Goal: Use online tool/utility: Utilize a website feature to perform a specific function

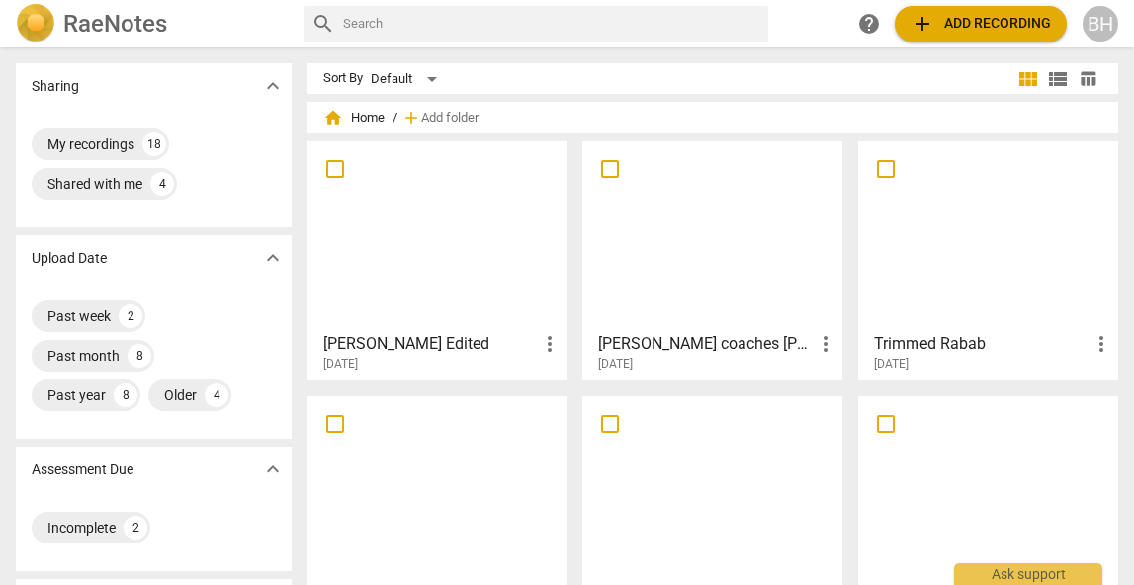
click at [714, 268] on div at bounding box center [712, 235] width 246 height 175
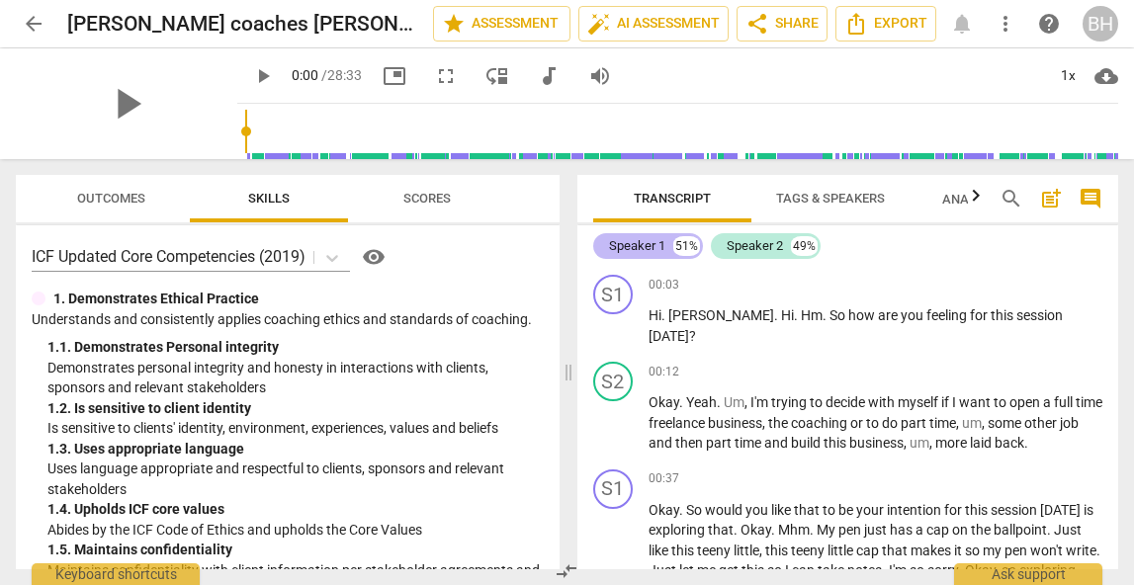
click at [658, 247] on div "Speaker 1" at bounding box center [637, 246] width 56 height 20
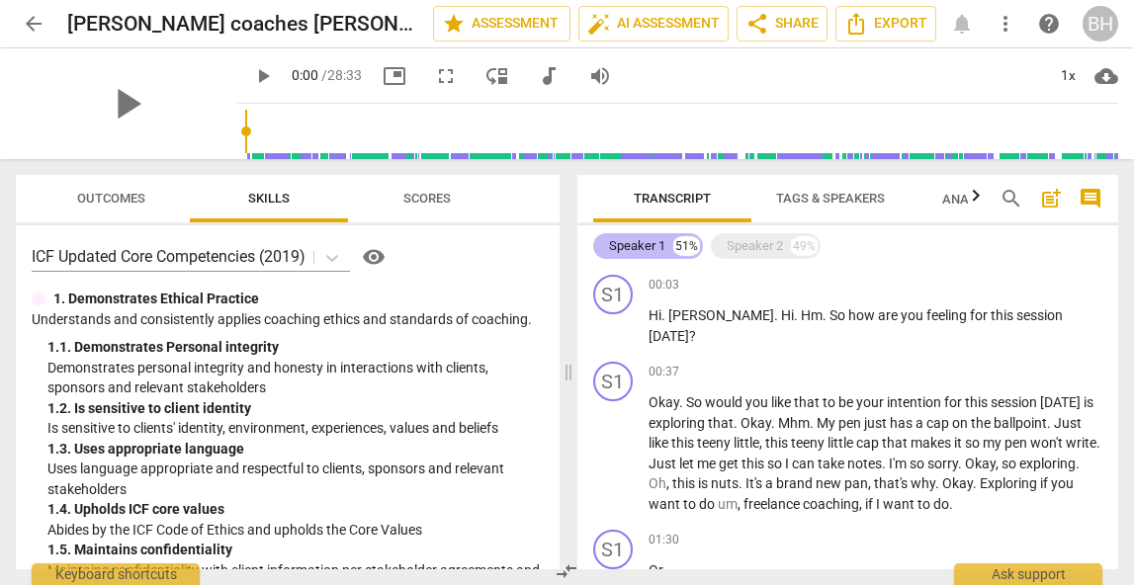
click at [658, 247] on div "Speaker 1" at bounding box center [637, 246] width 56 height 20
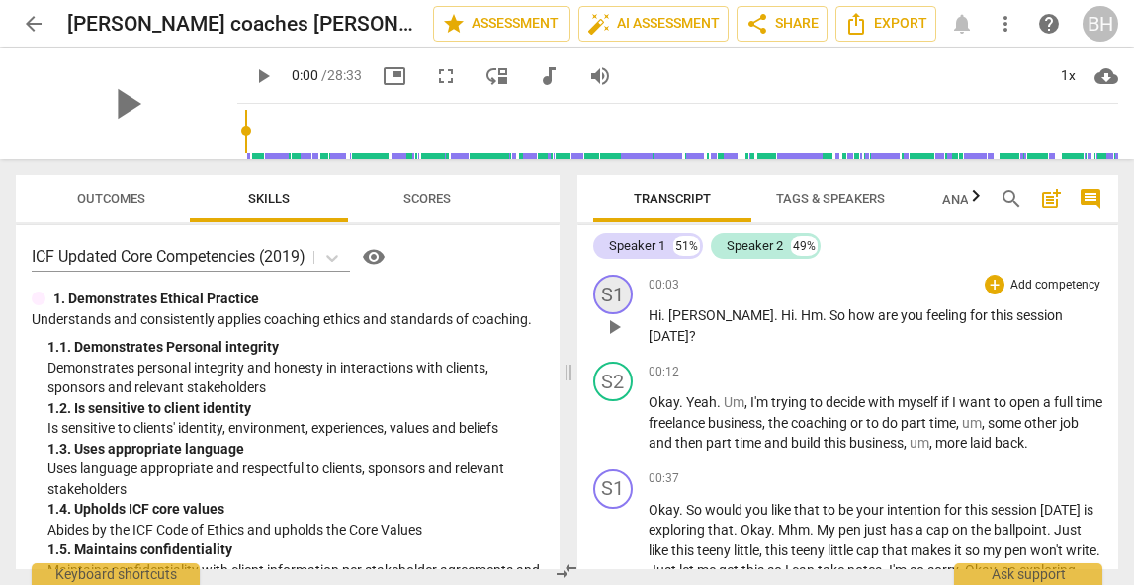
click at [619, 286] on div "S1" at bounding box center [613, 295] width 40 height 40
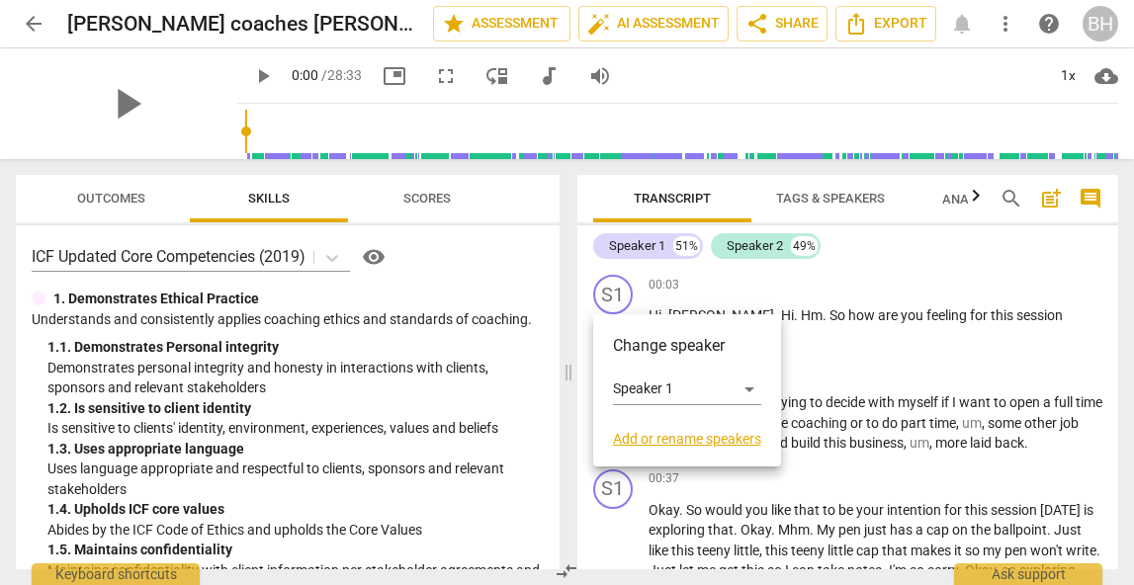
click at [631, 434] on link "Add or rename speakers" at bounding box center [687, 439] width 148 height 16
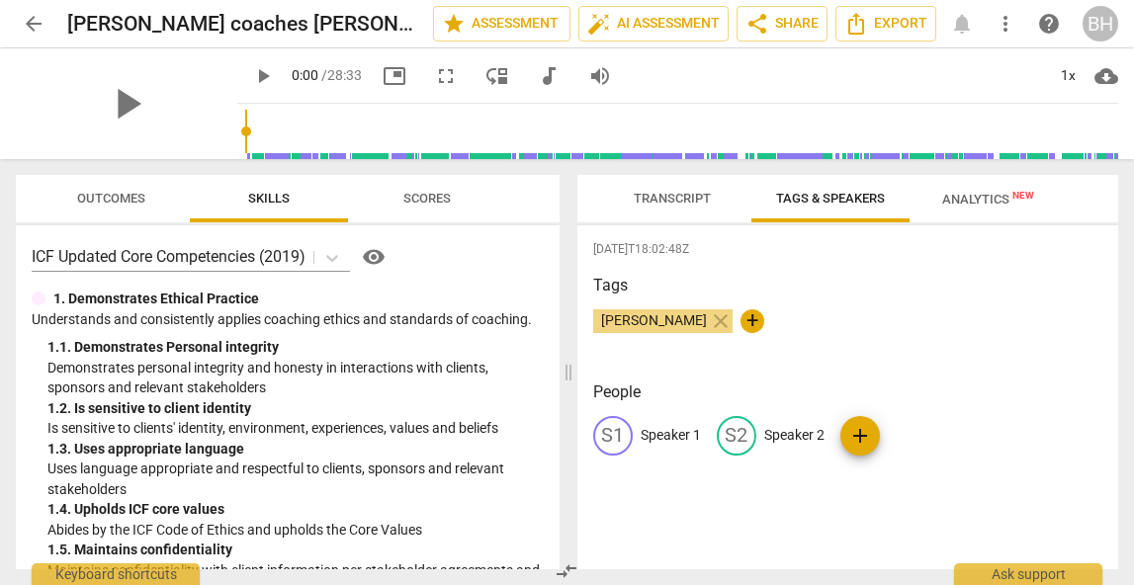
click at [656, 428] on p "Speaker 1" at bounding box center [671, 435] width 60 height 21
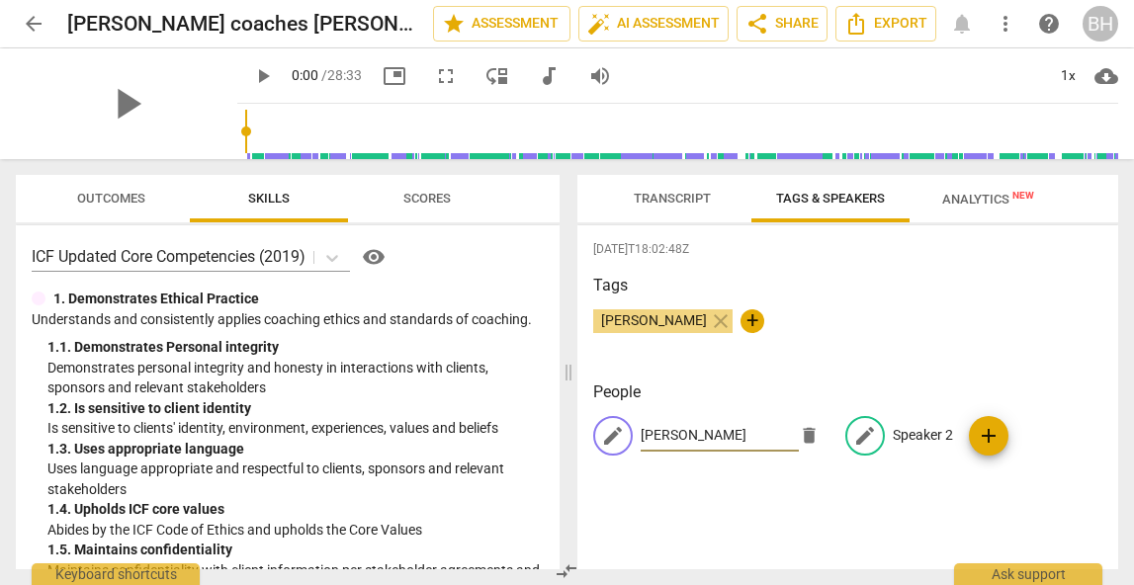
type input "[PERSON_NAME]"
click at [897, 431] on p "Speaker 2" at bounding box center [923, 435] width 60 height 21
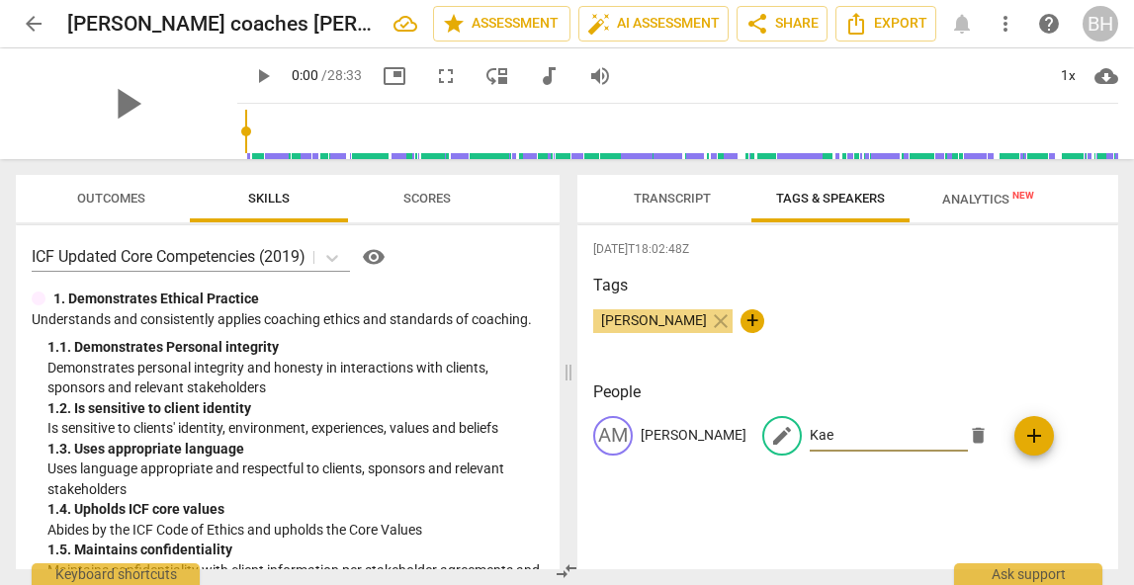
type input "Kae"
click at [1070, 445] on div "AM [PERSON_NAME] edit [PERSON_NAME] delete add" at bounding box center [848, 443] width 510 height 55
click at [661, 436] on p "[PERSON_NAME]" at bounding box center [694, 435] width 106 height 21
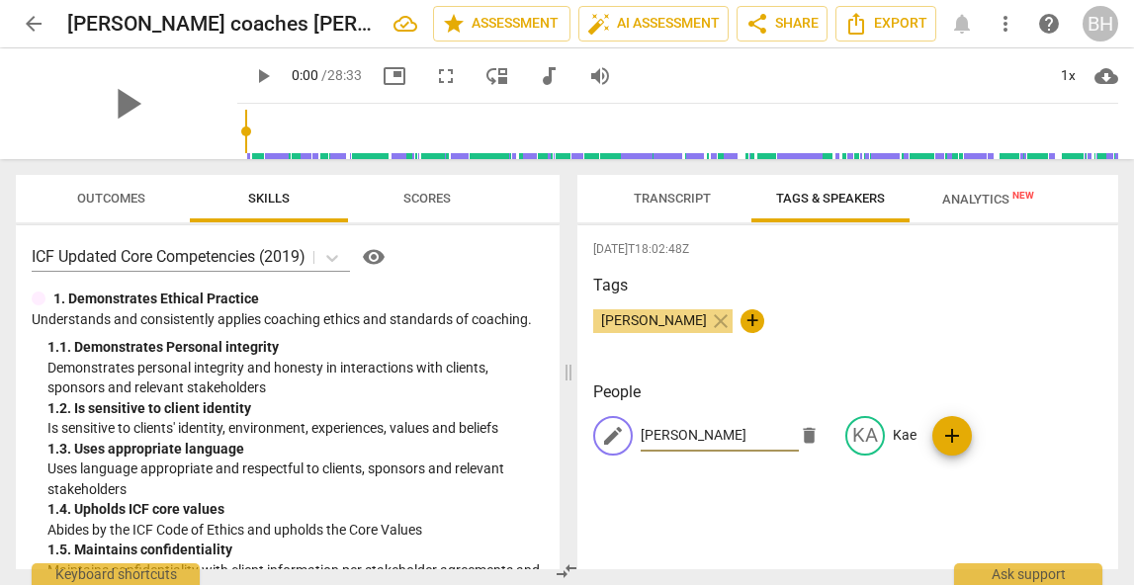
click at [676, 437] on input "[PERSON_NAME]" at bounding box center [720, 436] width 158 height 32
type input "[PERSON_NAME] Coach"
click at [722, 495] on div "[DATE]T18:02:48Z Tags [PERSON_NAME] close + People edit [PERSON_NAME] Coach del…" at bounding box center [849, 397] width 542 height 344
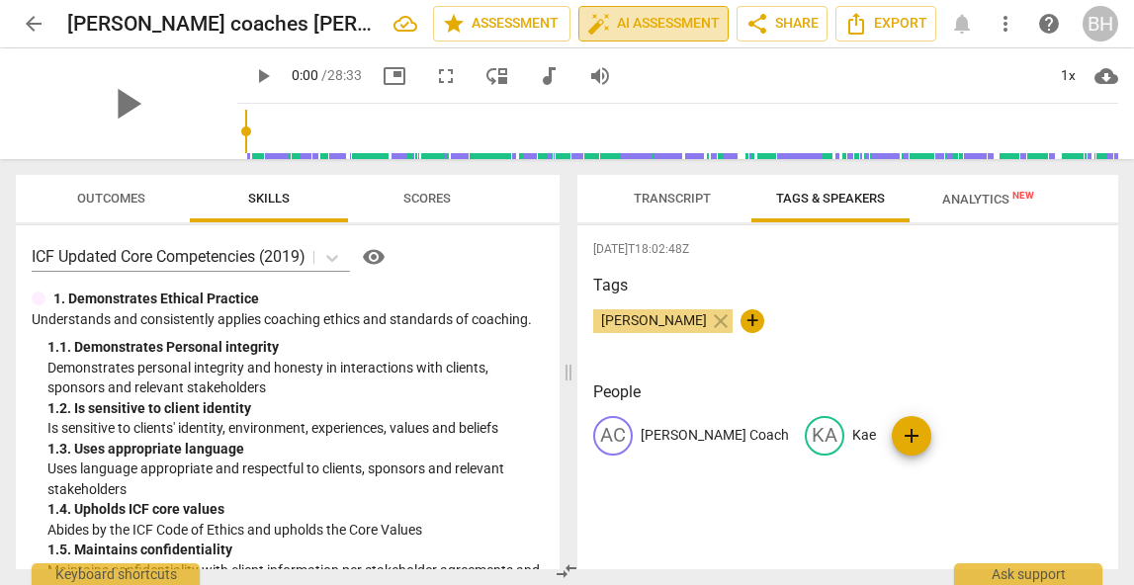
click at [663, 17] on span "auto_fix_high AI Assessment" at bounding box center [653, 24] width 133 height 24
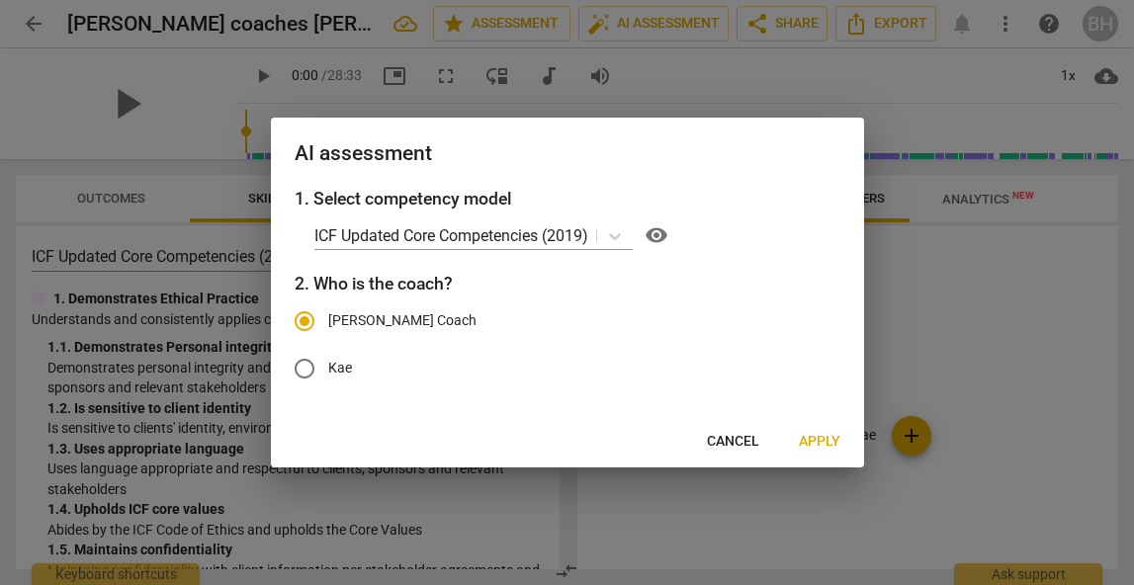
click at [805, 442] on span "Apply" at bounding box center [820, 442] width 42 height 20
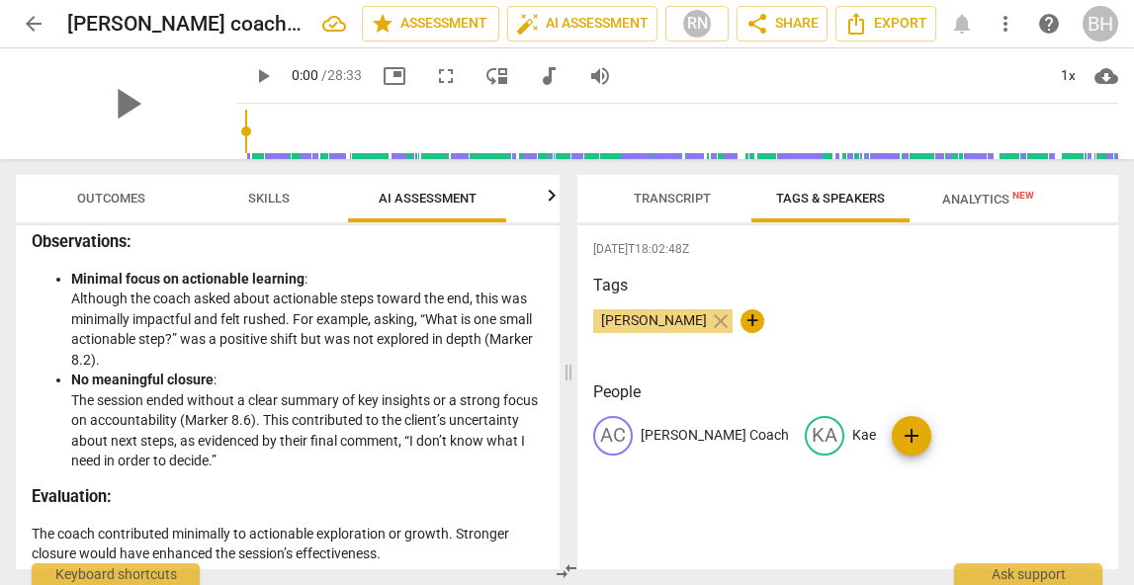
scroll to position [3440, 0]
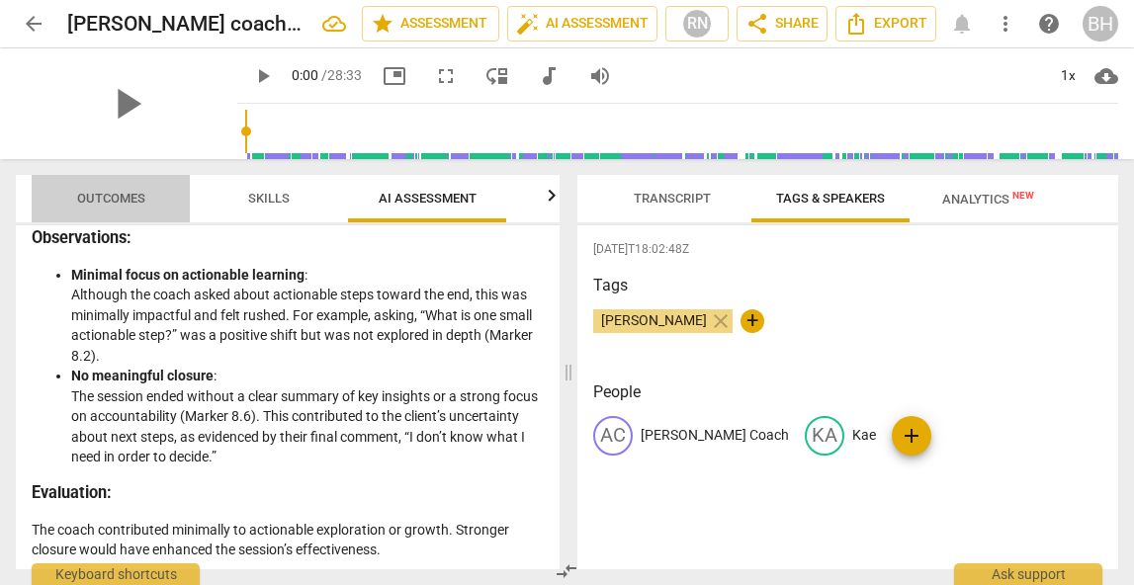
click at [129, 205] on span "Outcomes" at bounding box center [111, 198] width 68 height 15
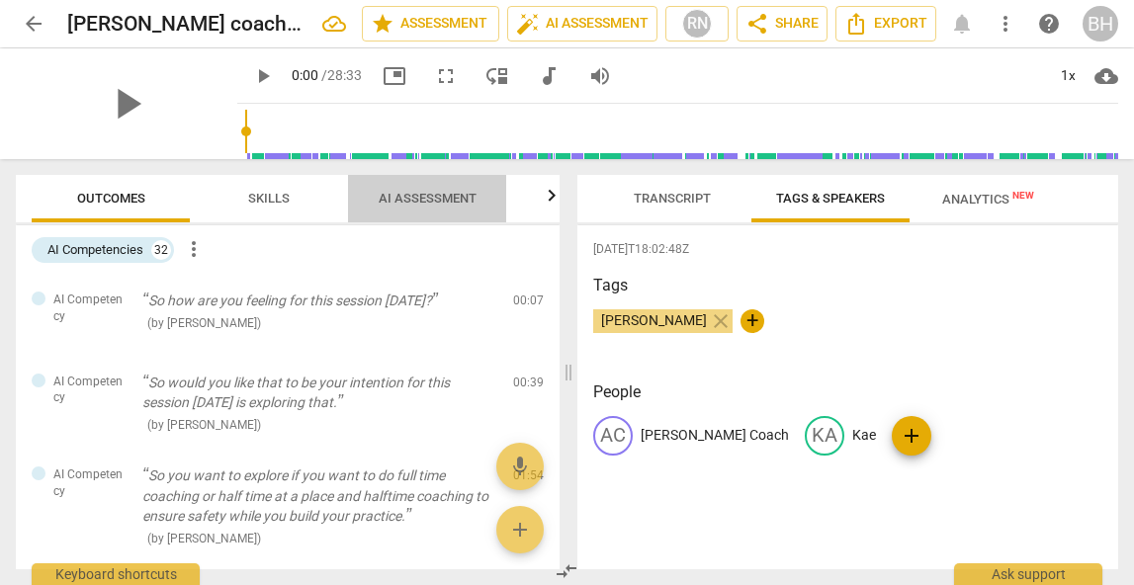
click at [388, 195] on span "AI Assessment" at bounding box center [428, 198] width 98 height 15
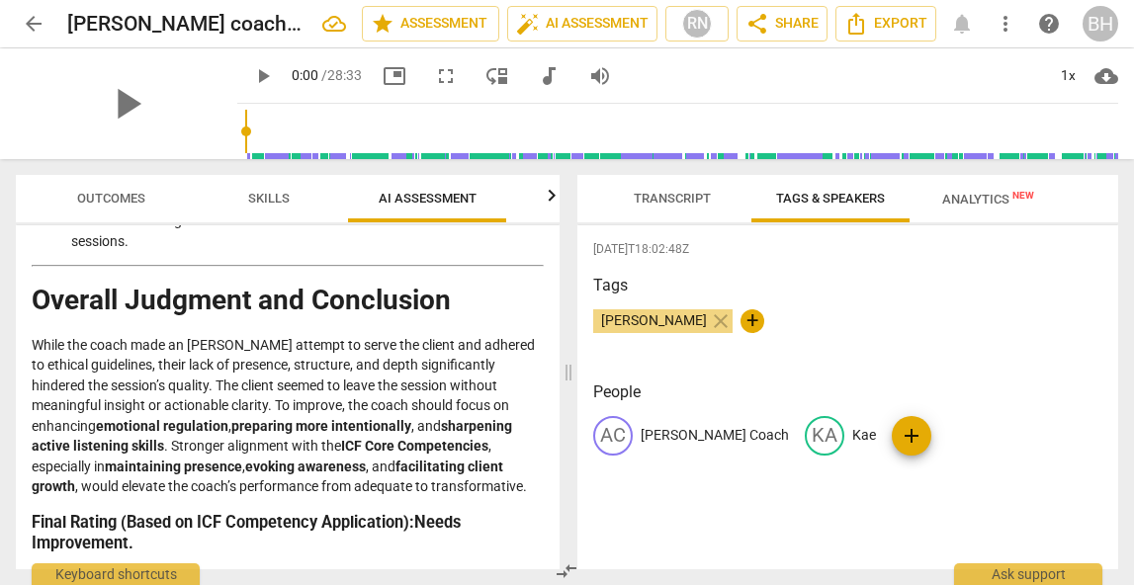
scroll to position [4441, 0]
click at [130, 201] on span "Outcomes" at bounding box center [111, 198] width 68 height 15
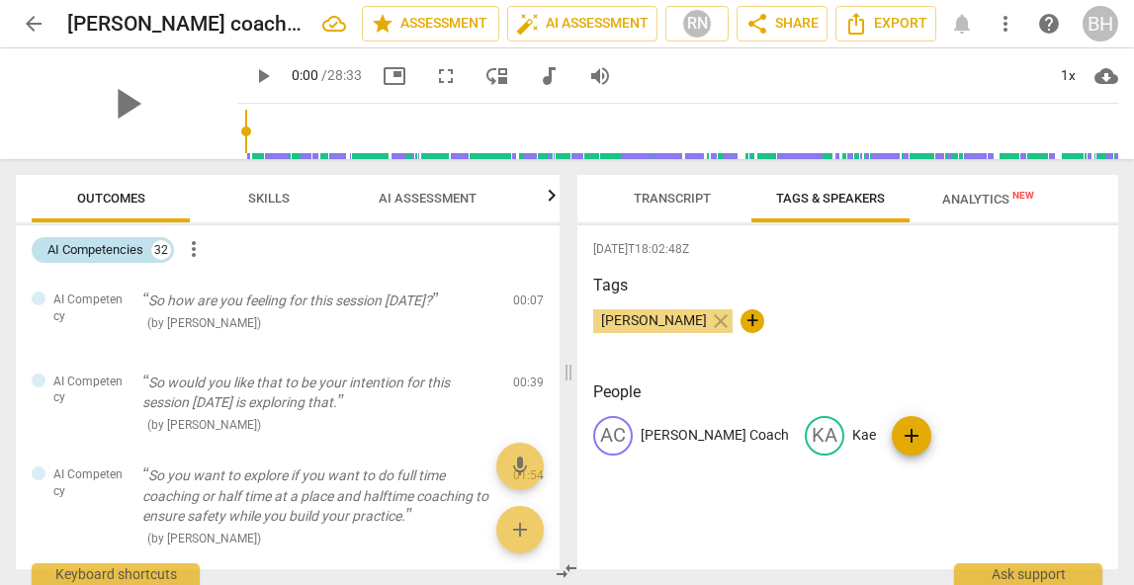
click at [114, 249] on div "AI Competencies" at bounding box center [95, 250] width 96 height 20
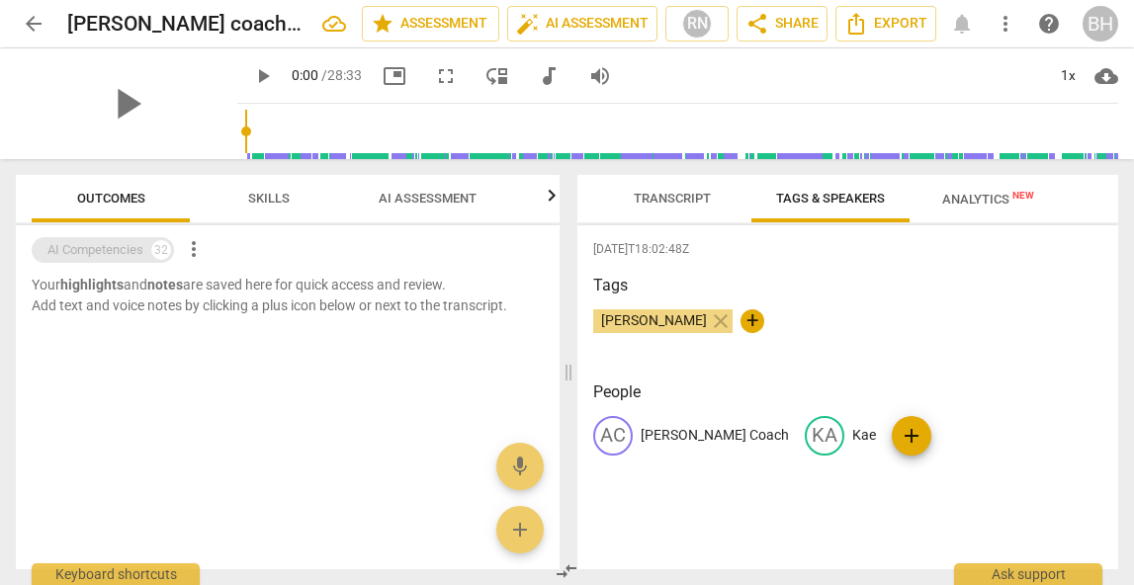
click at [114, 249] on div "AI Competencies" at bounding box center [95, 250] width 96 height 20
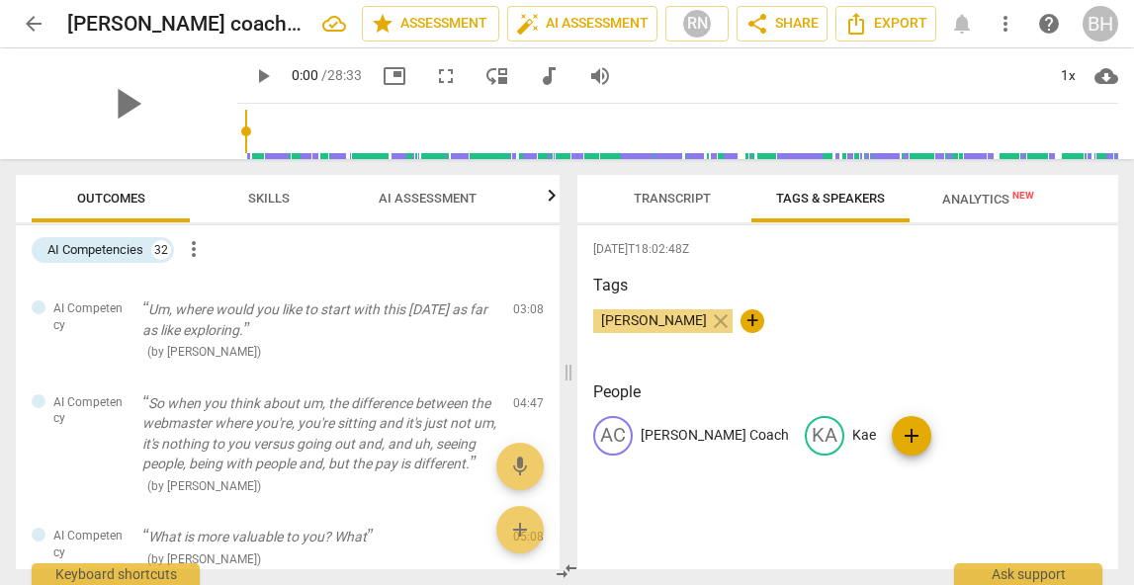
scroll to position [0, 0]
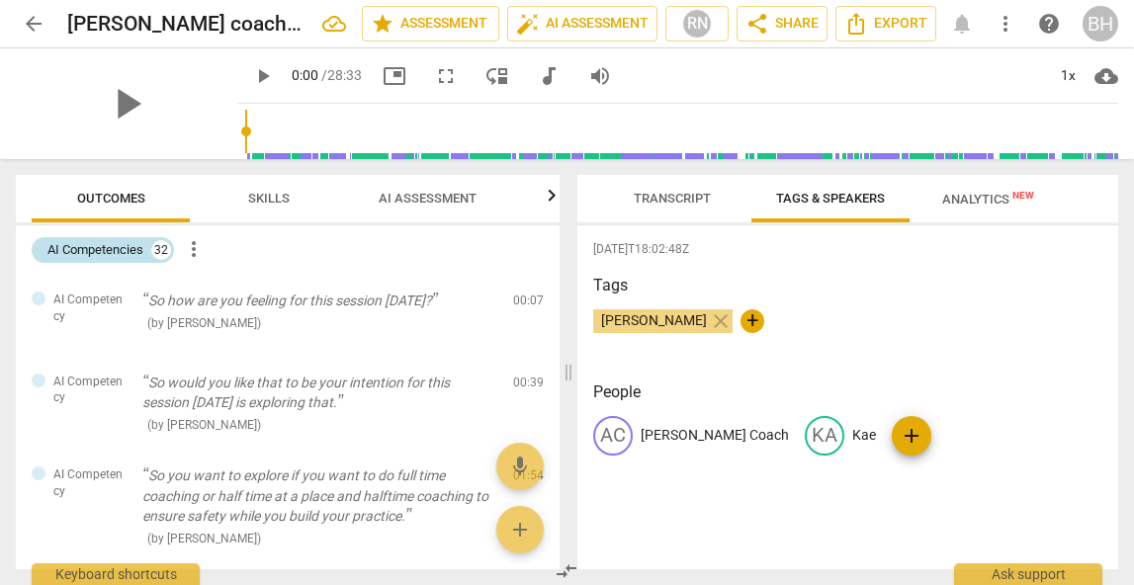
click at [127, 241] on div "AI Competencies" at bounding box center [95, 250] width 96 height 20
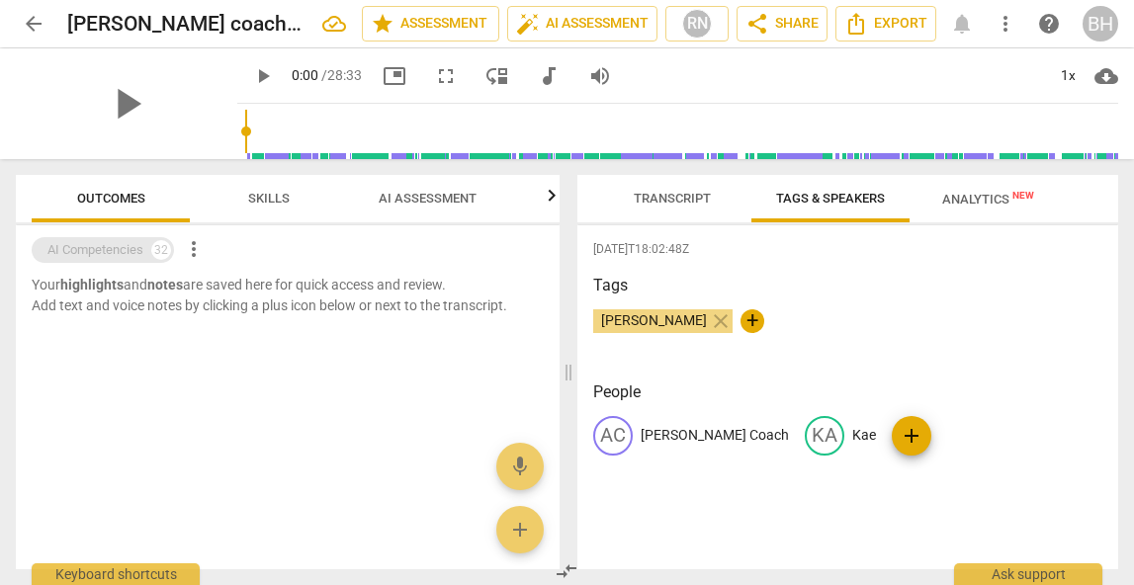
click at [127, 241] on div "AI Competencies" at bounding box center [95, 250] width 96 height 20
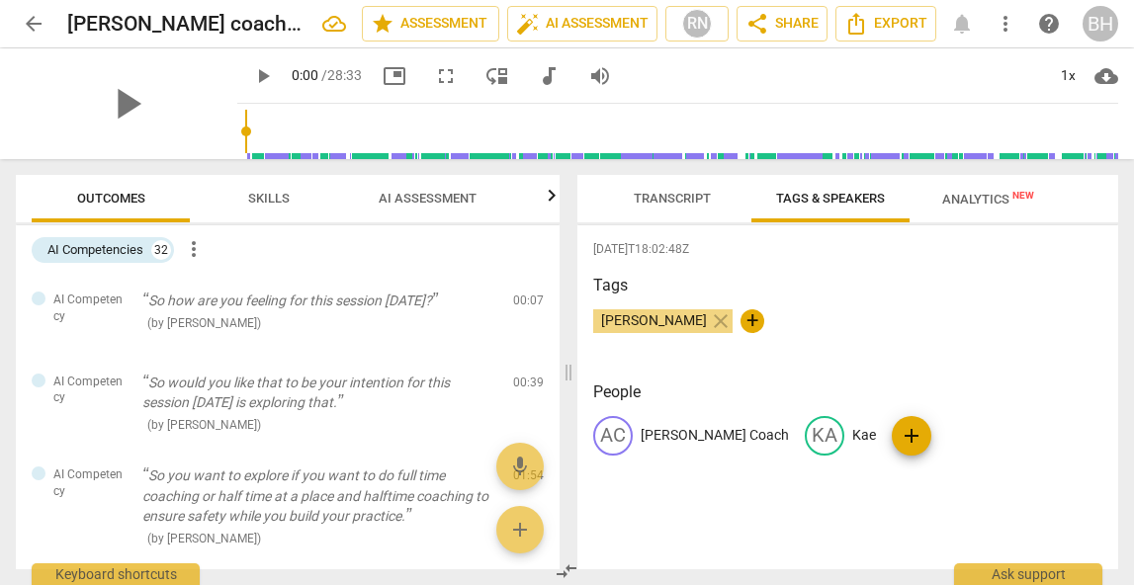
click at [188, 250] on span "more_vert" at bounding box center [194, 249] width 24 height 24
click at [351, 257] on div at bounding box center [567, 292] width 1134 height 585
click at [270, 201] on span "Skills" at bounding box center [269, 198] width 42 height 15
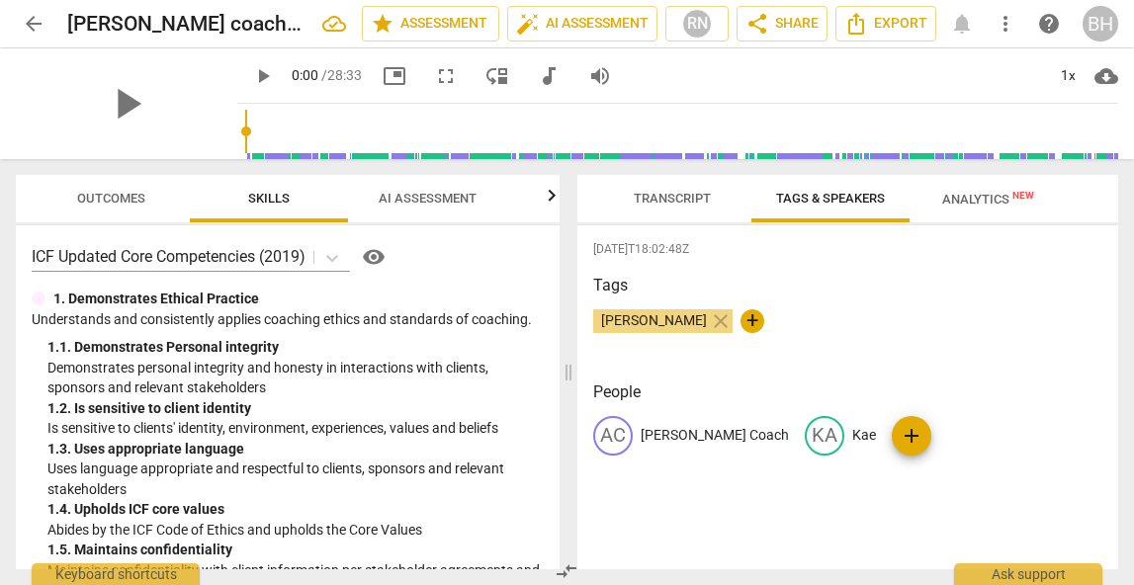
click at [146, 196] on span "Outcomes" at bounding box center [111, 199] width 116 height 27
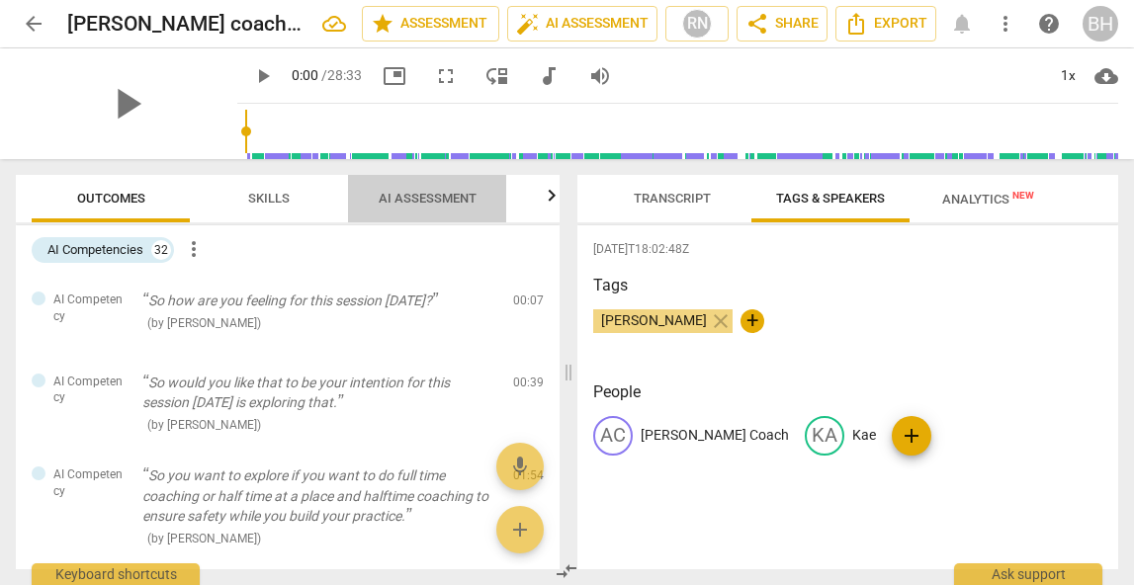
click at [458, 191] on span "AI Assessment" at bounding box center [428, 198] width 98 height 15
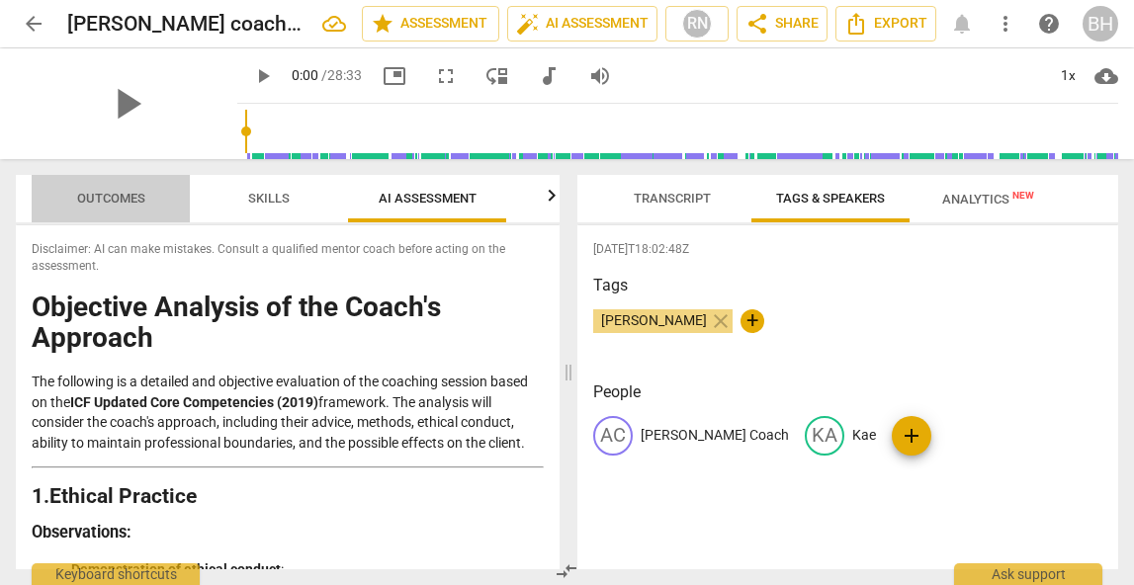
click at [144, 201] on span "Outcomes" at bounding box center [111, 198] width 68 height 15
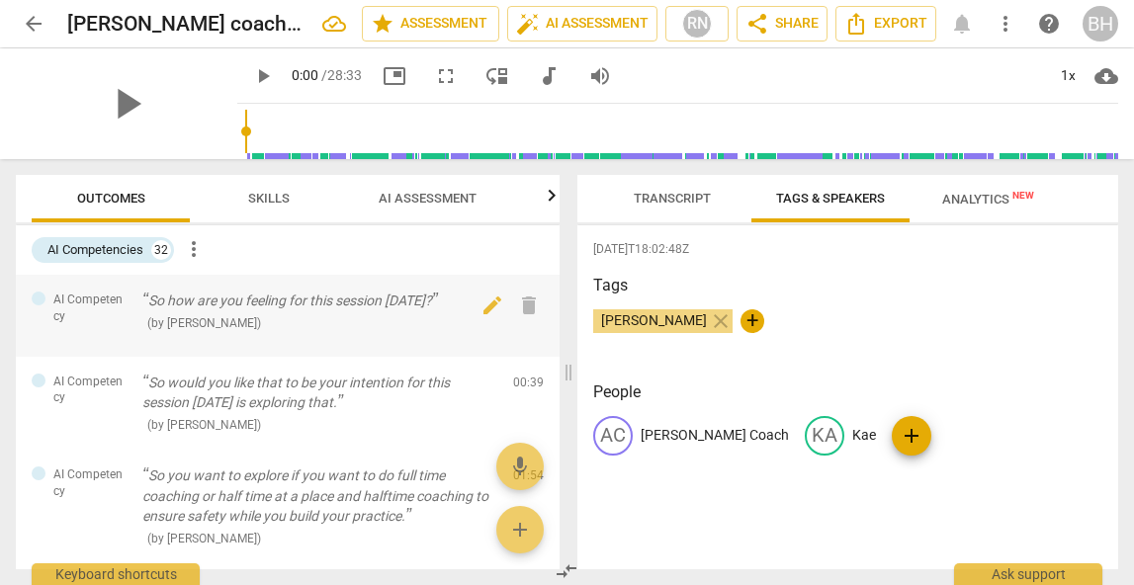
click at [374, 307] on p "So how are you feeling for this session [DATE]?" at bounding box center [319, 301] width 355 height 21
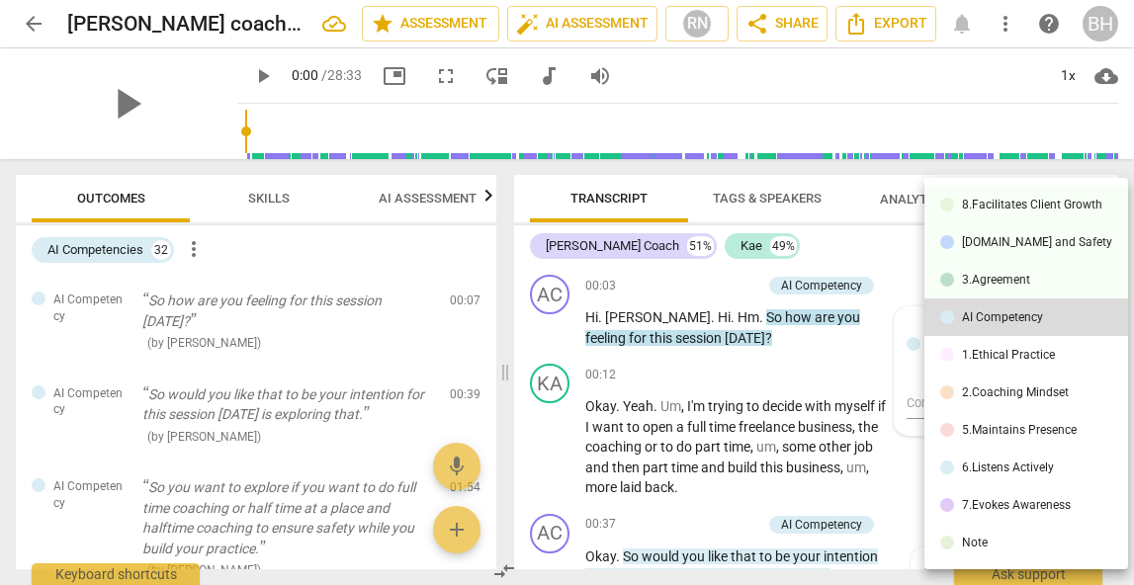
click at [379, 245] on div at bounding box center [567, 292] width 1134 height 585
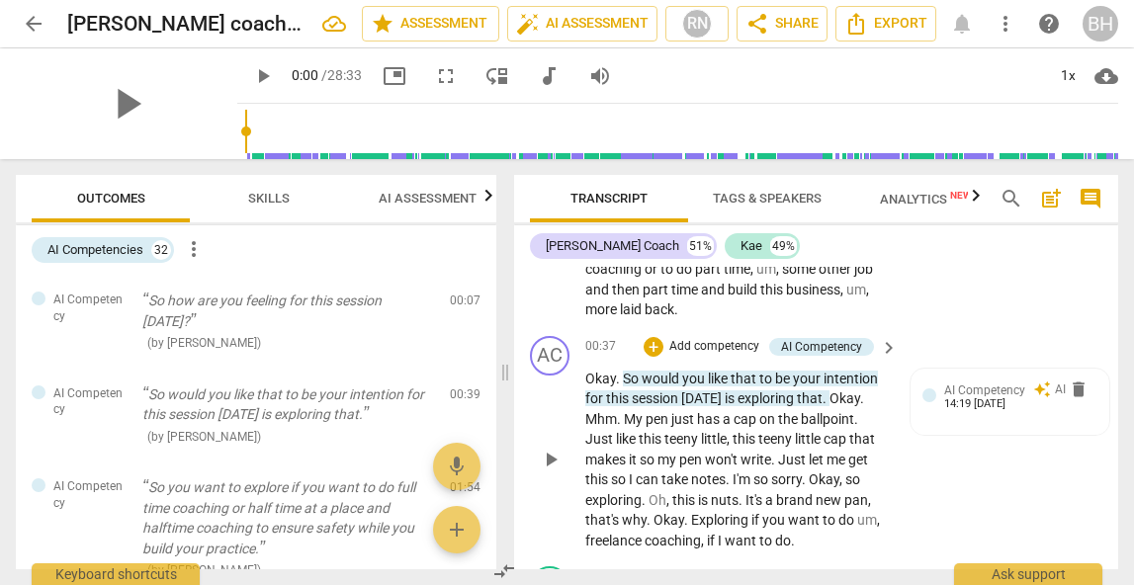
scroll to position [177, 0]
click at [442, 205] on span "AI Assessment" at bounding box center [428, 198] width 98 height 15
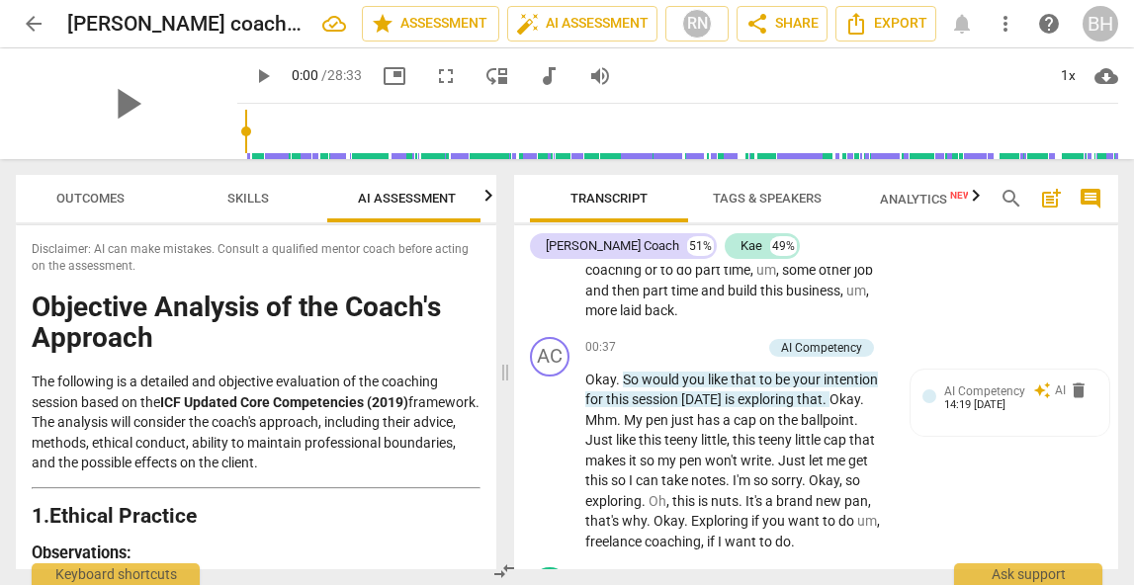
scroll to position [0, 26]
click at [234, 198] on span "Skills" at bounding box center [243, 198] width 42 height 15
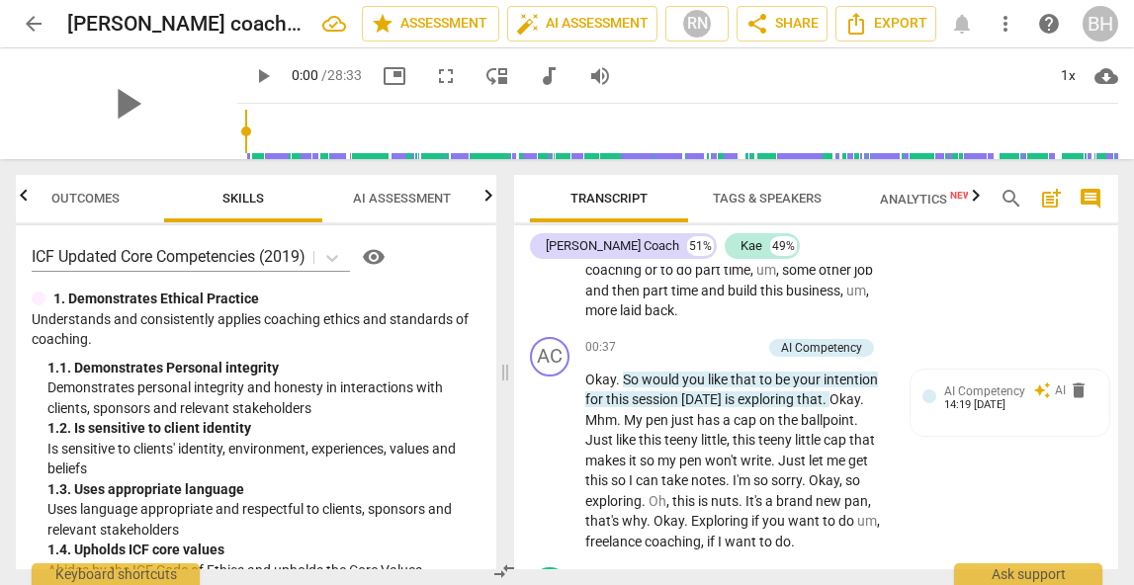
click at [106, 195] on span "Outcomes" at bounding box center [85, 198] width 68 height 15
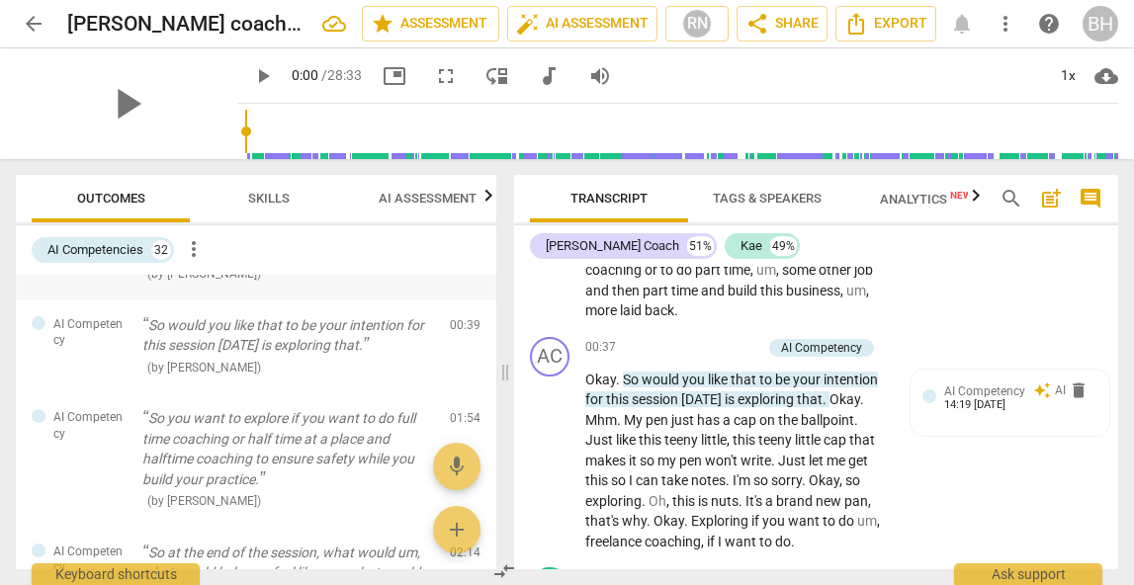
scroll to position [59, 0]
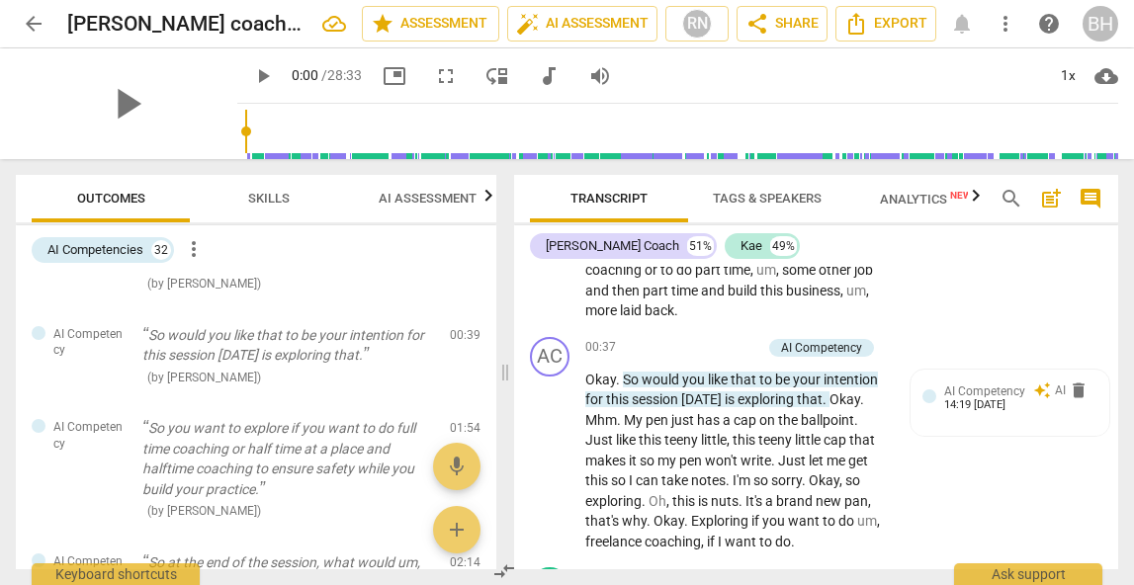
click at [763, 202] on span "Tags & Speakers" at bounding box center [767, 198] width 109 height 15
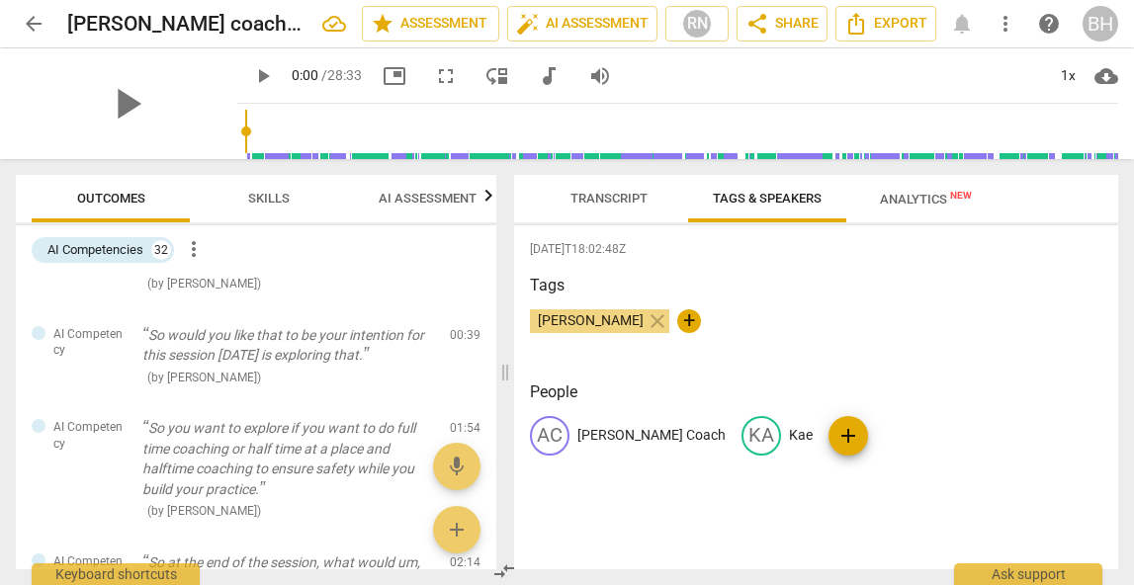
click at [888, 206] on span "Analytics New" at bounding box center [926, 199] width 92 height 15
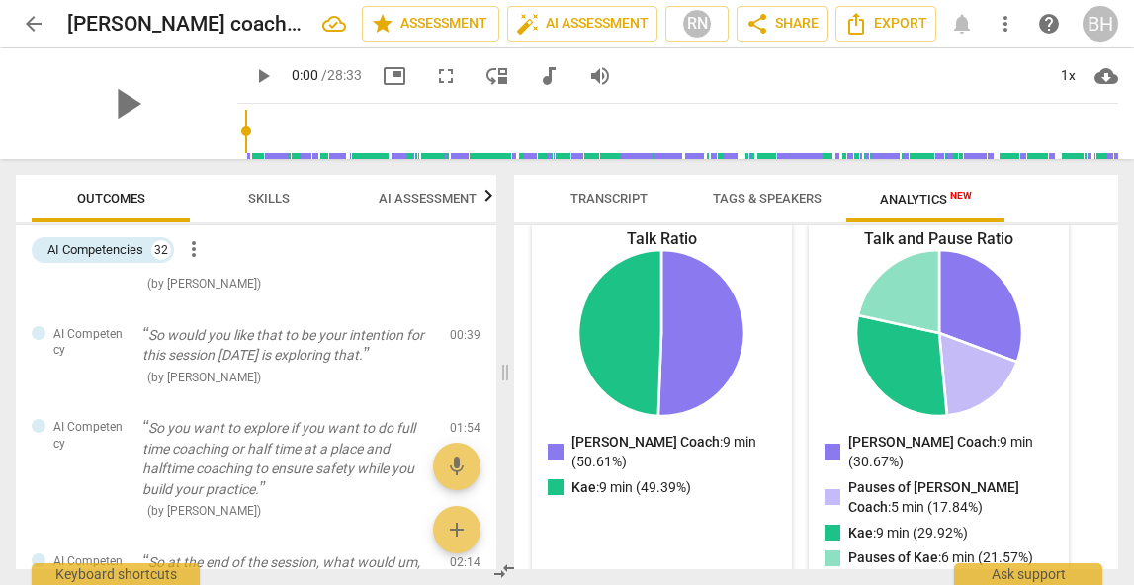
scroll to position [243, 0]
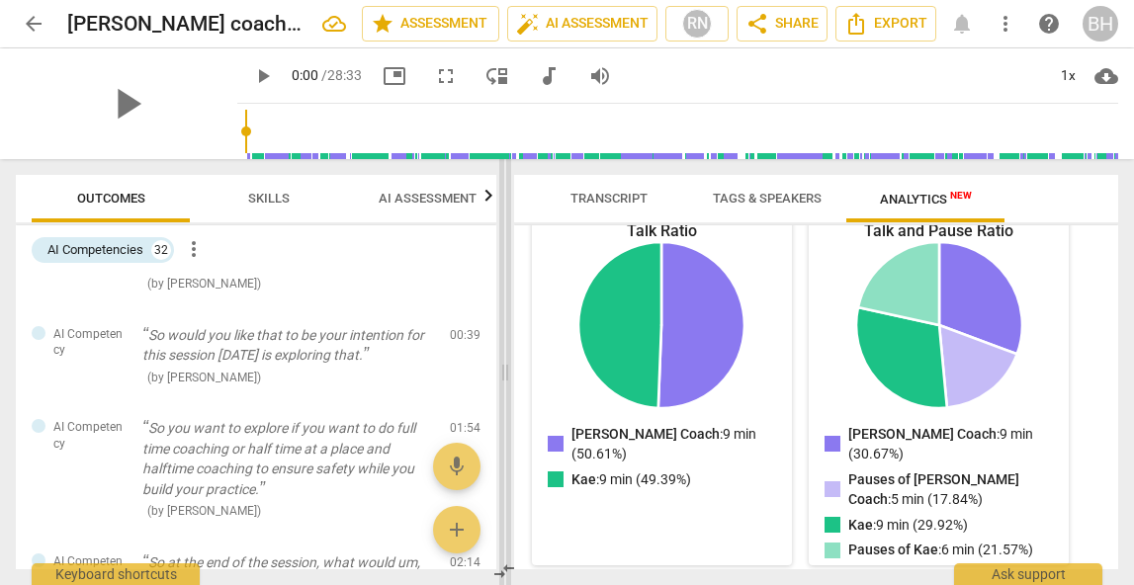
drag, startPoint x: 506, startPoint y: 382, endPoint x: 510, endPoint y: 254, distance: 127.6
click at [509, 260] on span at bounding box center [505, 372] width 12 height 426
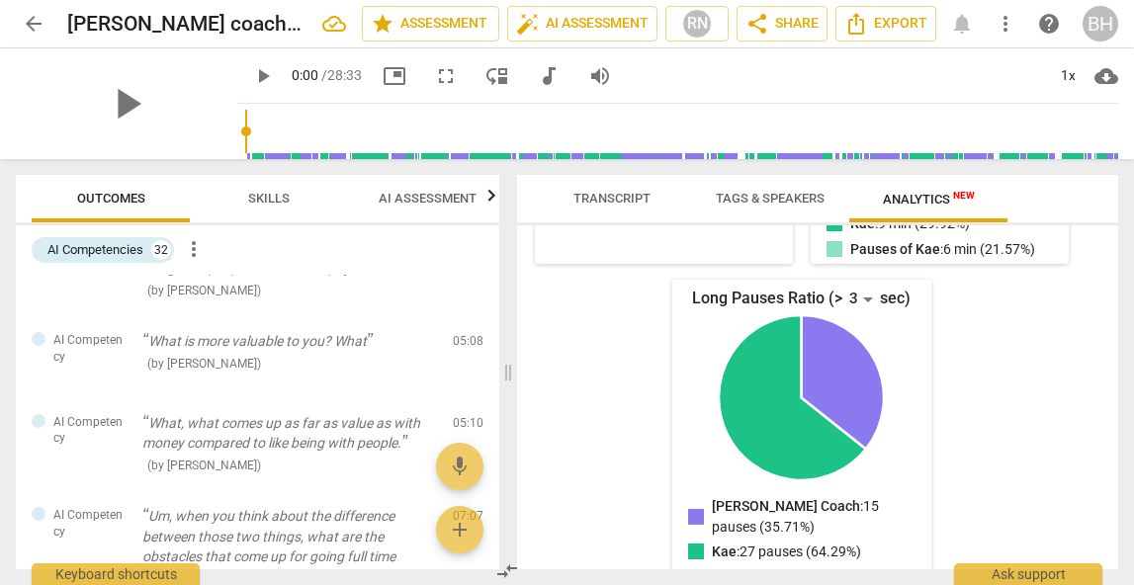
scroll to position [680, 0]
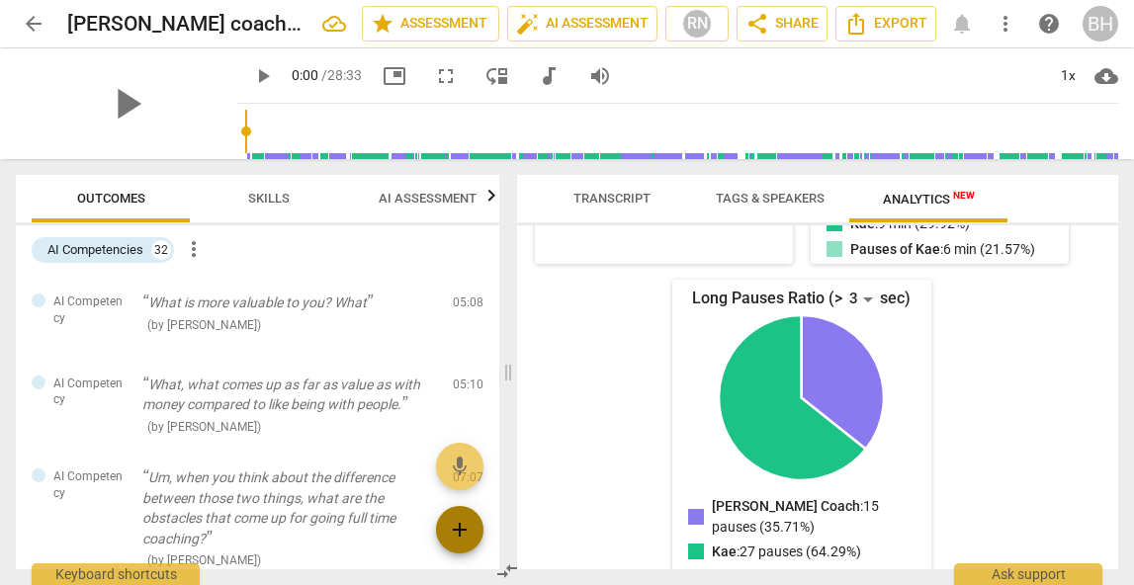
click at [465, 521] on span "add" at bounding box center [460, 530] width 24 height 24
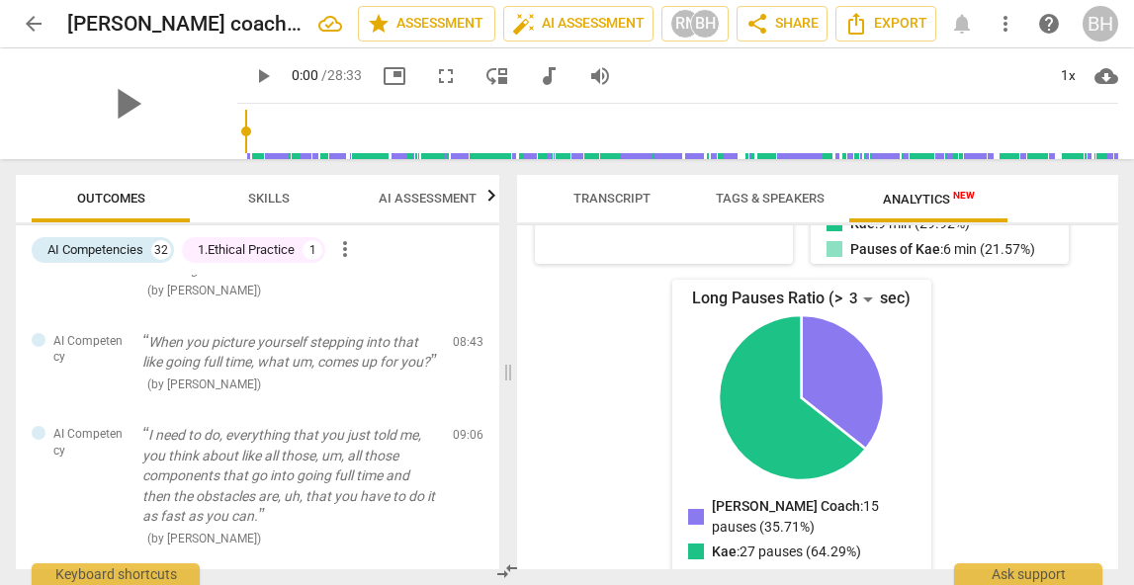
scroll to position [1023, 0]
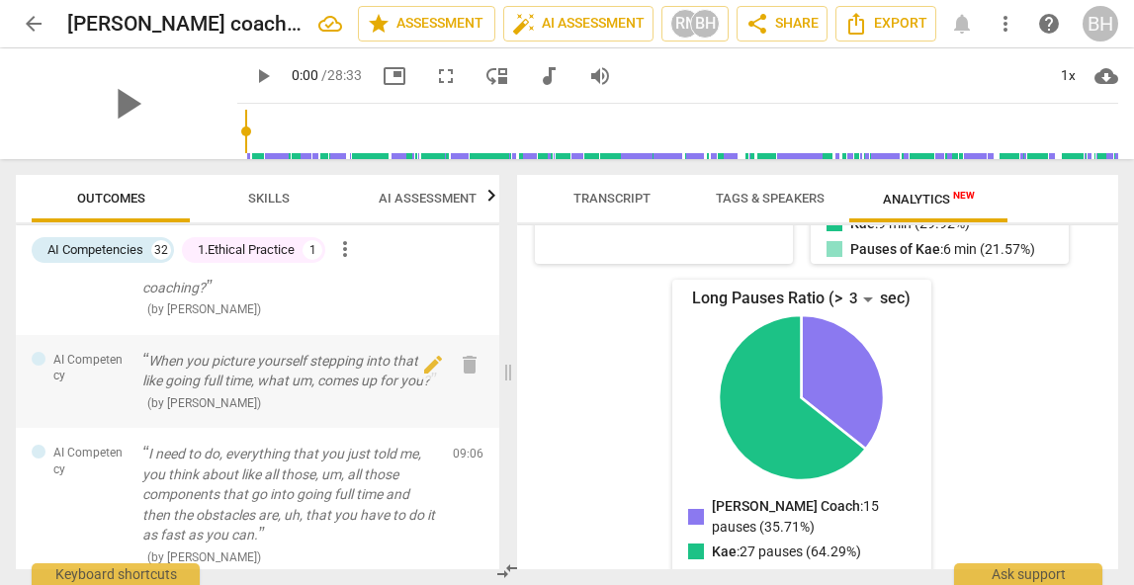
click at [301, 386] on p "When you picture yourself stepping into that like going full time, what um, com…" at bounding box center [289, 371] width 295 height 41
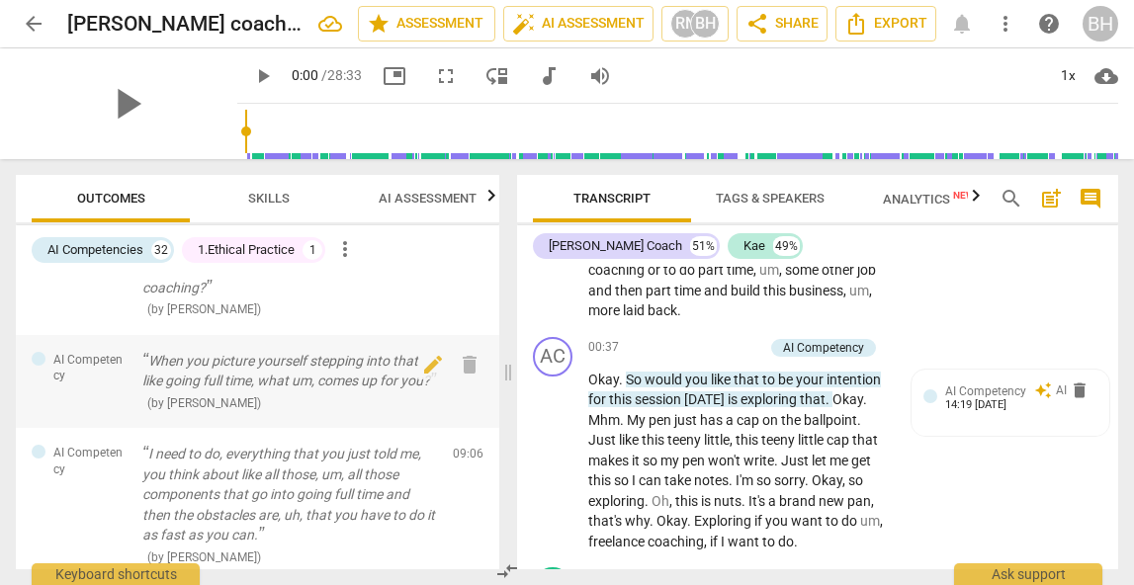
scroll to position [3933, 0]
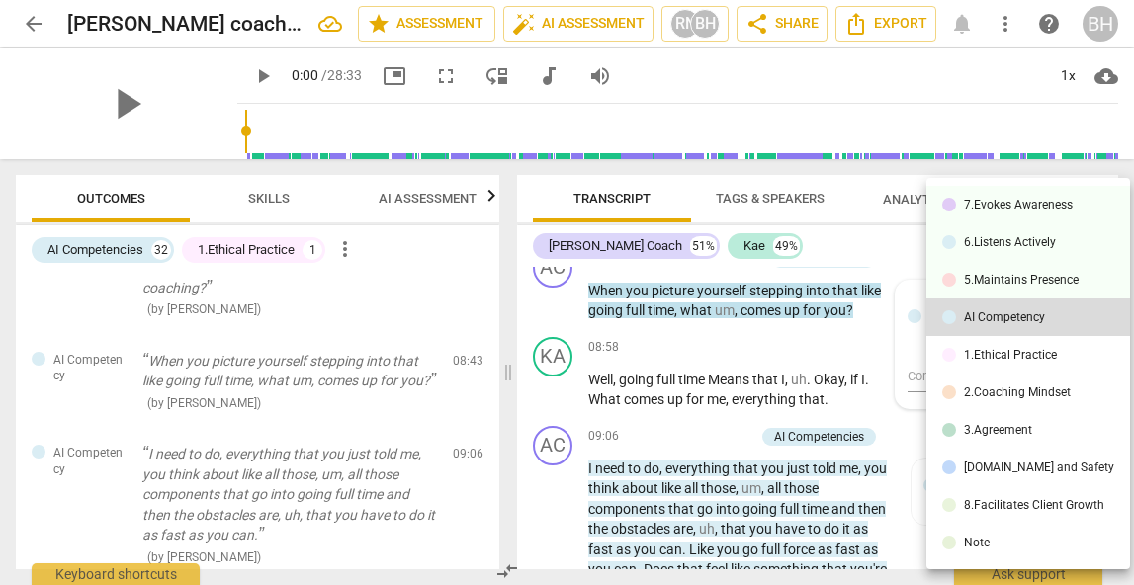
click at [140, 248] on div at bounding box center [567, 292] width 1134 height 585
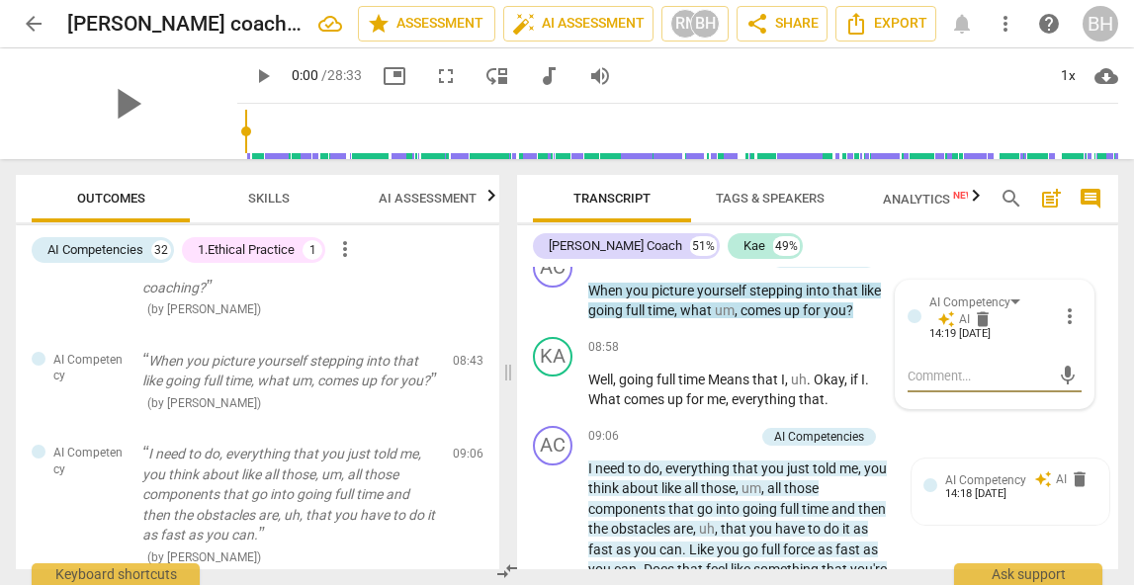
click at [293, 249] on div "1.Ethical Practice" at bounding box center [246, 250] width 97 height 20
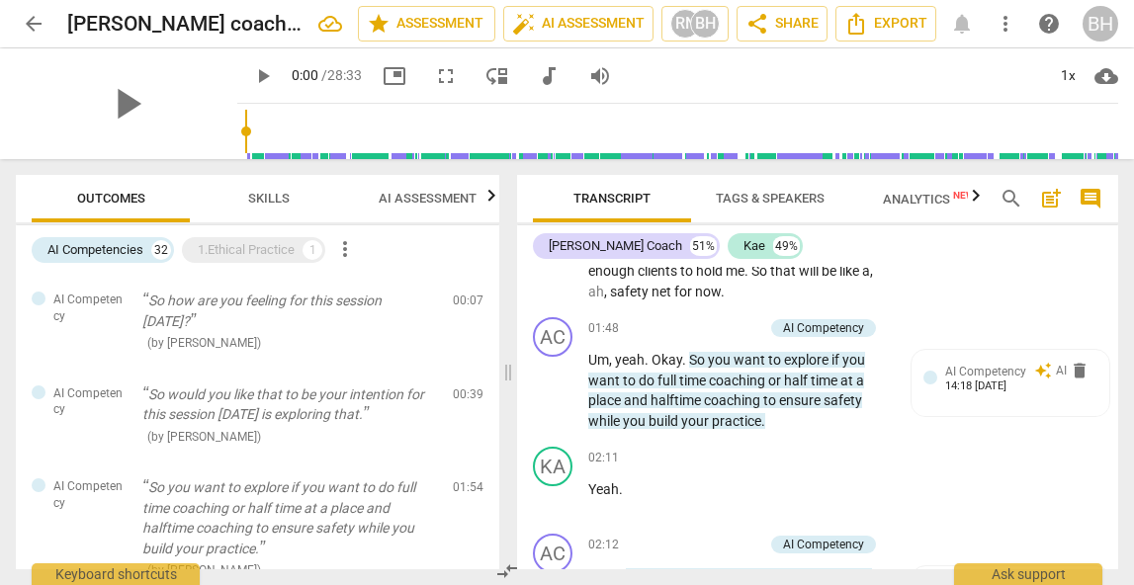
scroll to position [0, 0]
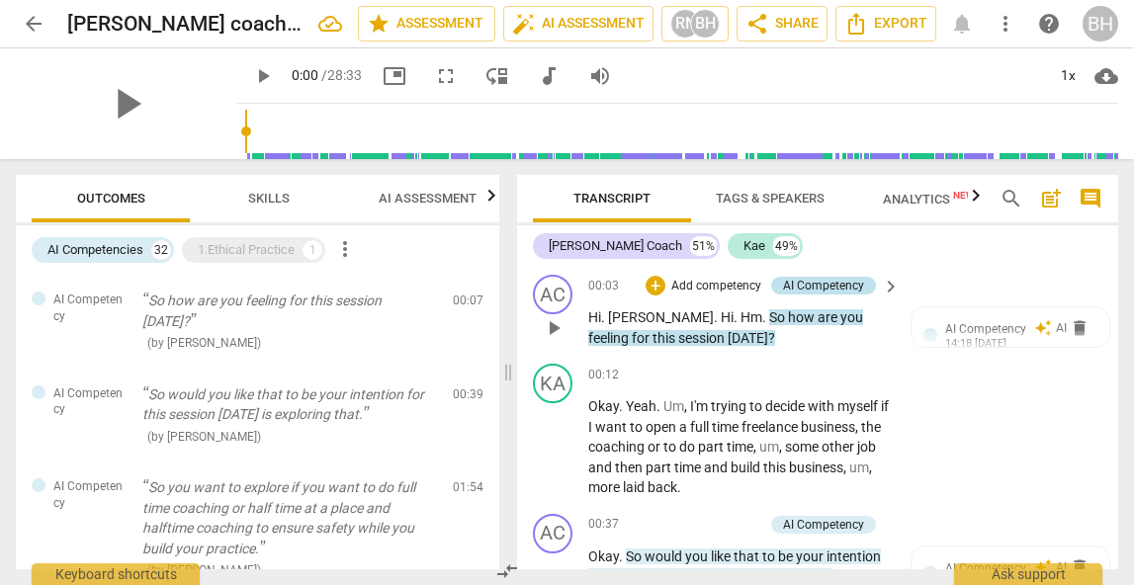
click at [850, 286] on div "AI Competency" at bounding box center [823, 286] width 81 height 18
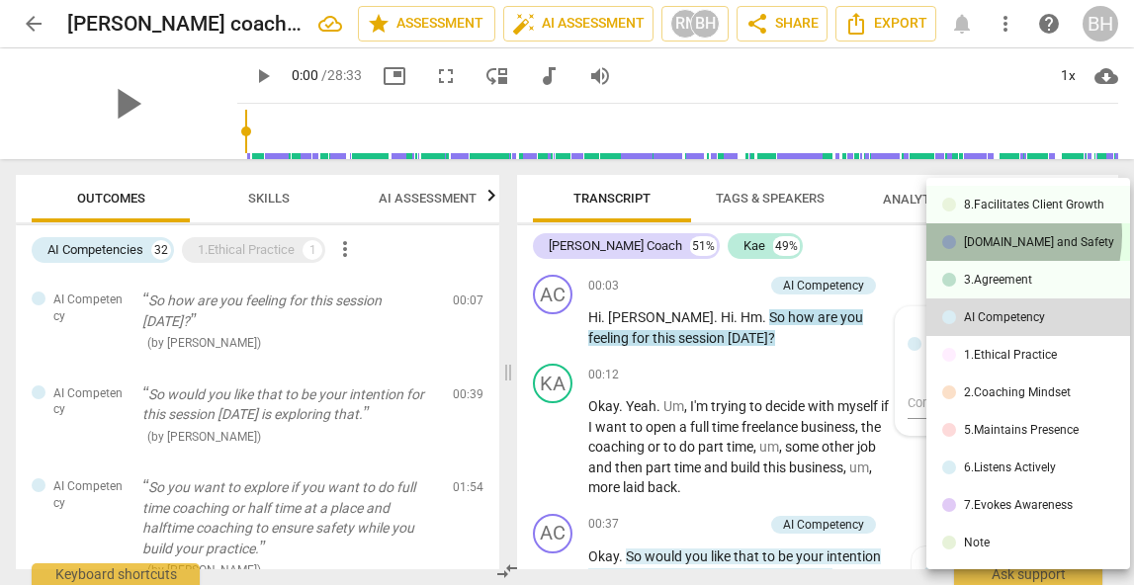
click at [985, 236] on div "[DOMAIN_NAME] and Safety" at bounding box center [1039, 242] width 150 height 12
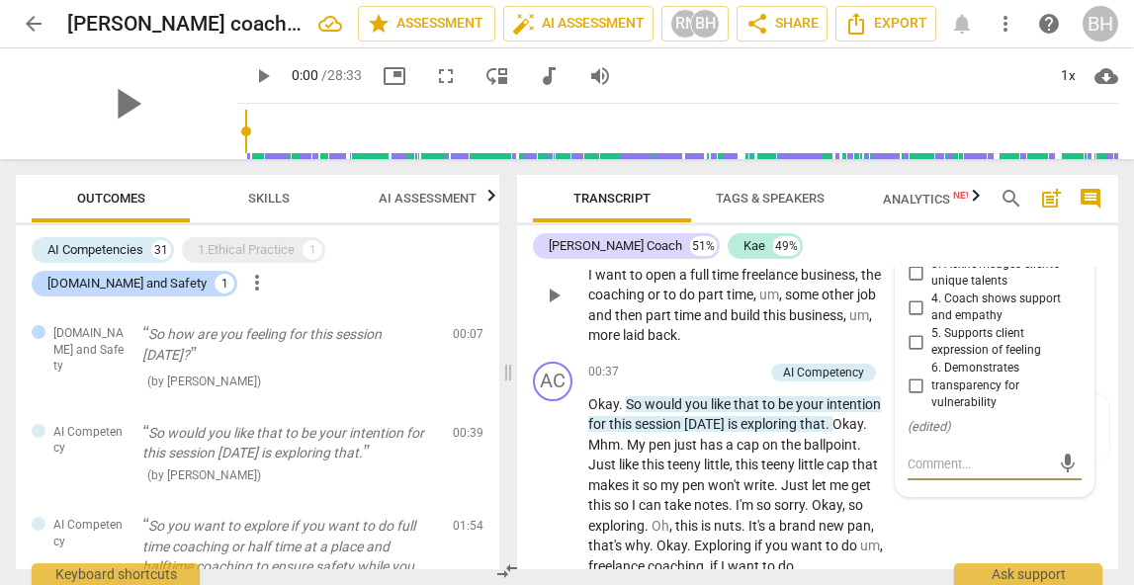
scroll to position [183, 0]
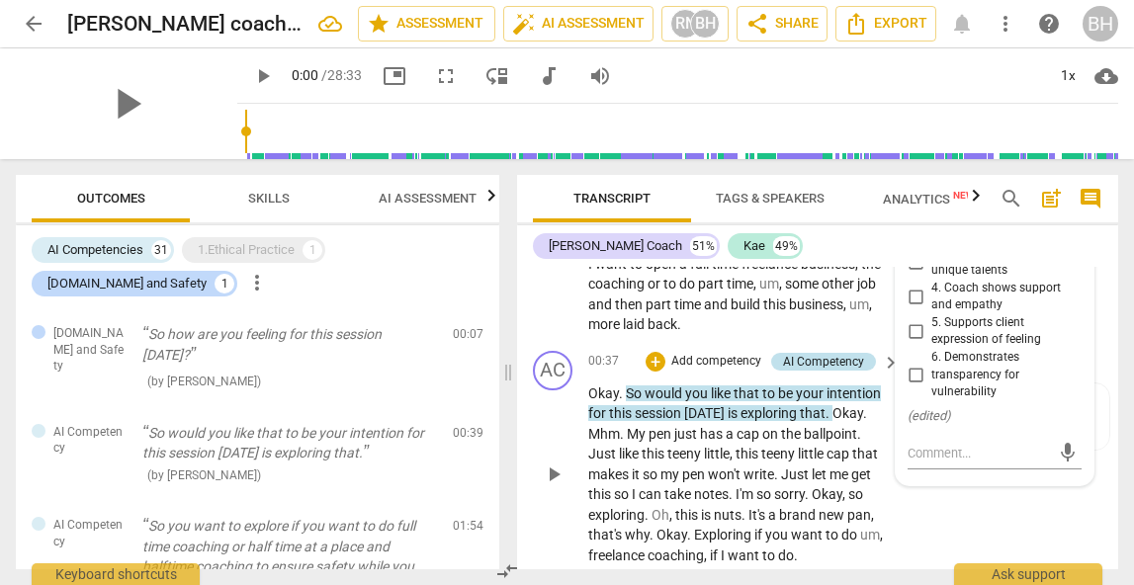
click at [849, 353] on div "AI Competency" at bounding box center [823, 362] width 81 height 18
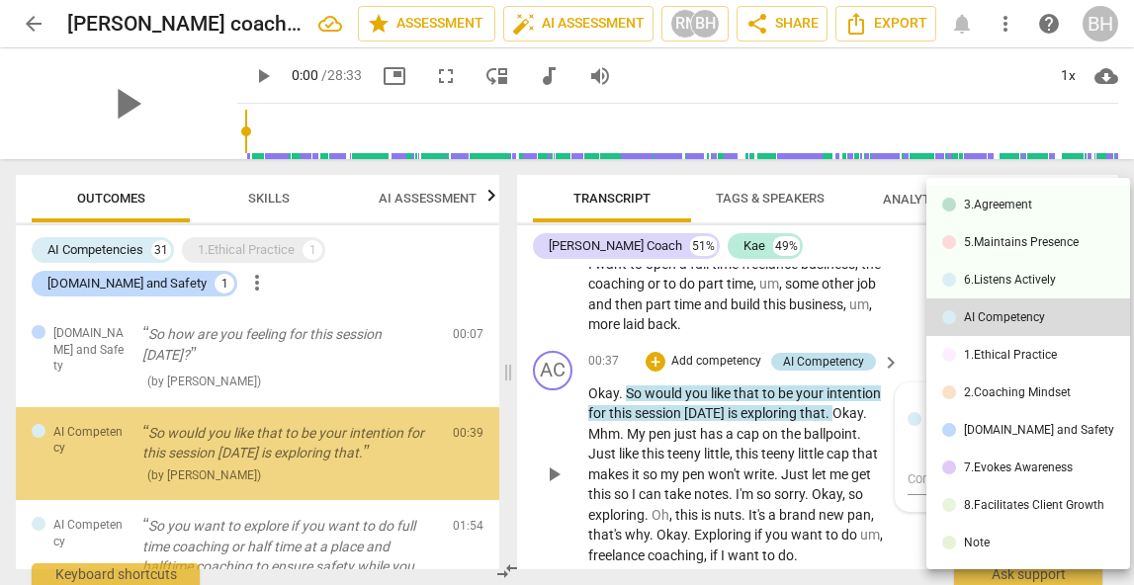
scroll to position [14, 0]
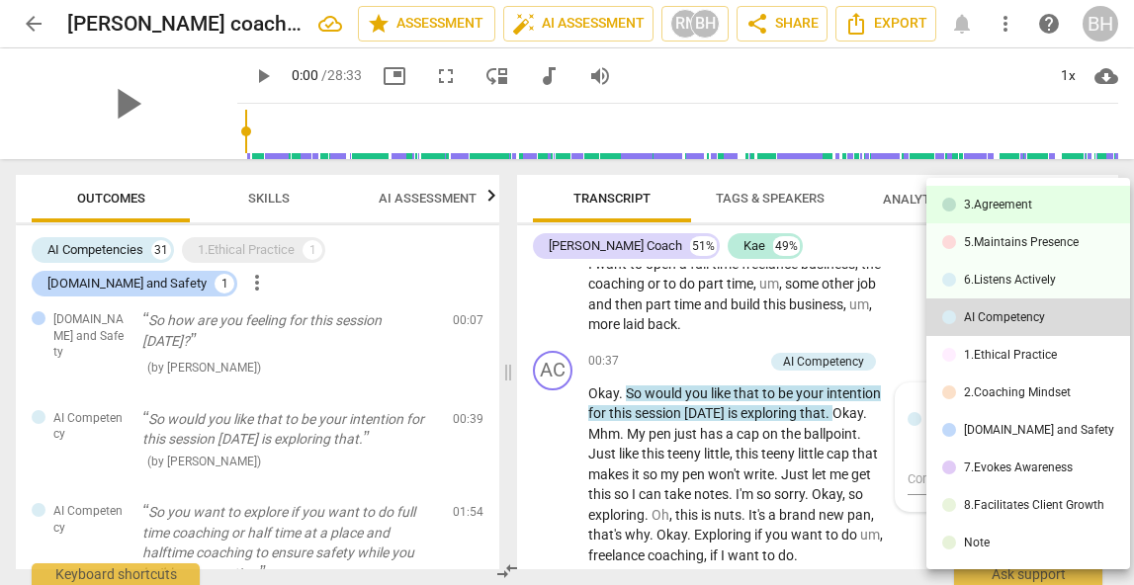
click at [1011, 207] on div "3.Agreement" at bounding box center [998, 205] width 68 height 12
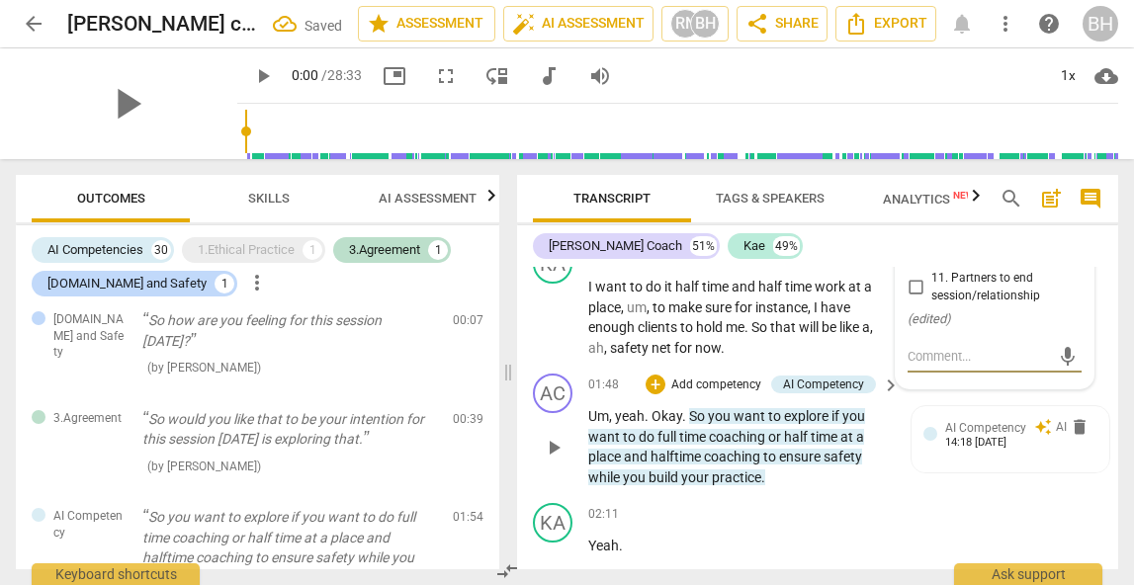
scroll to position [727, 0]
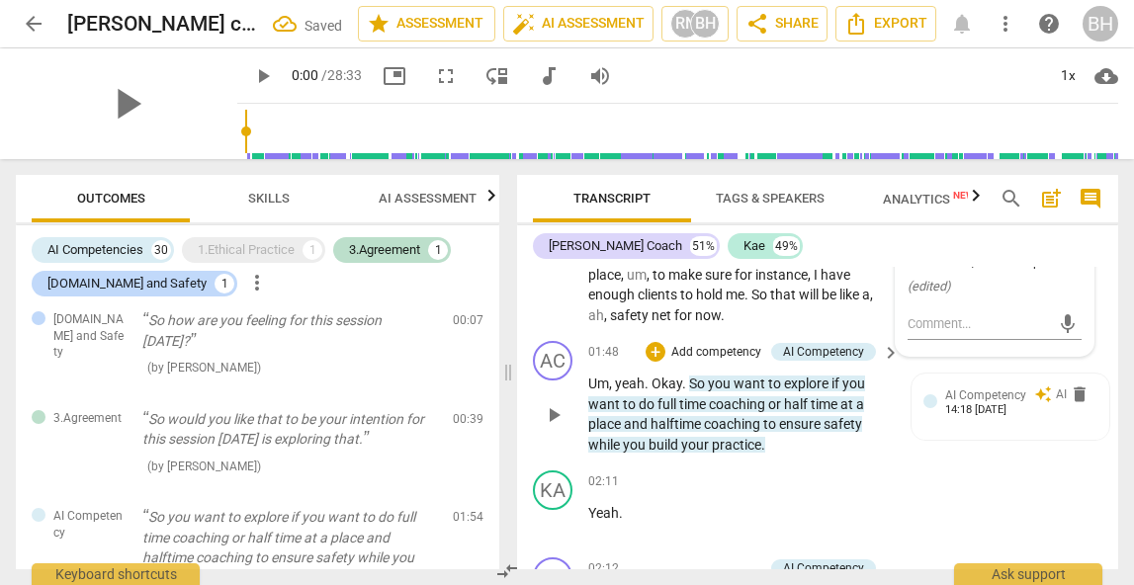
click at [754, 395] on p "Um , yeah . Okay . So you want to explore if you want to do full time coaching …" at bounding box center [739, 414] width 302 height 81
click at [834, 374] on p "Um , yeah . Okay . So you want to explore if you want to do full time coaching …" at bounding box center [739, 414] width 302 height 81
click at [862, 416] on span "safety" at bounding box center [843, 424] width 39 height 16
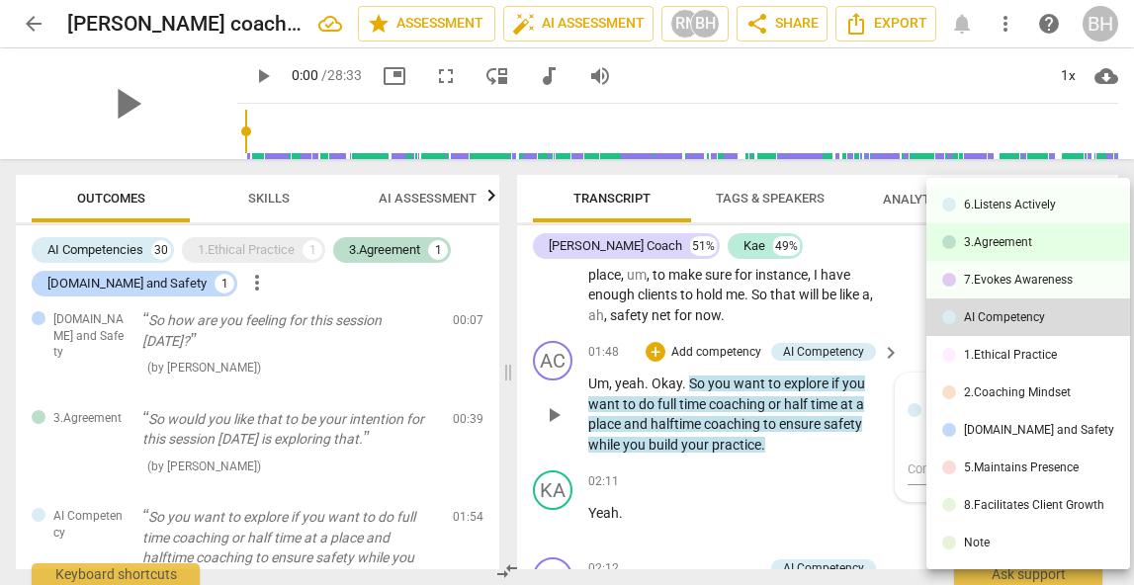
click at [964, 236] on div "3.Agreement" at bounding box center [998, 242] width 68 height 12
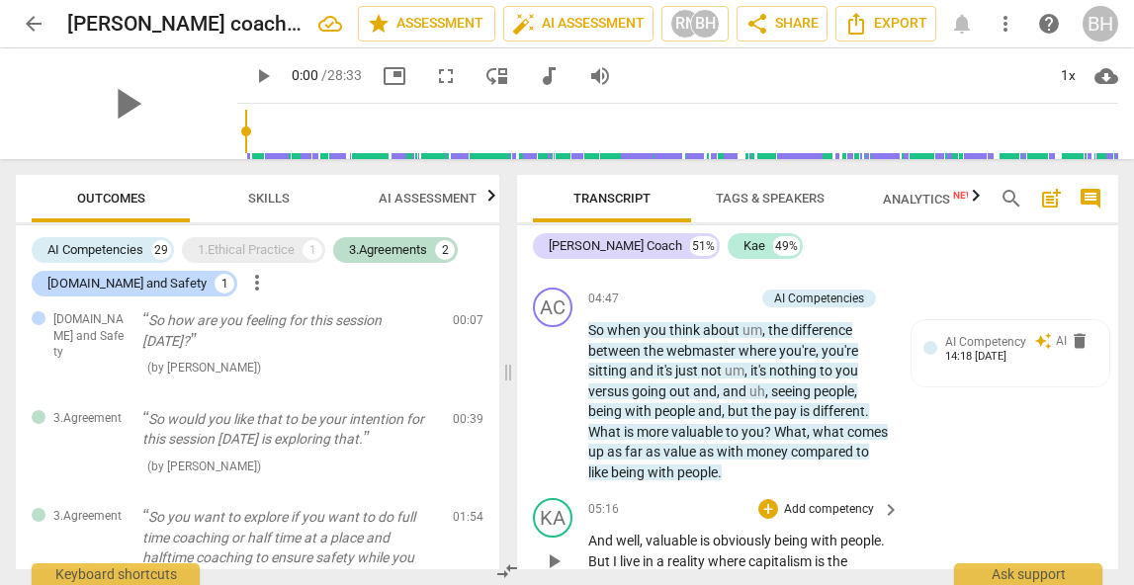
scroll to position [2092, 0]
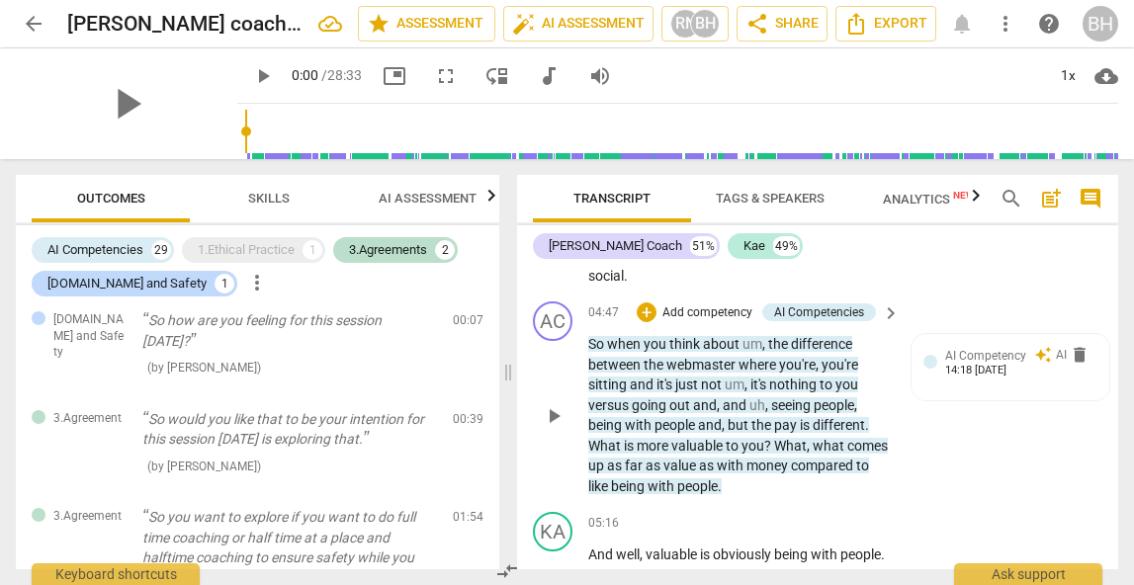
click at [826, 417] on span "different" at bounding box center [839, 425] width 52 height 16
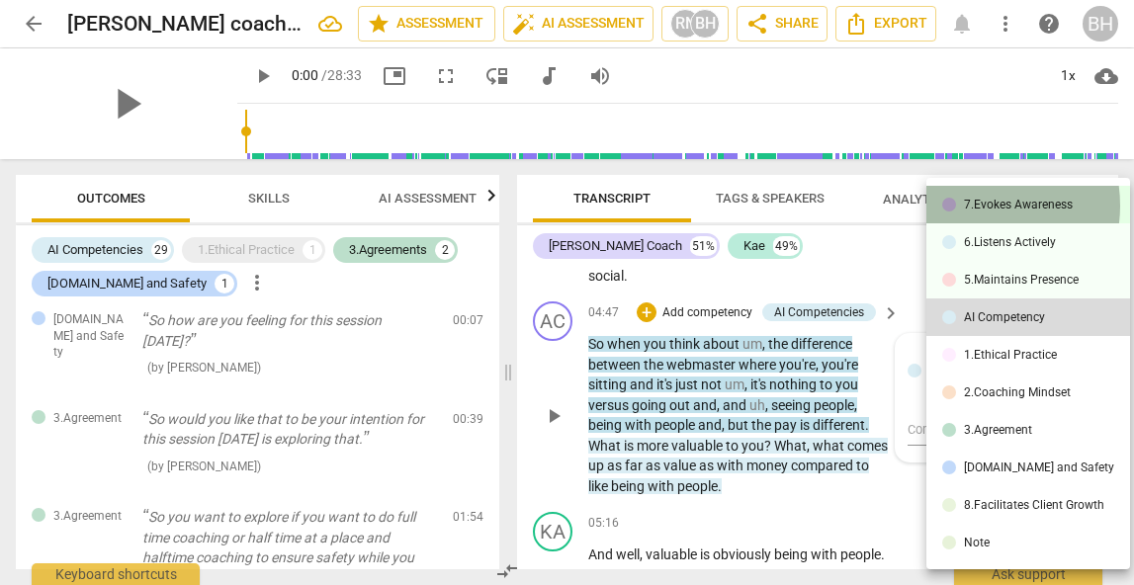
click at [969, 206] on div "7.Evokes Awareness" at bounding box center [1018, 205] width 109 height 12
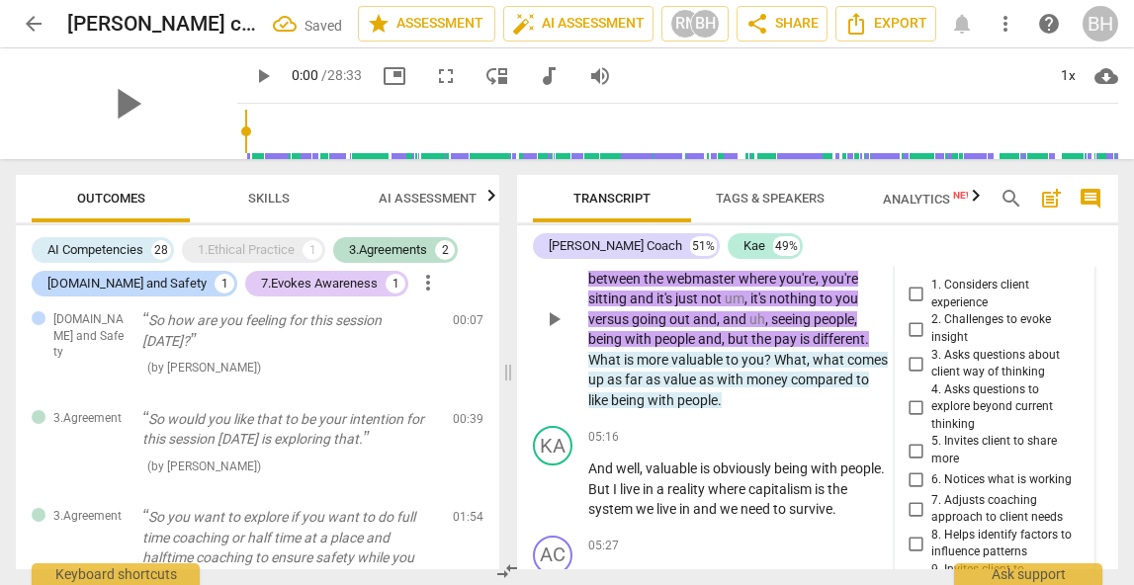
scroll to position [2201, 0]
click at [766, 351] on span "?" at bounding box center [769, 359] width 10 height 16
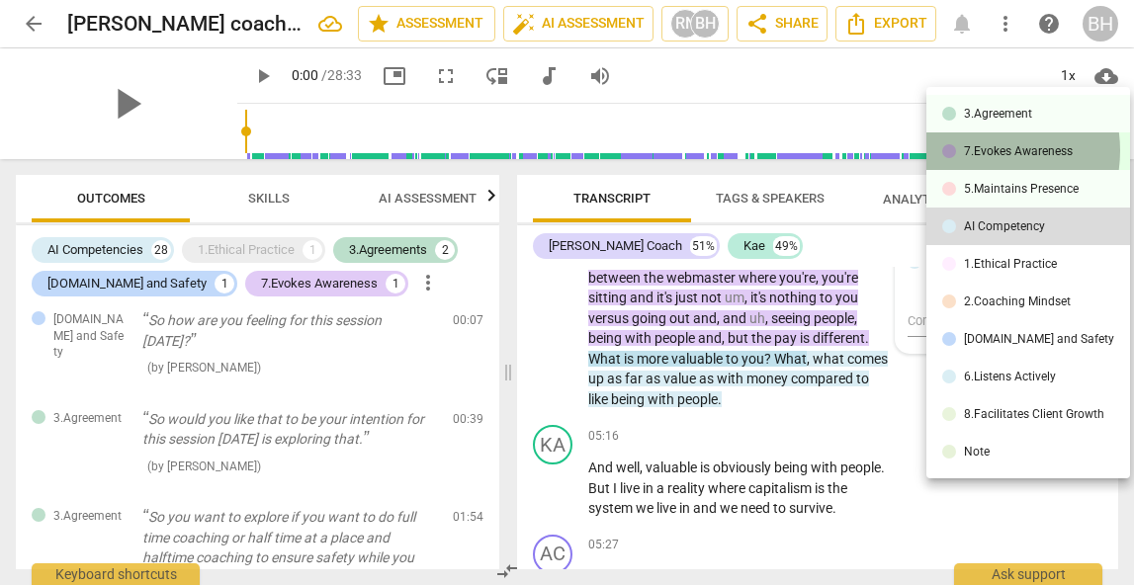
click at [975, 150] on div "7.Evokes Awareness" at bounding box center [1018, 151] width 109 height 12
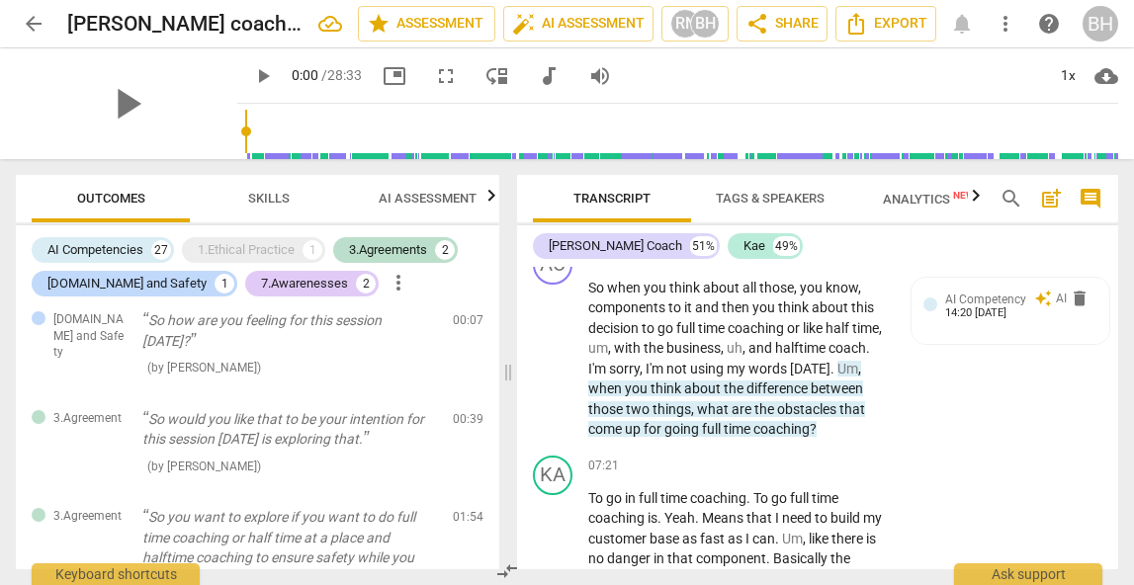
scroll to position [3228, 0]
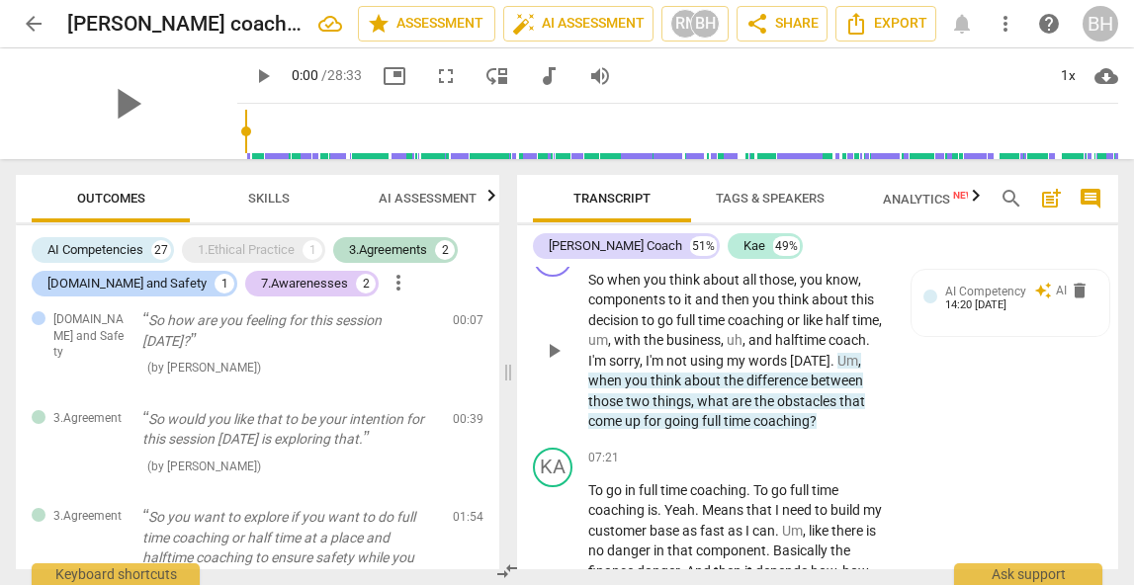
click at [732, 394] on span "what" at bounding box center [714, 402] width 35 height 16
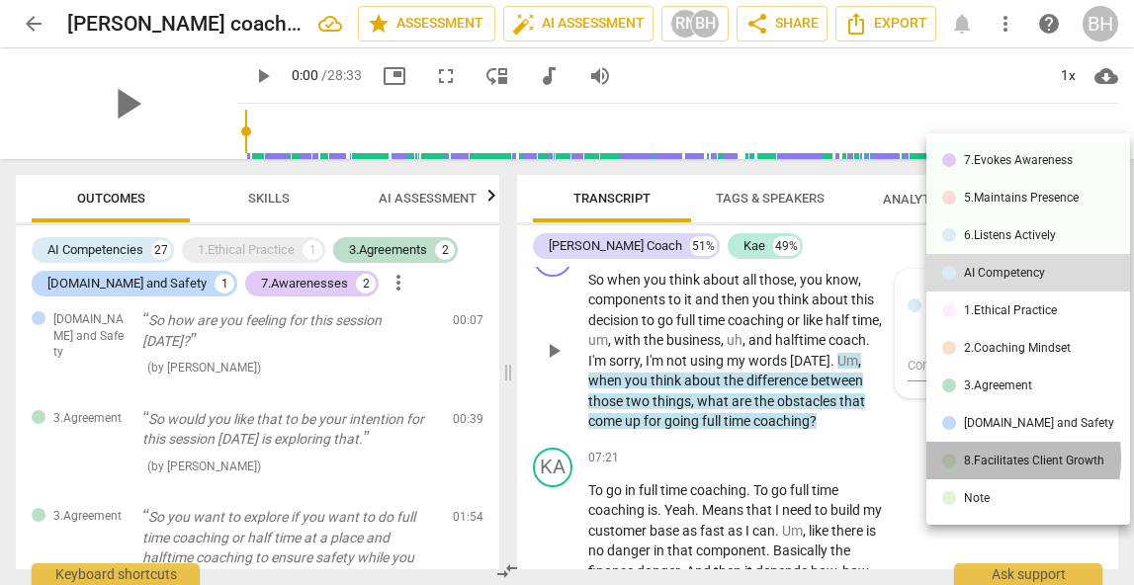
click at [964, 458] on div "8.Facilitates Client Growth" at bounding box center [1034, 461] width 140 height 12
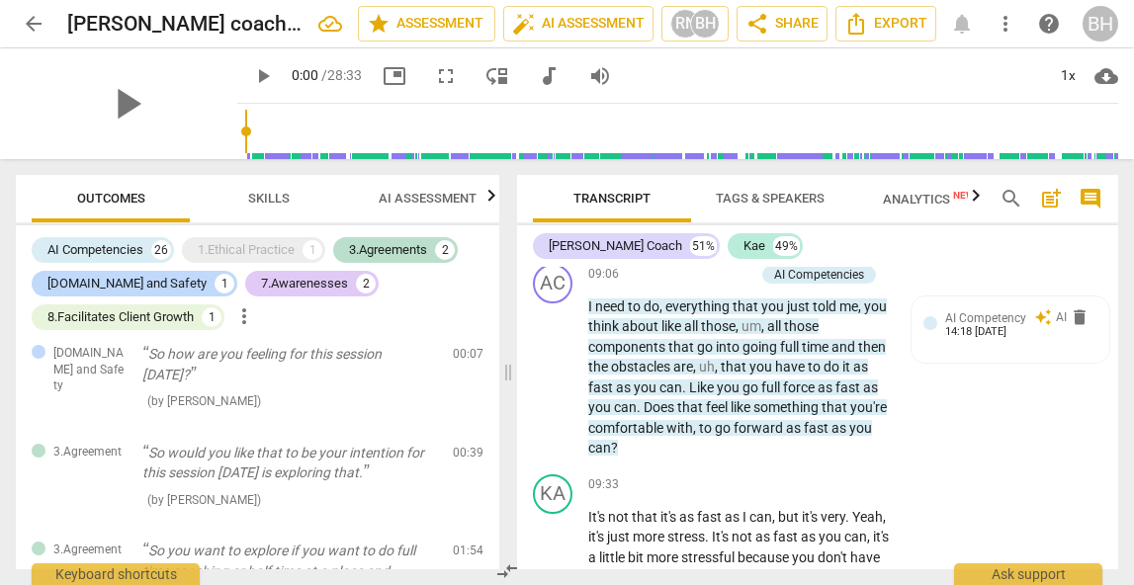
scroll to position [4170, 0]
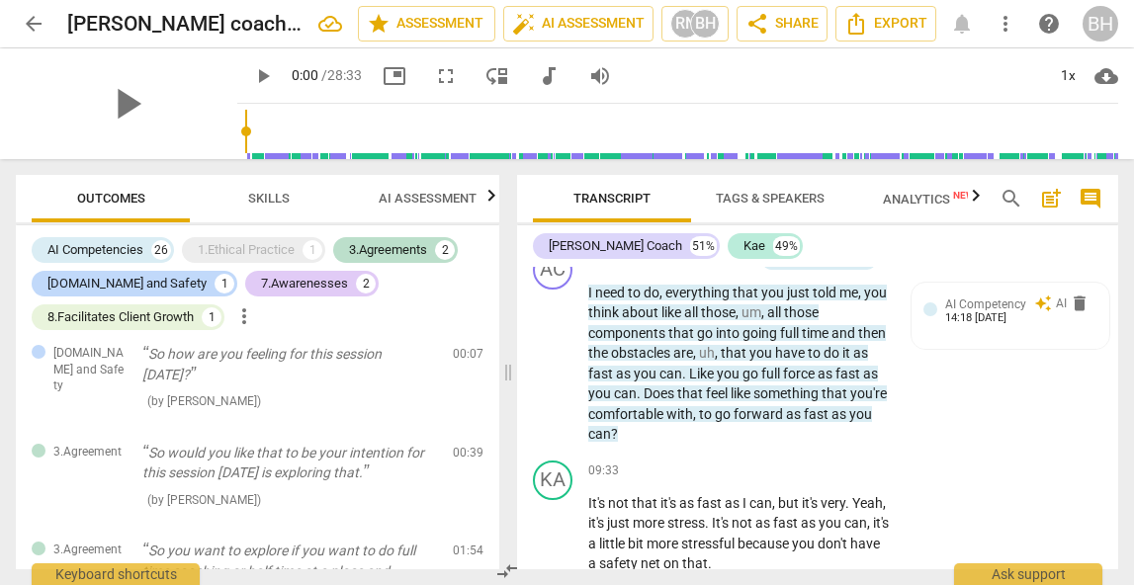
click at [818, 382] on span "force" at bounding box center [800, 374] width 35 height 16
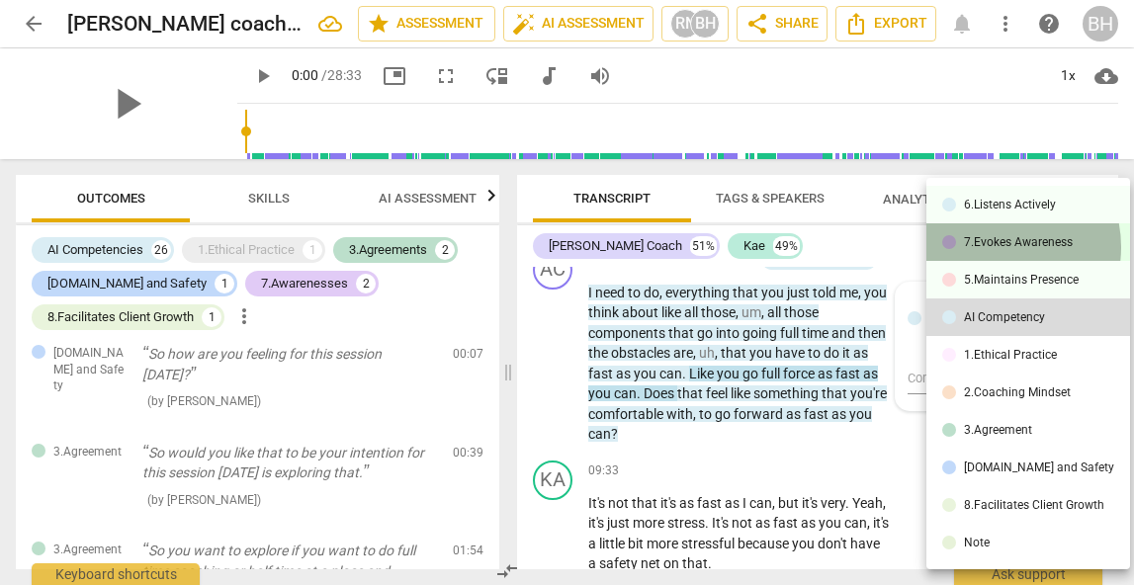
click at [992, 247] on div "7.Evokes Awareness" at bounding box center [1018, 242] width 109 height 12
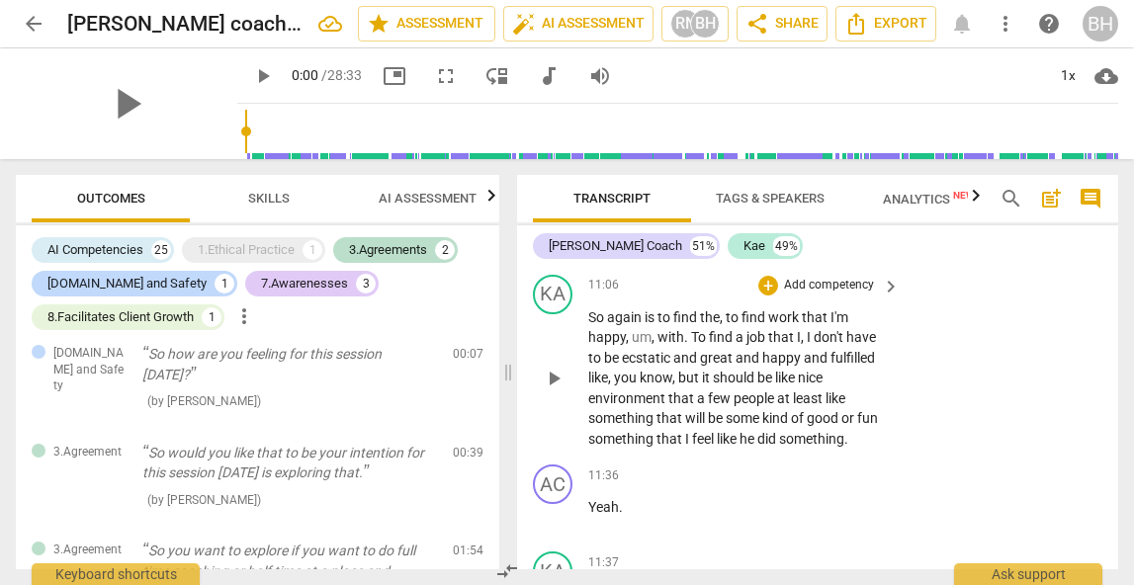
scroll to position [5128, 0]
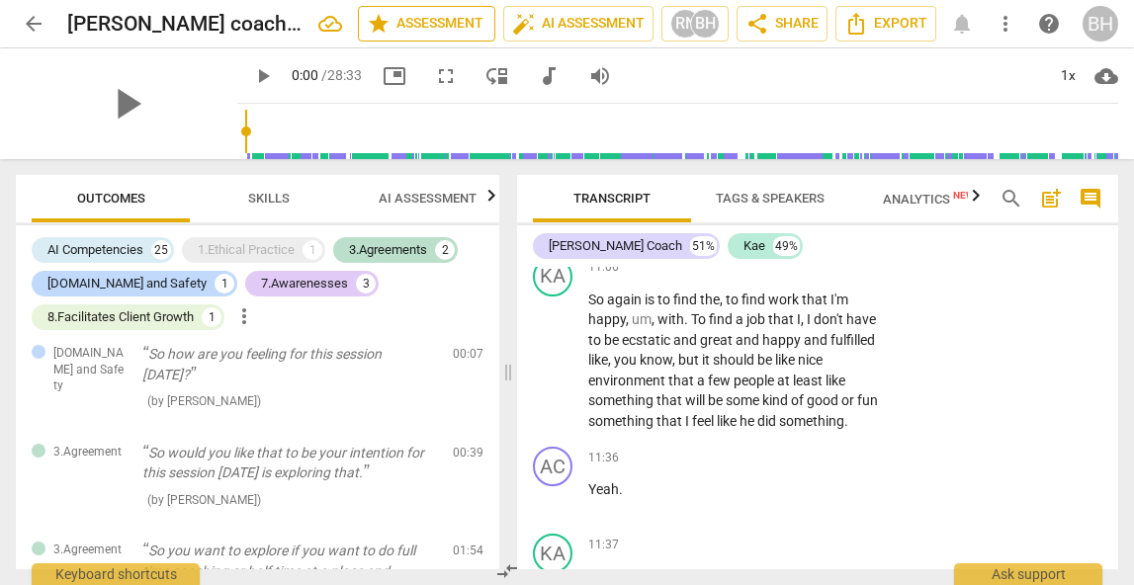
click at [441, 24] on span "star Assessment" at bounding box center [427, 24] width 120 height 24
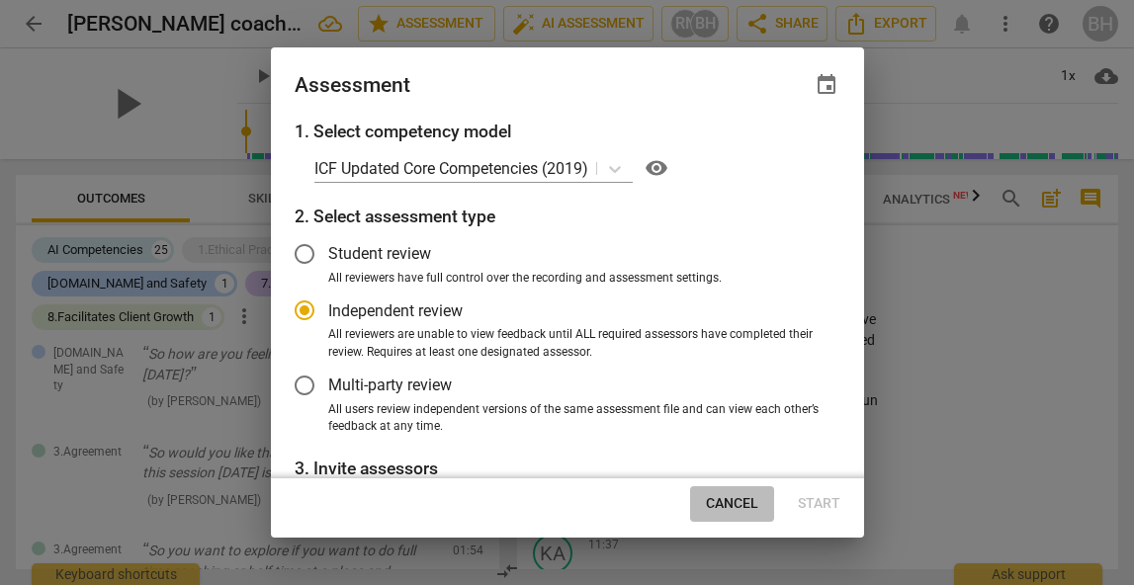
click at [720, 501] on span "Cancel" at bounding box center [732, 504] width 52 height 20
radio input "false"
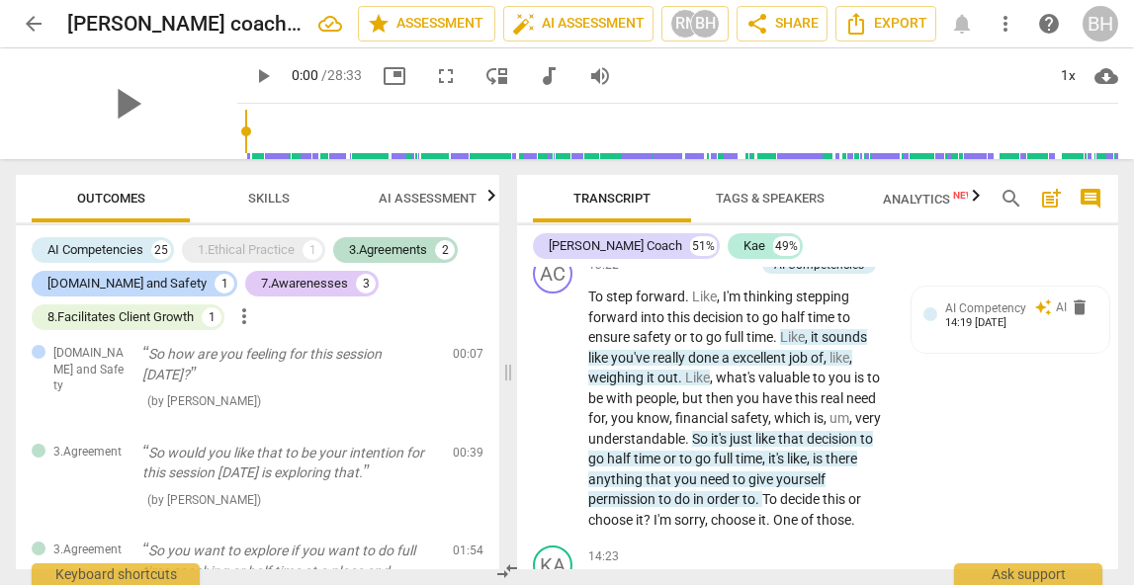
scroll to position [5961, 0]
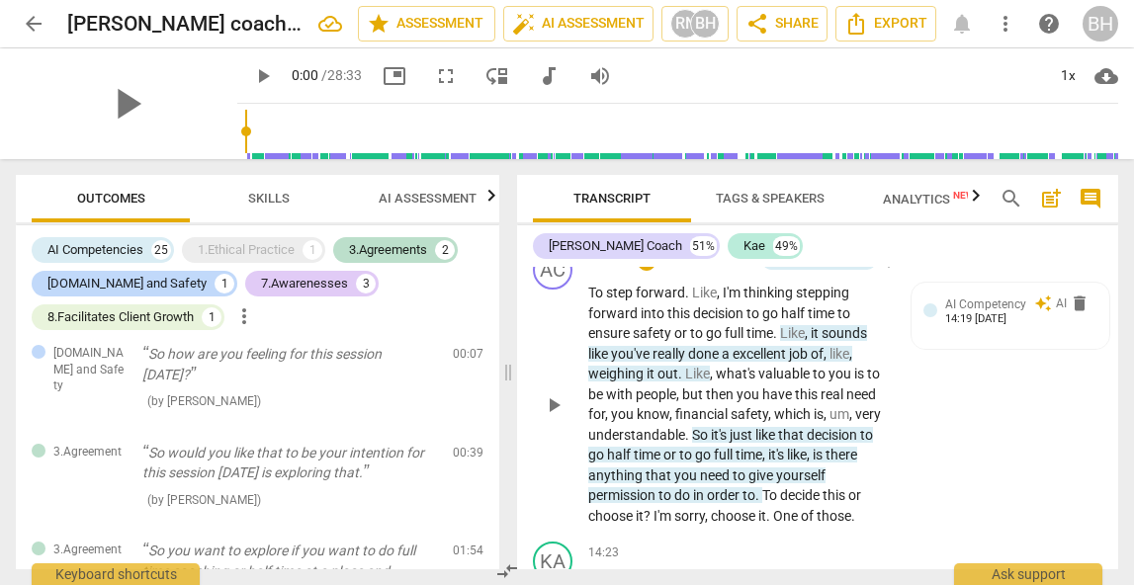
click at [815, 341] on span "it" at bounding box center [816, 333] width 11 height 16
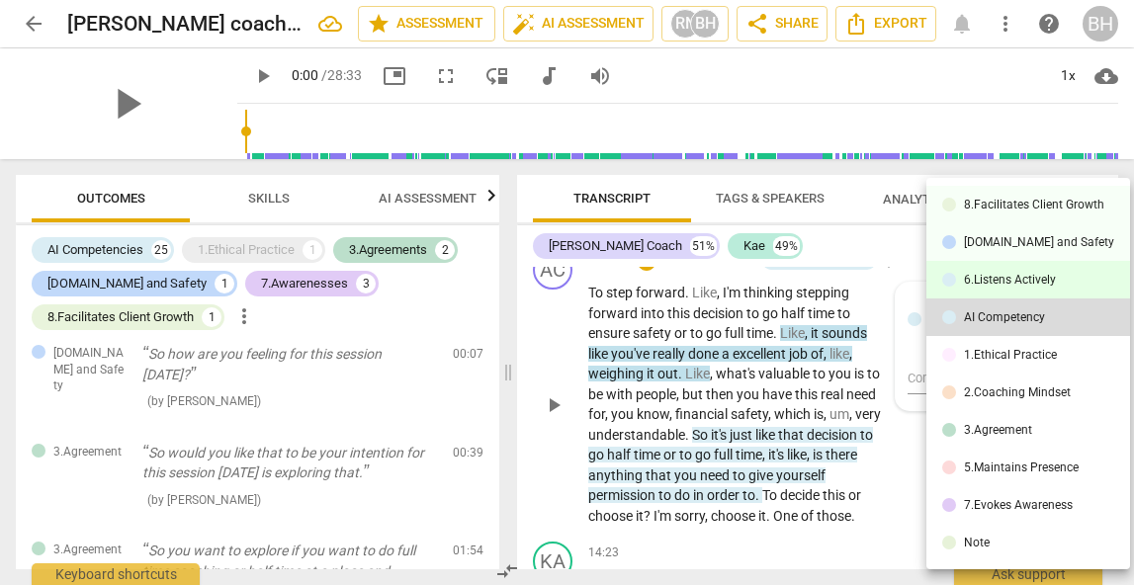
click at [977, 283] on div "6.Listens Actively" at bounding box center [1010, 280] width 92 height 12
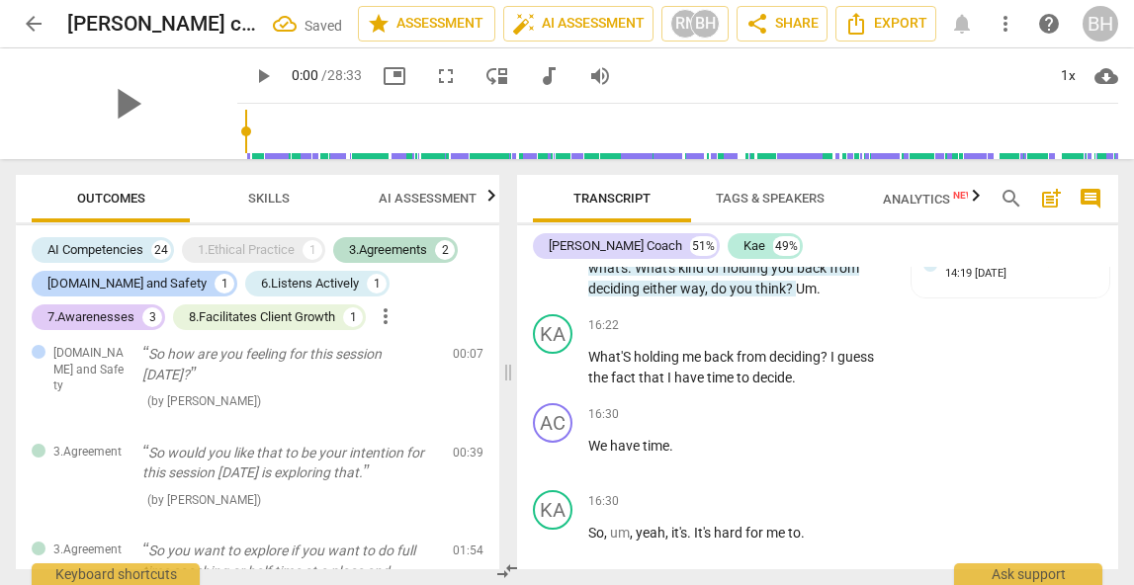
scroll to position [6784, 0]
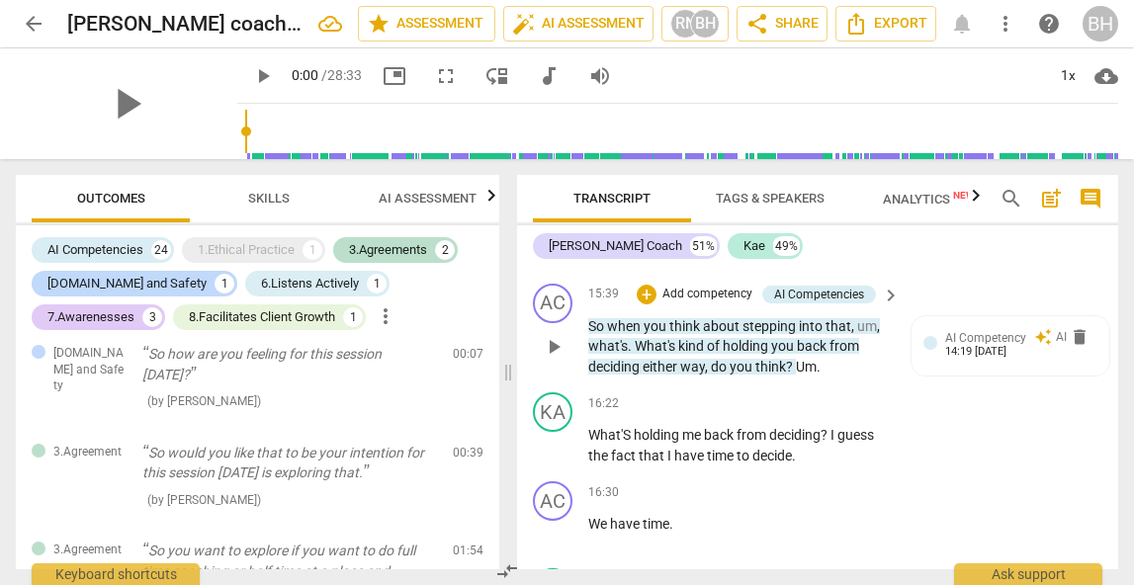
click at [830, 354] on span "back" at bounding box center [813, 346] width 33 height 16
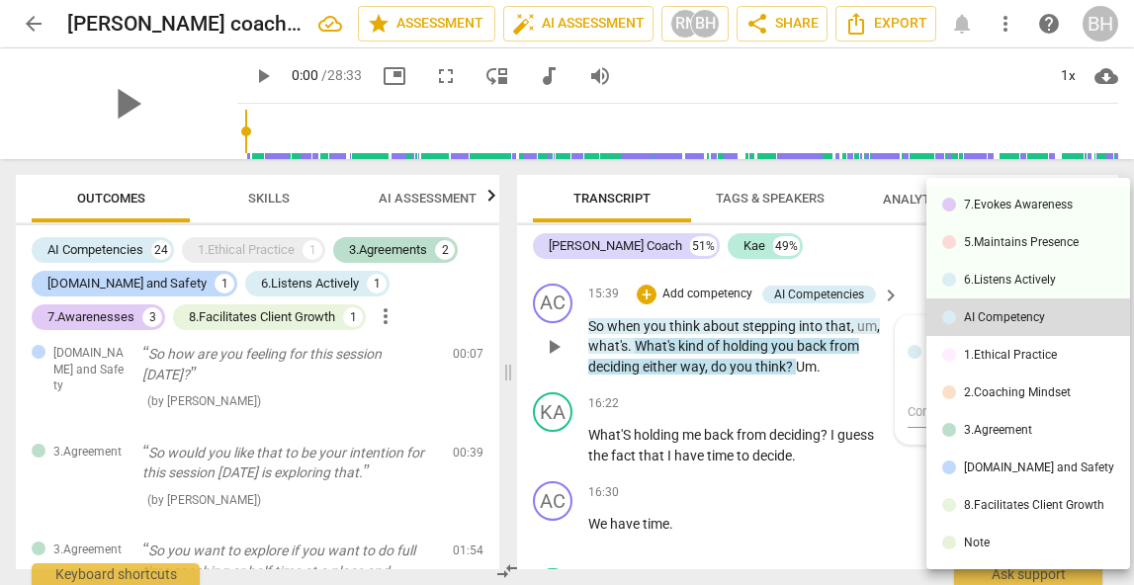
click at [953, 497] on li "8.Facilitates Client Growth" at bounding box center [1029, 506] width 204 height 38
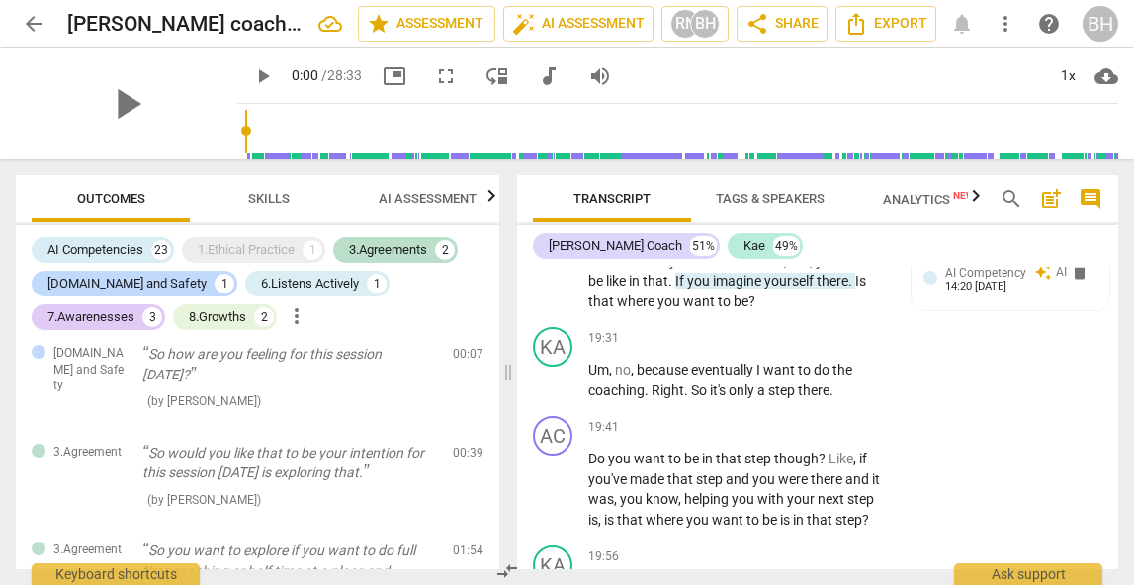
scroll to position [8080, 0]
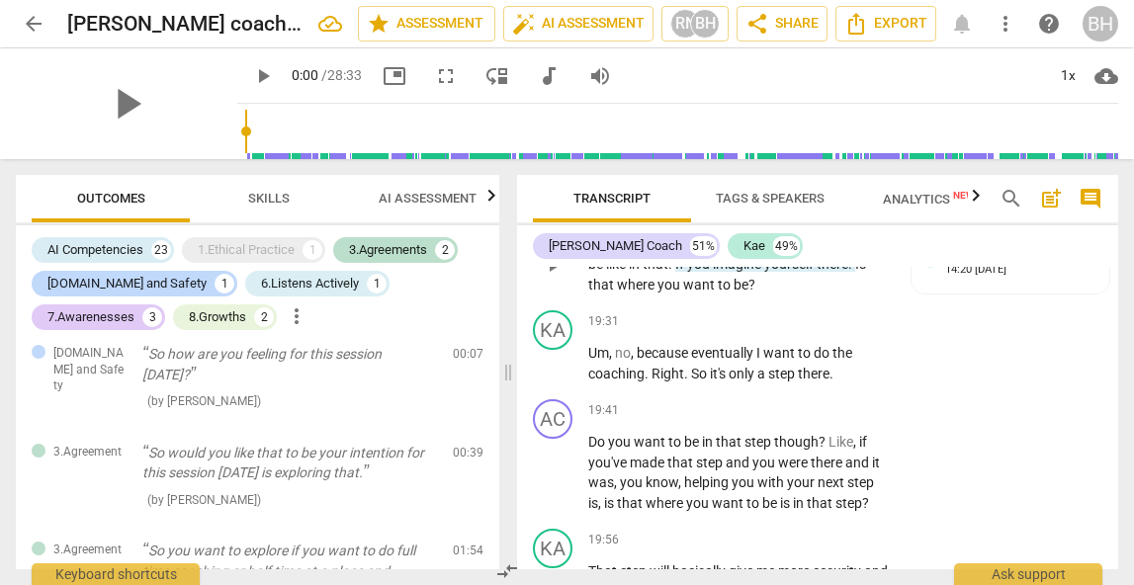
click at [796, 272] on span "yourself" at bounding box center [790, 264] width 52 height 16
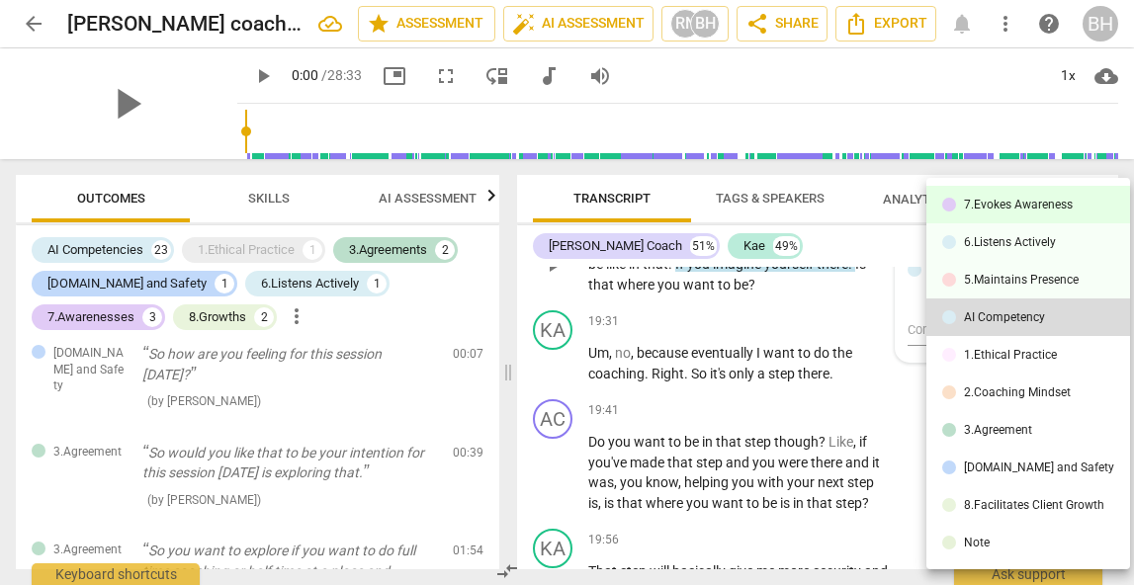
click at [985, 209] on div "7.Evokes Awareness" at bounding box center [1018, 205] width 109 height 12
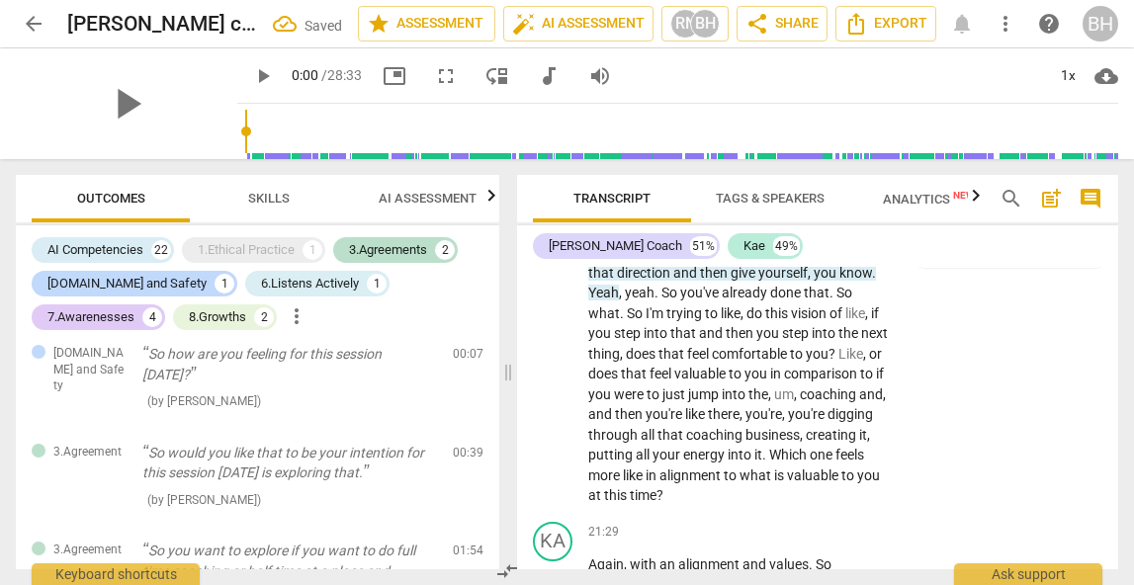
scroll to position [8895, 0]
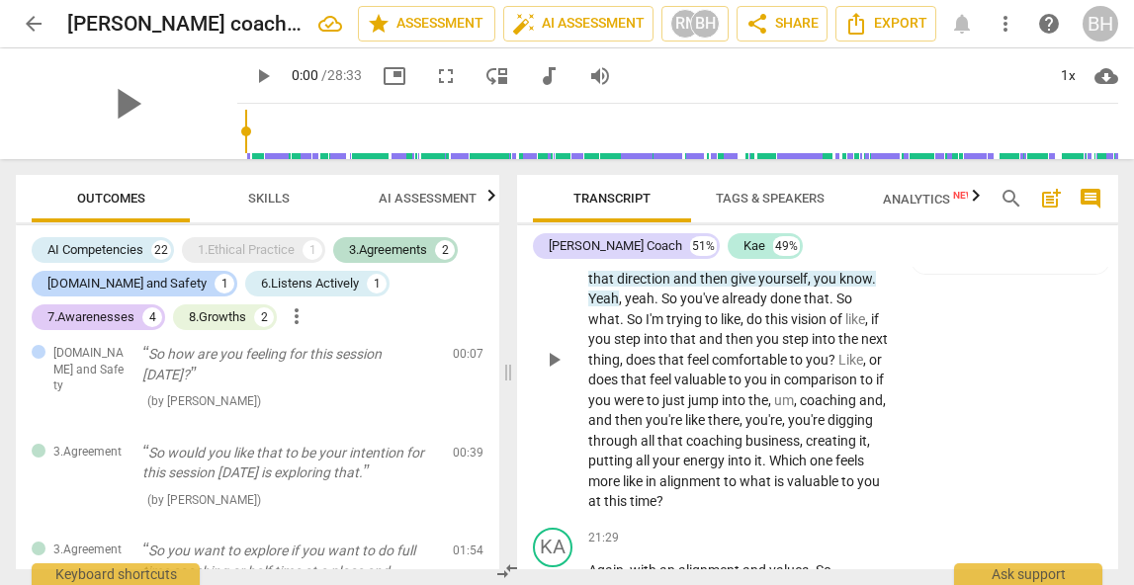
click at [779, 246] on span "have" at bounding box center [794, 238] width 33 height 16
click at [774, 266] on span "move" at bounding box center [789, 258] width 37 height 16
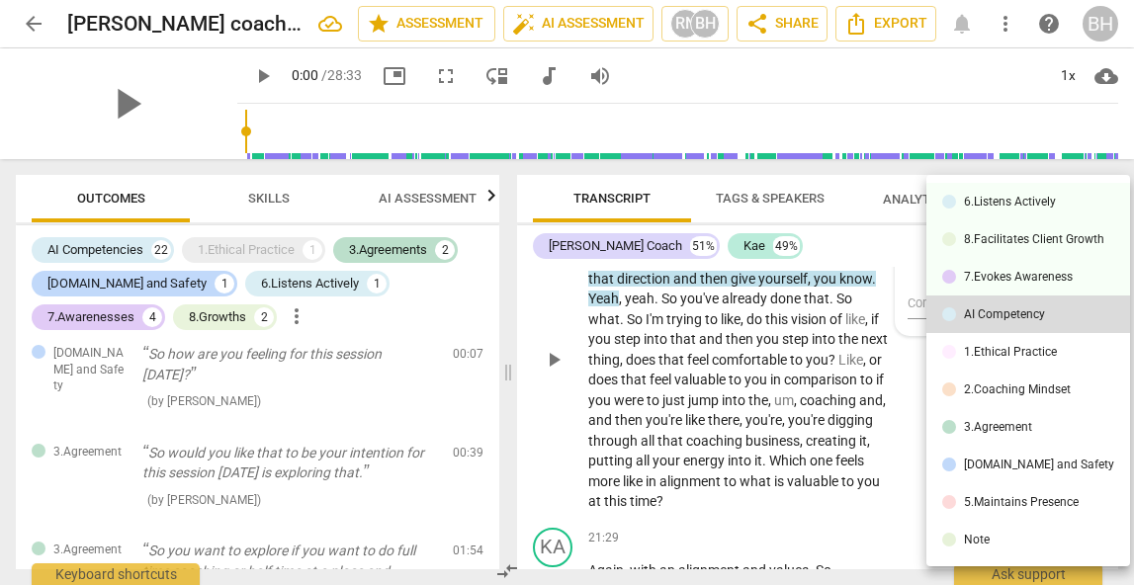
scroll to position [8906, 0]
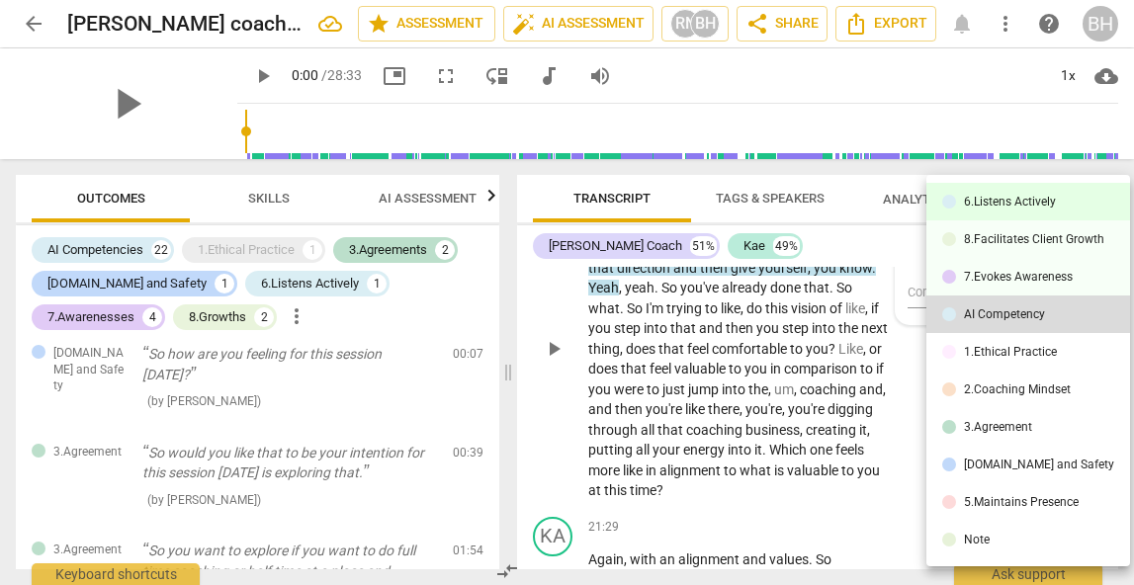
click at [955, 203] on div at bounding box center [949, 202] width 14 height 14
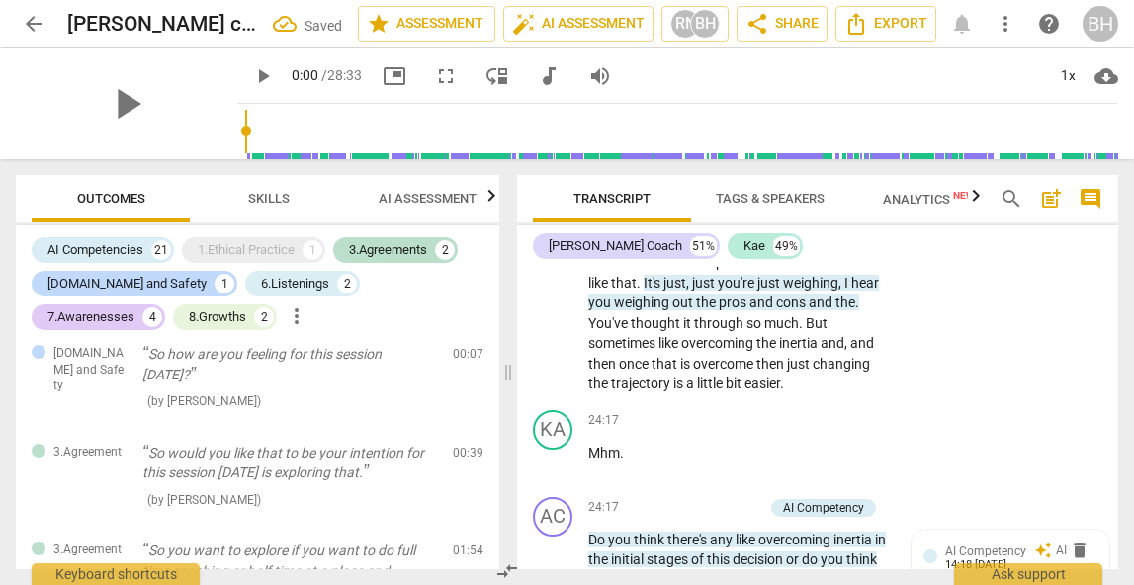
scroll to position [10350, 0]
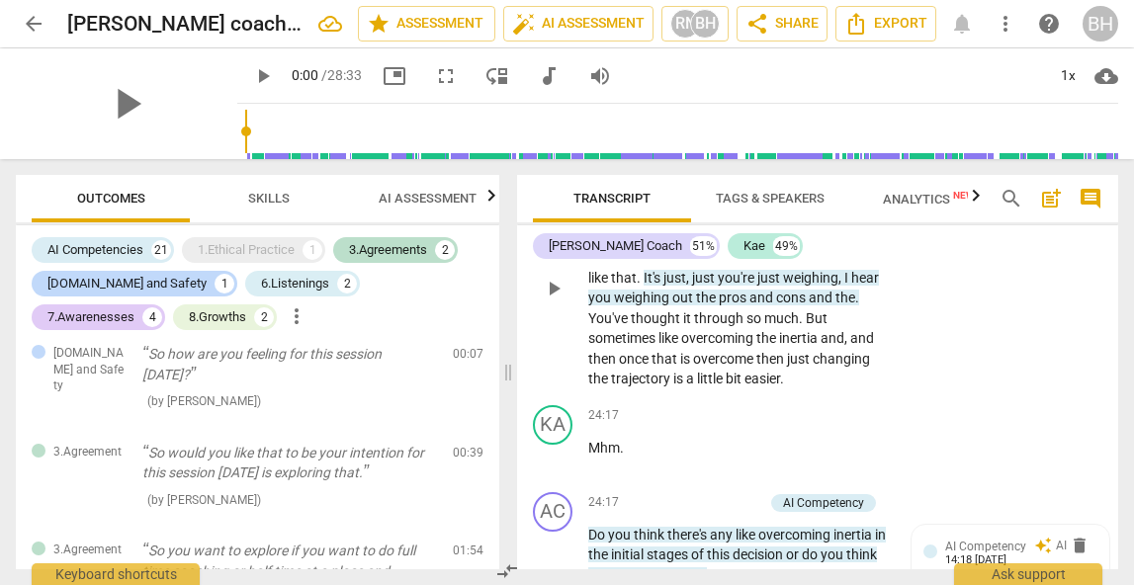
click at [783, 286] on span "just" at bounding box center [770, 278] width 26 height 16
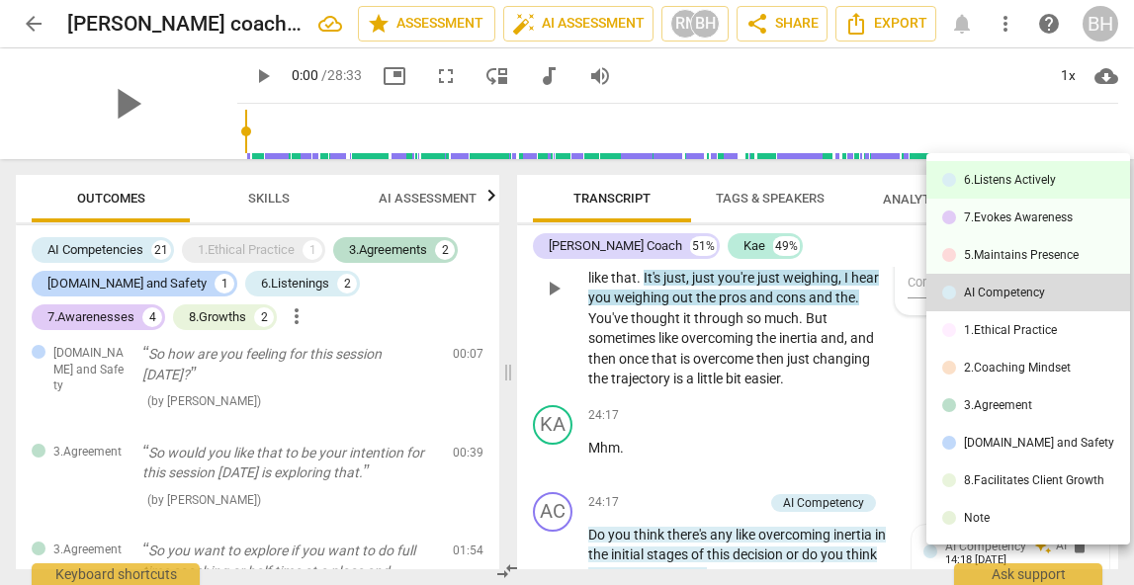
click at [955, 177] on div at bounding box center [949, 180] width 14 height 14
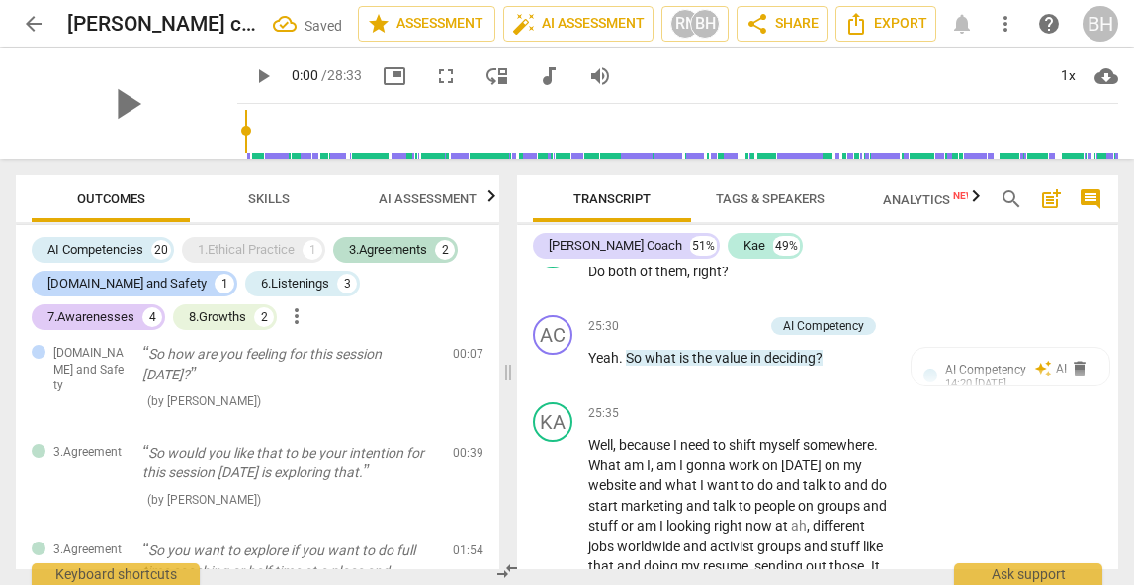
scroll to position [11091, 0]
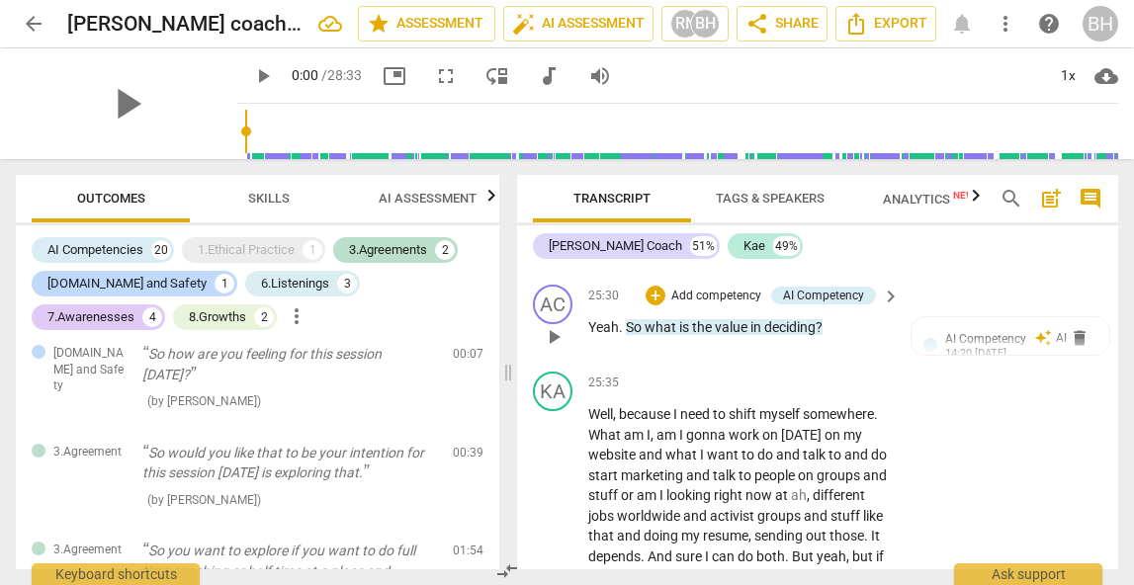
click at [767, 335] on span "deciding" at bounding box center [789, 327] width 51 height 16
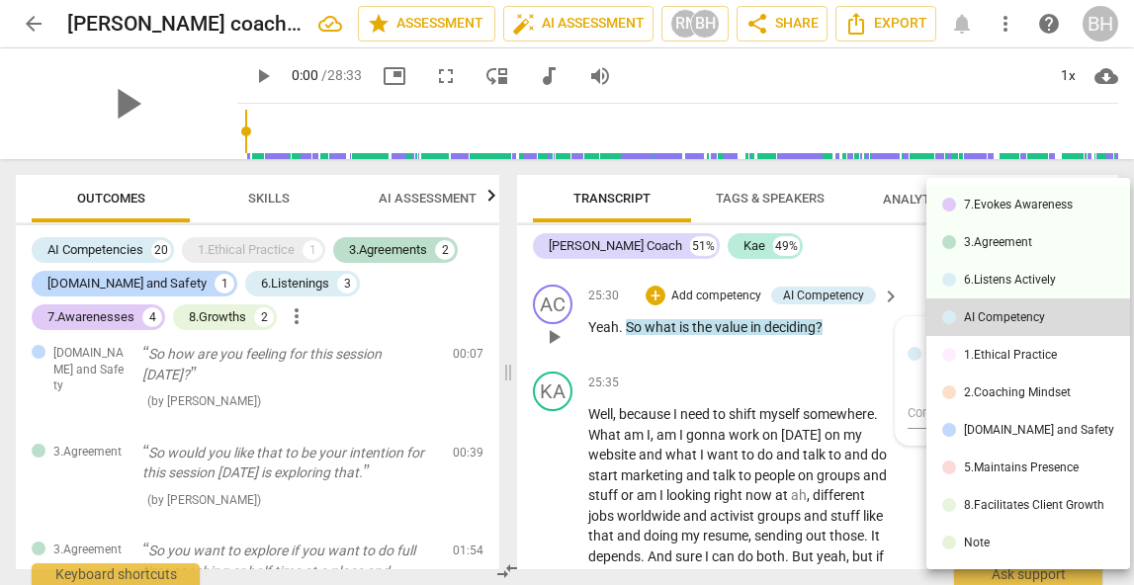
click at [1062, 488] on li "8.Facilitates Client Growth" at bounding box center [1029, 506] width 204 height 38
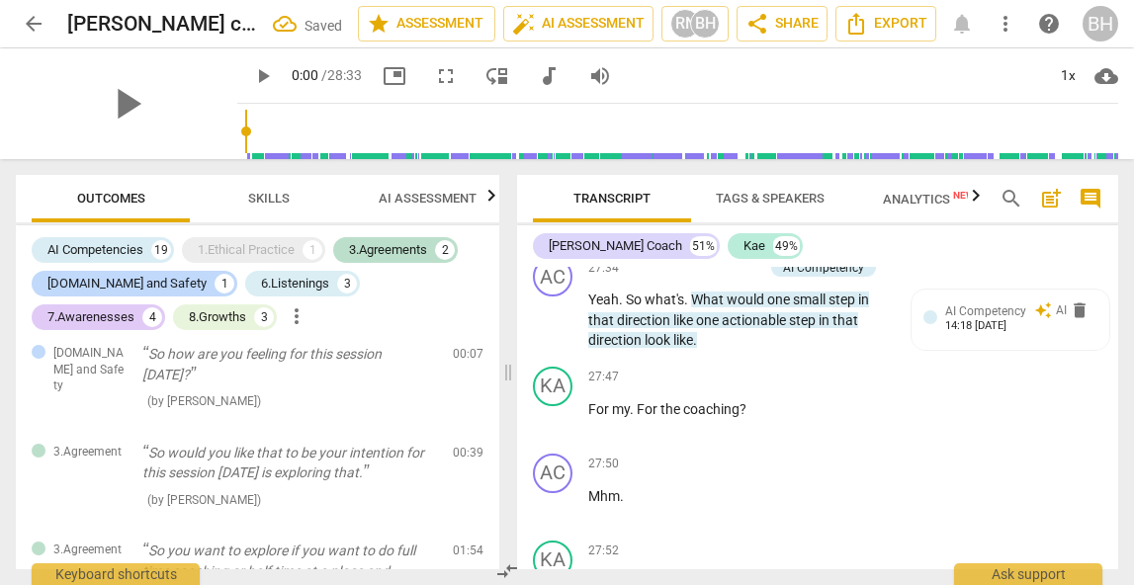
scroll to position [11958, 0]
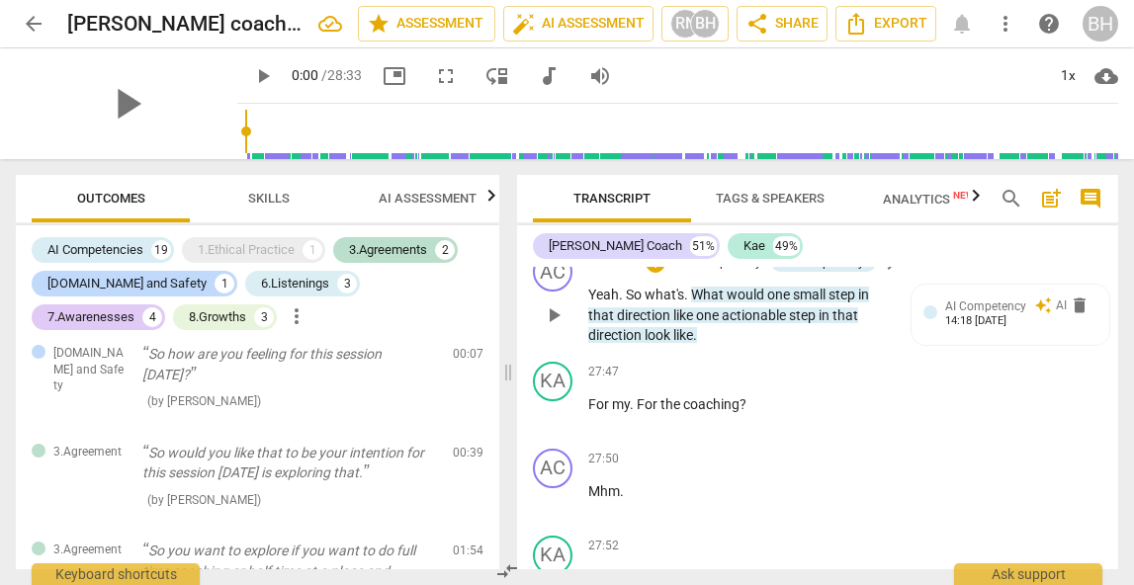
click at [798, 303] on span "small" at bounding box center [811, 295] width 36 height 16
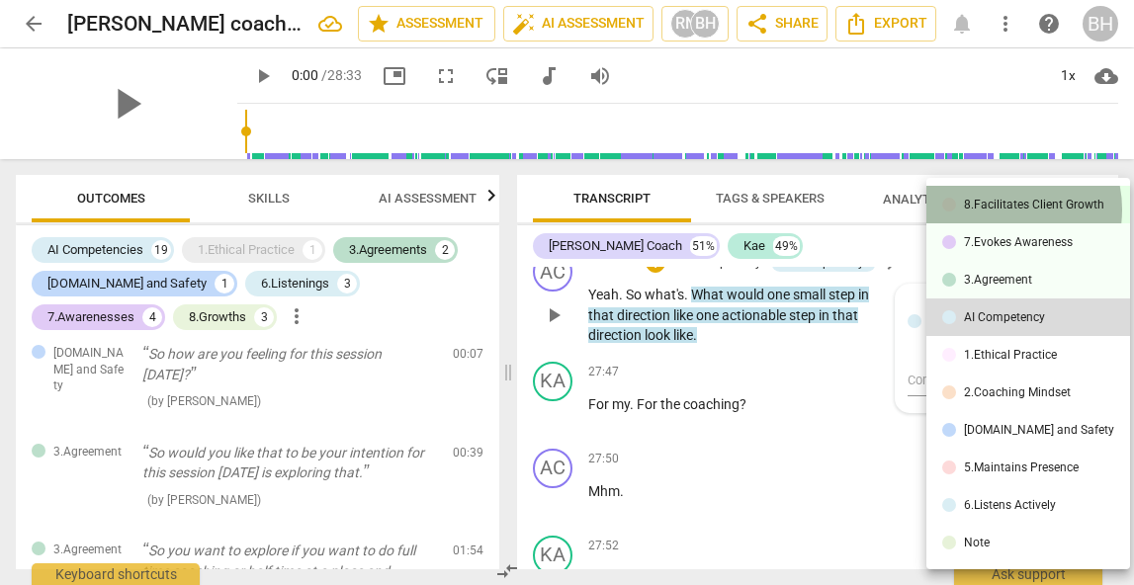
click at [1000, 210] on div "8.Facilitates Client Growth" at bounding box center [1034, 205] width 140 height 12
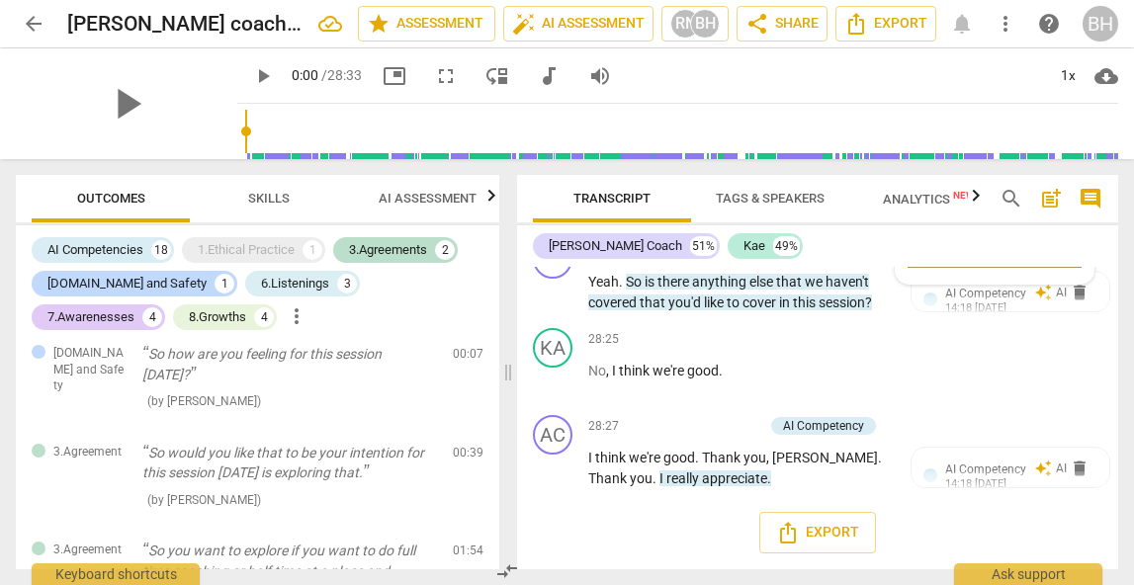
scroll to position [12508, 0]
click at [365, 250] on div "3.Agreements" at bounding box center [388, 250] width 78 height 20
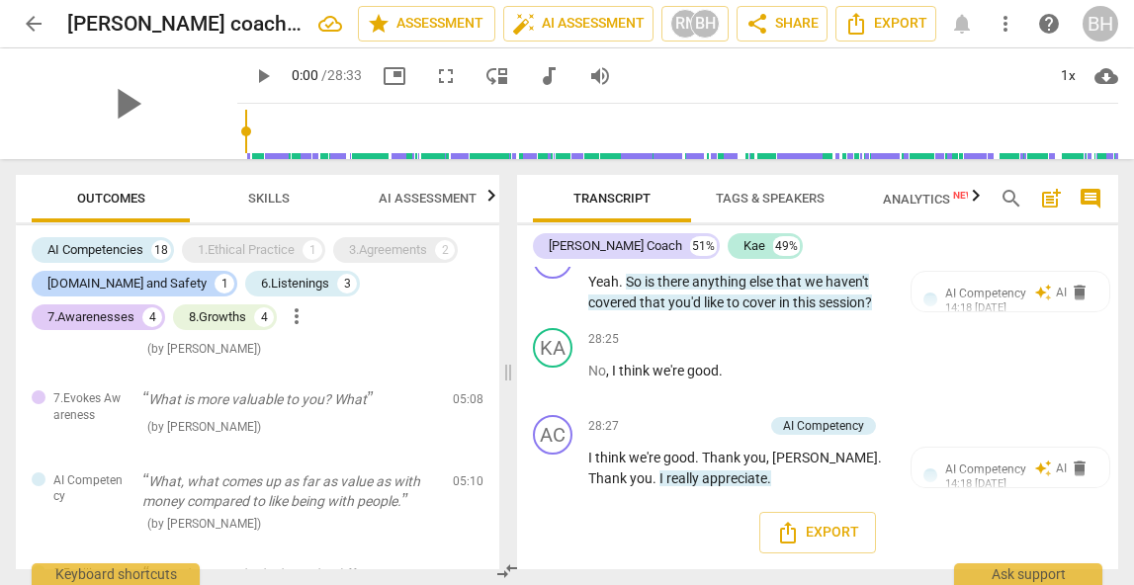
scroll to position [434, 0]
click at [132, 281] on div "[DOMAIN_NAME] and Safety" at bounding box center [126, 284] width 159 height 20
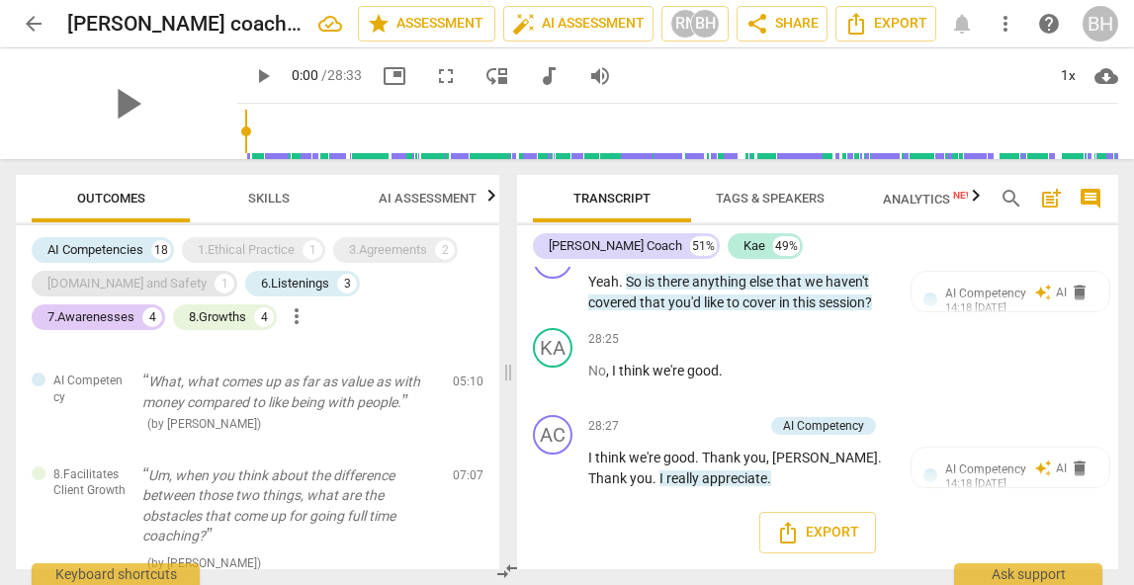
scroll to position [335, 0]
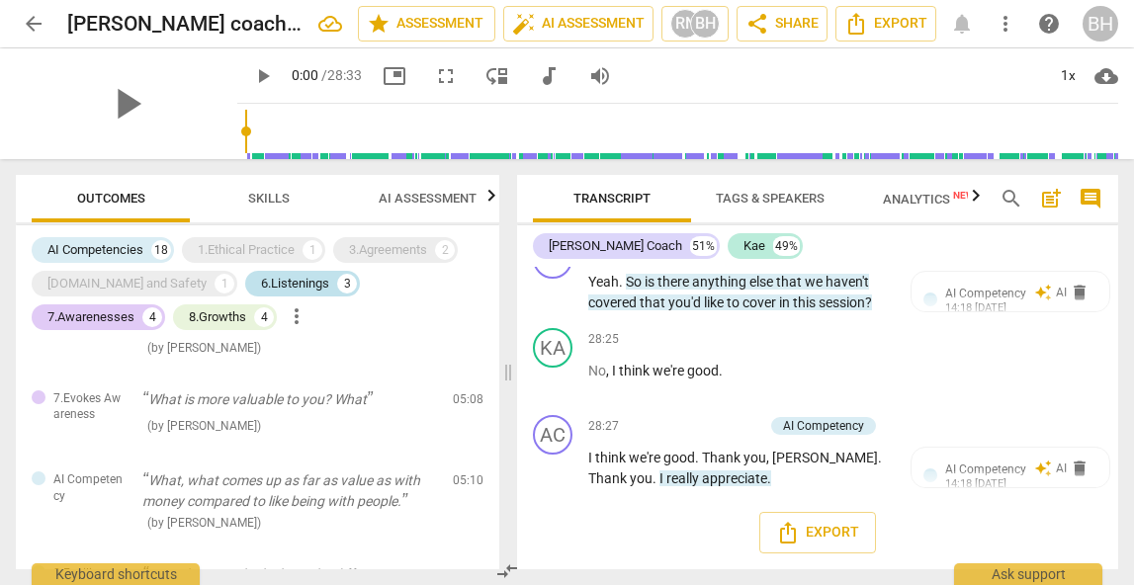
click at [261, 281] on div "6.Listenings" at bounding box center [295, 284] width 68 height 20
click at [134, 308] on div "7.Awarenesses" at bounding box center [90, 318] width 87 height 20
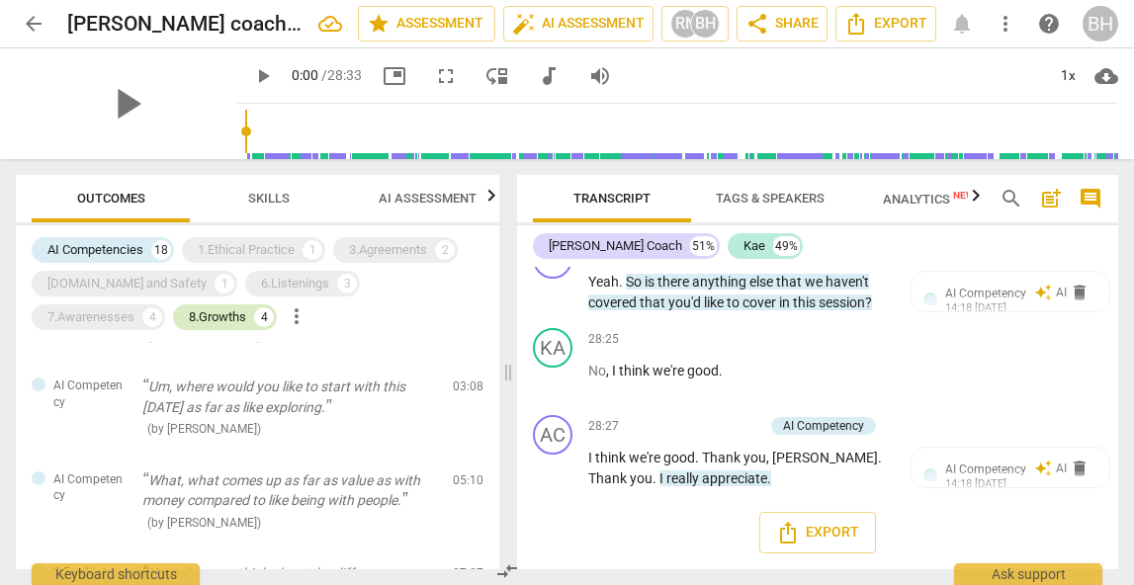
click at [189, 318] on div "8.Growths" at bounding box center [217, 318] width 57 height 20
click at [111, 251] on div "AI Competencies" at bounding box center [95, 250] width 96 height 20
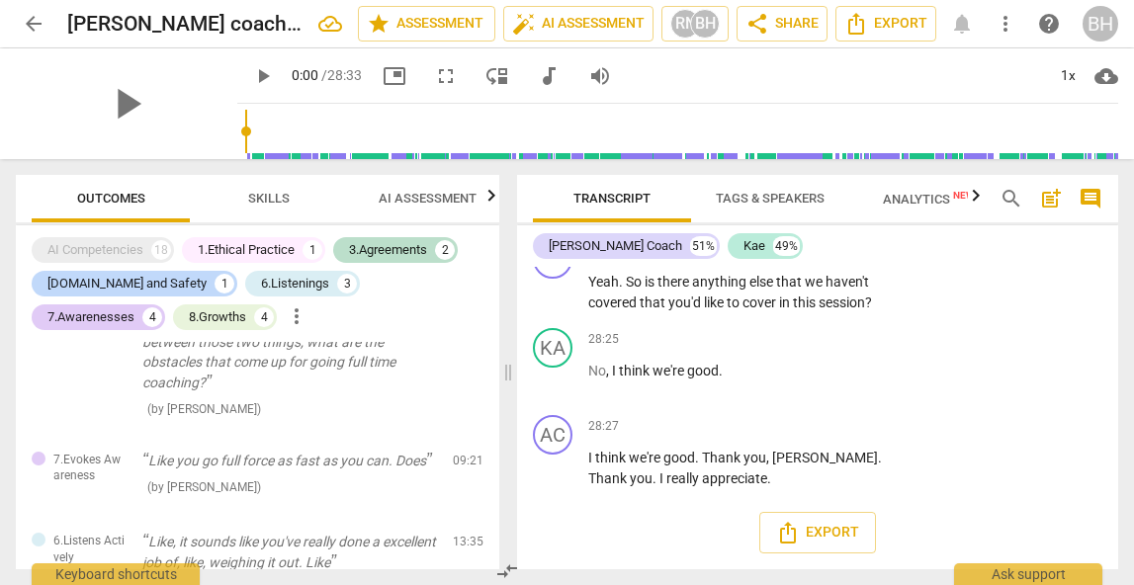
scroll to position [716, 0]
click at [368, 466] on p "Like you go full force as fast as you can. Does" at bounding box center [289, 459] width 295 height 21
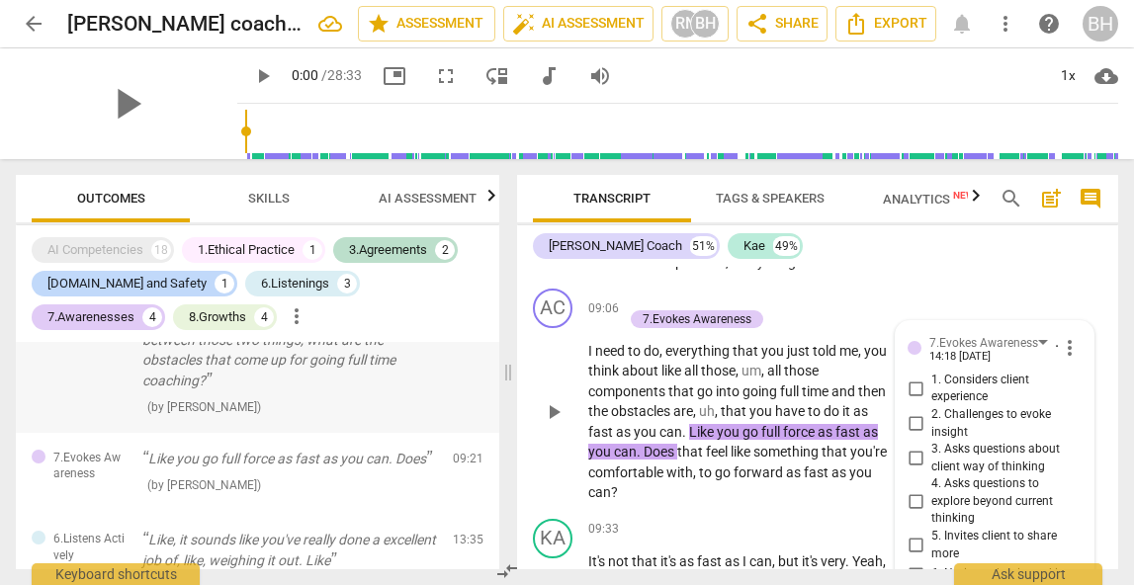
scroll to position [4110, 0]
click at [255, 245] on div "1.Ethical Practice" at bounding box center [246, 250] width 97 height 20
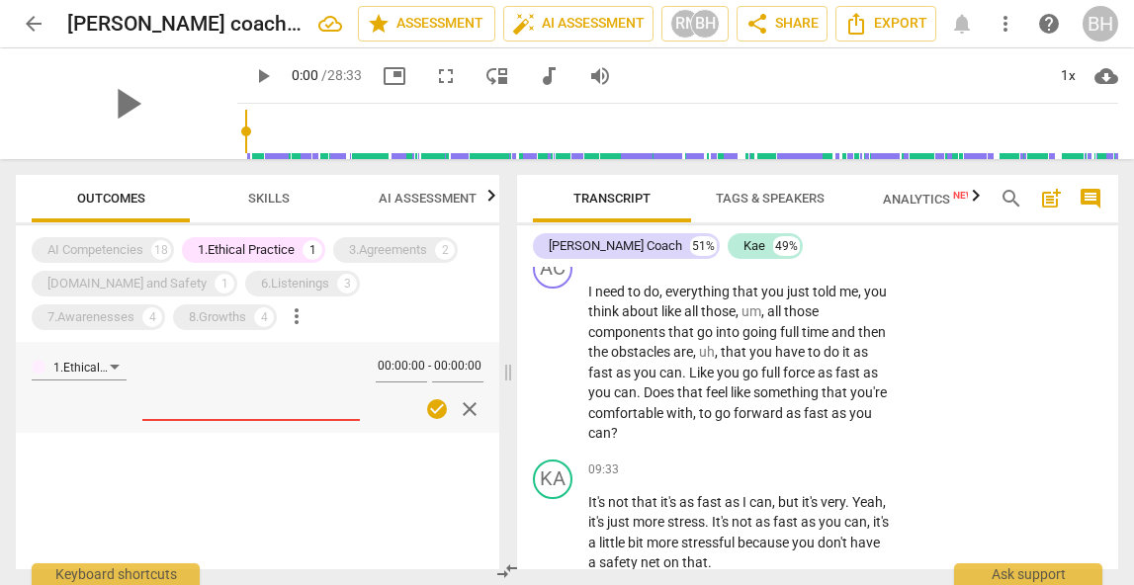
scroll to position [4090, 0]
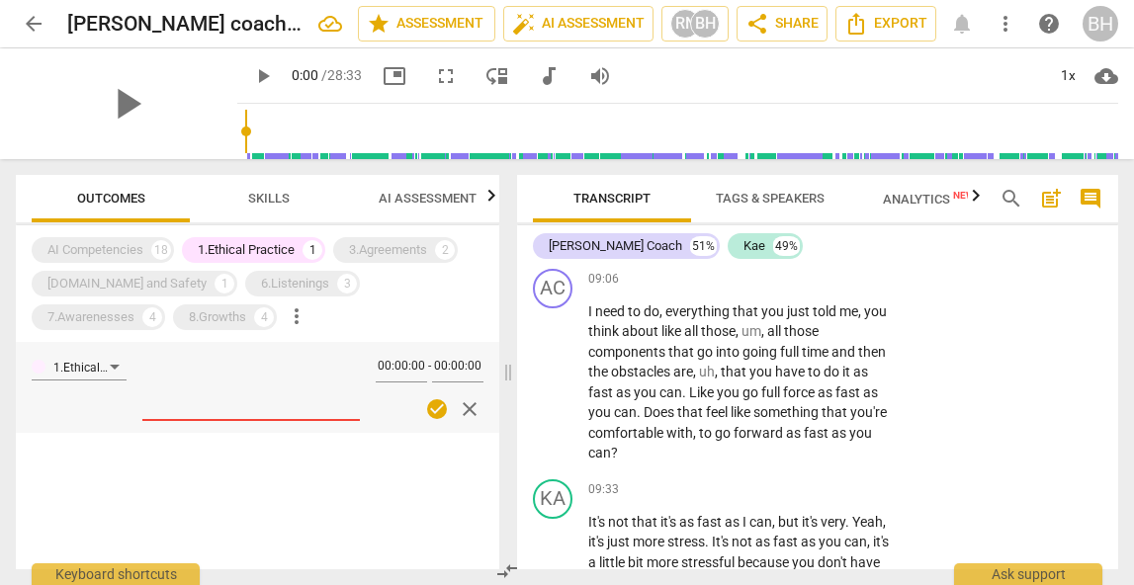
click at [293, 254] on div "1.Ethical Practice" at bounding box center [246, 250] width 97 height 20
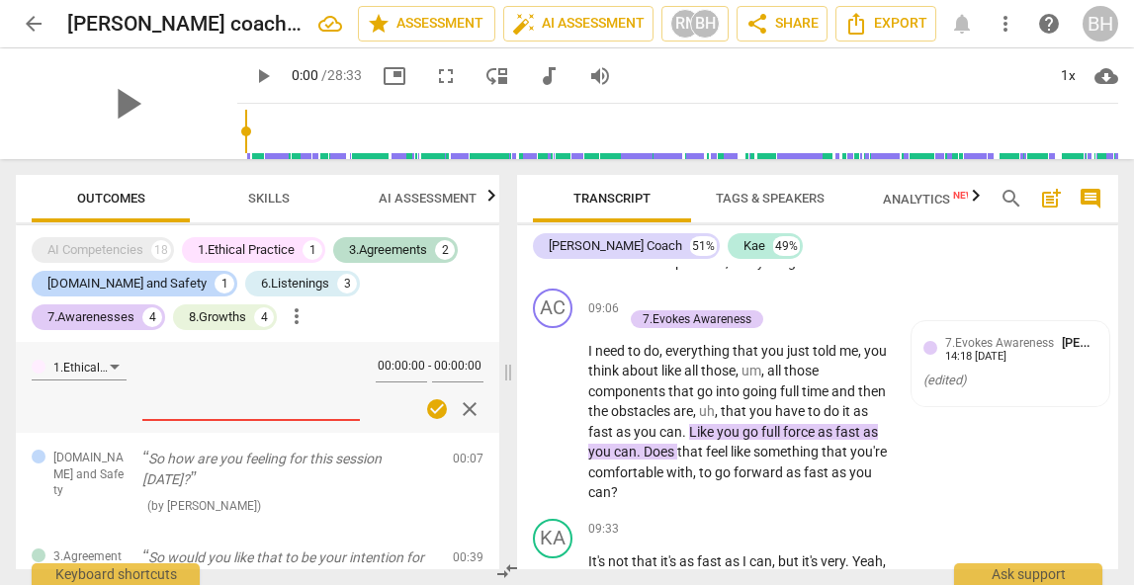
click at [293, 254] on div "1.Ethical Practice" at bounding box center [246, 250] width 97 height 20
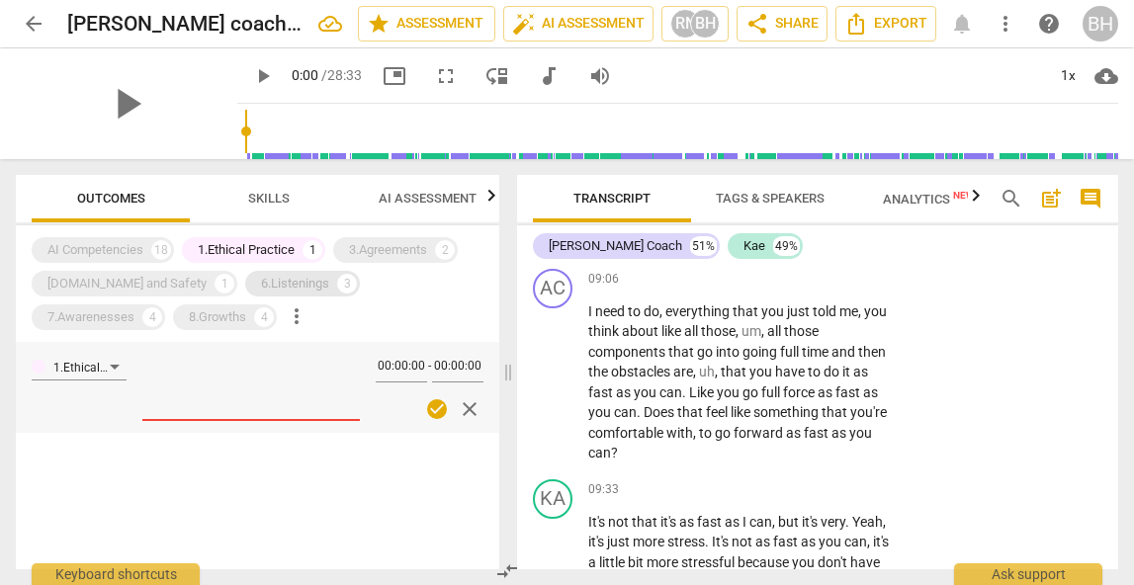
click at [337, 287] on div "3" at bounding box center [347, 284] width 20 height 20
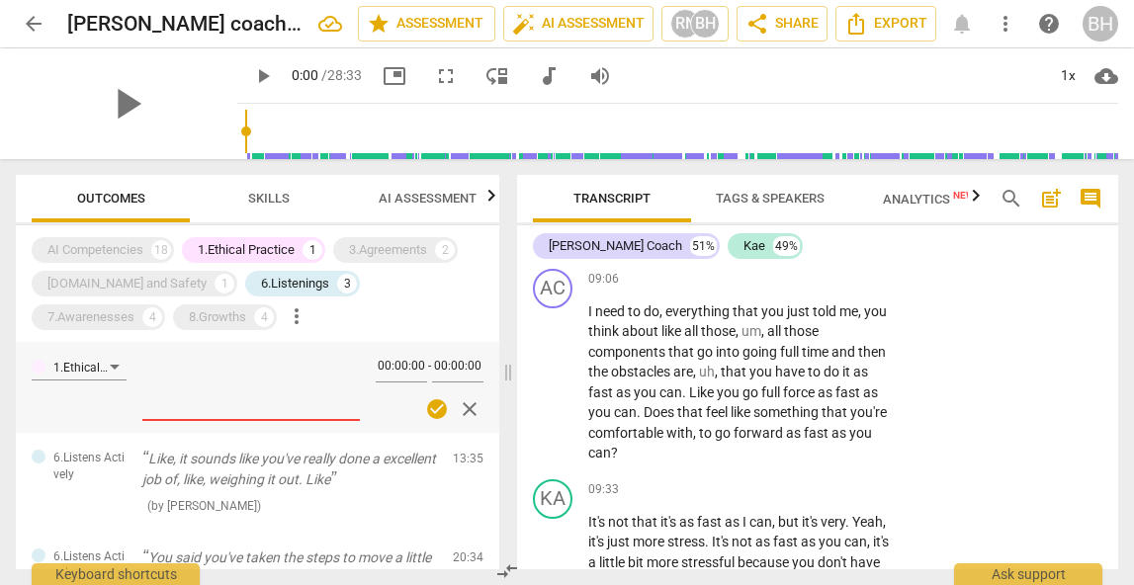
click at [299, 250] on div "1.Ethical Practice 1" at bounding box center [253, 250] width 143 height 26
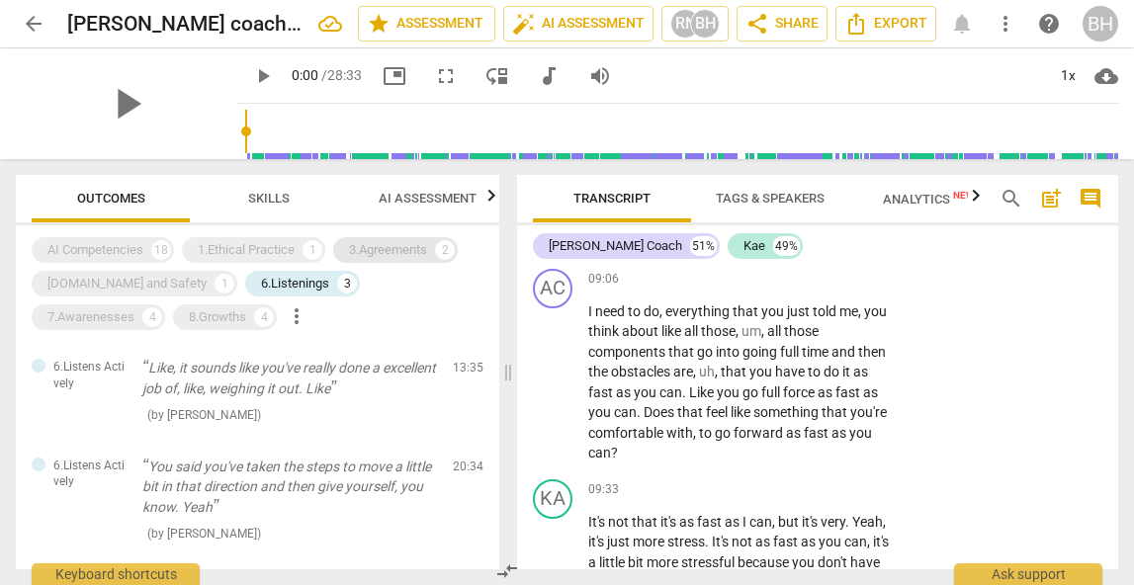
click at [380, 250] on div "3.Agreements" at bounding box center [388, 250] width 78 height 20
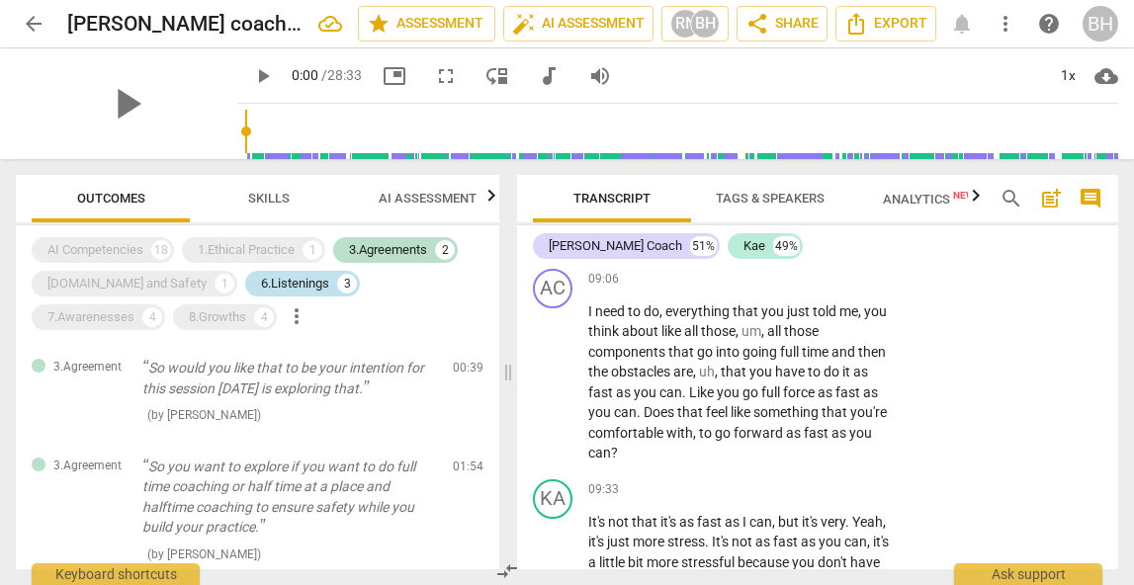
click at [282, 281] on div "6.Listenings 3" at bounding box center [302, 284] width 115 height 26
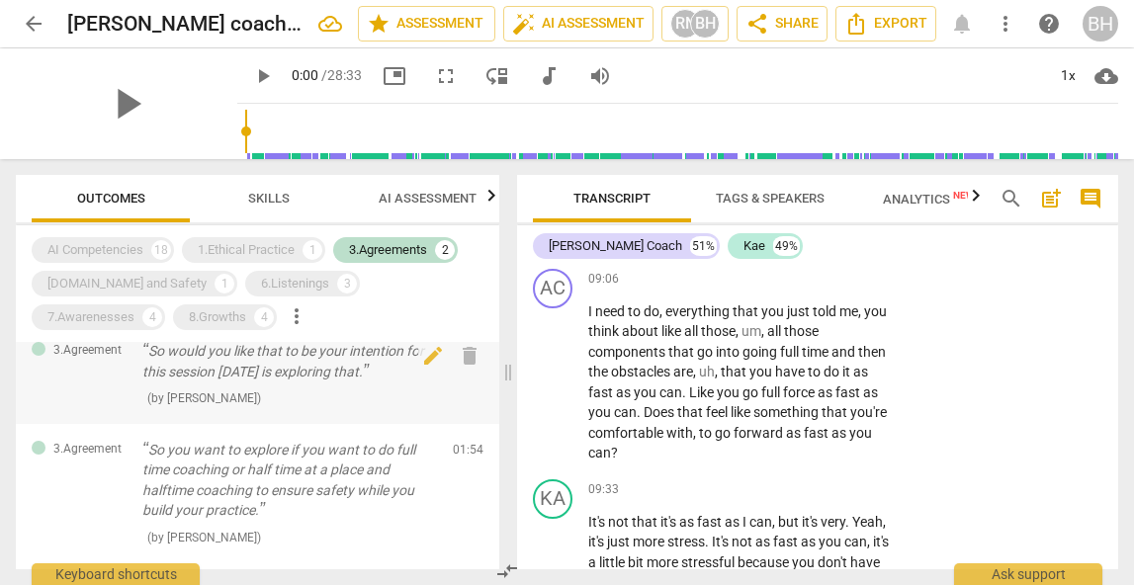
scroll to position [0, 0]
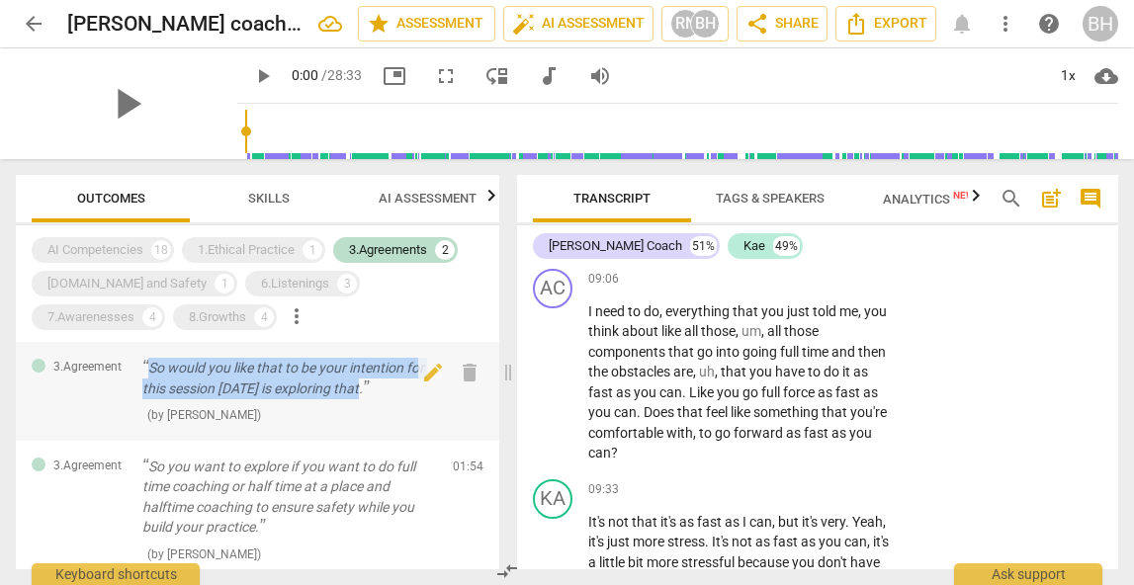
drag, startPoint x: 384, startPoint y: 398, endPoint x: 135, endPoint y: 363, distance: 250.6
click at [135, 363] on div "3.Agreement So would you like that to be your intention for this session [DATE]…" at bounding box center [258, 391] width 484 height 99
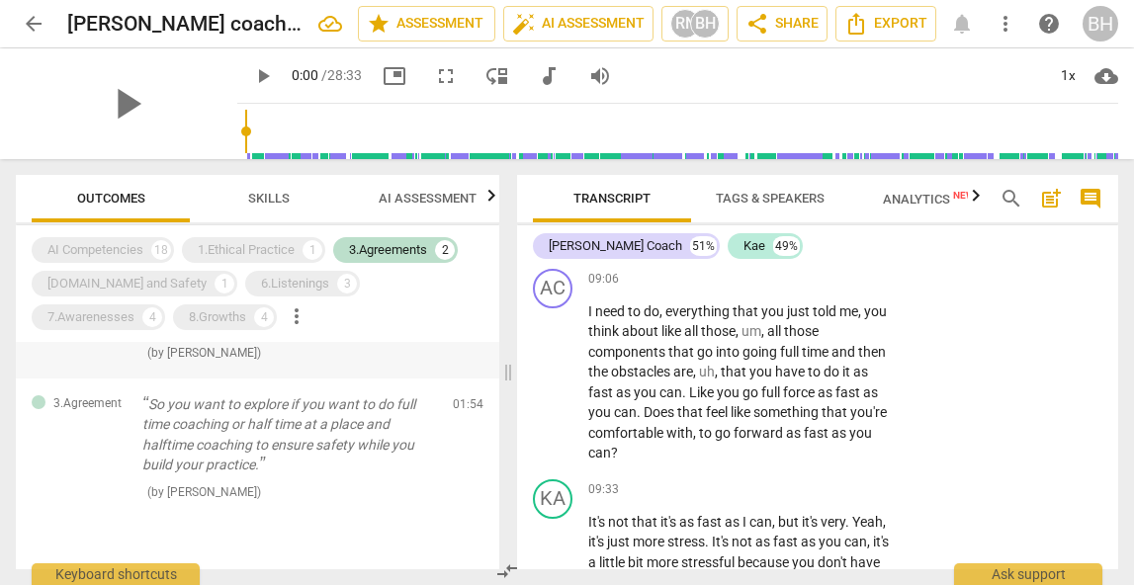
scroll to position [95, 0]
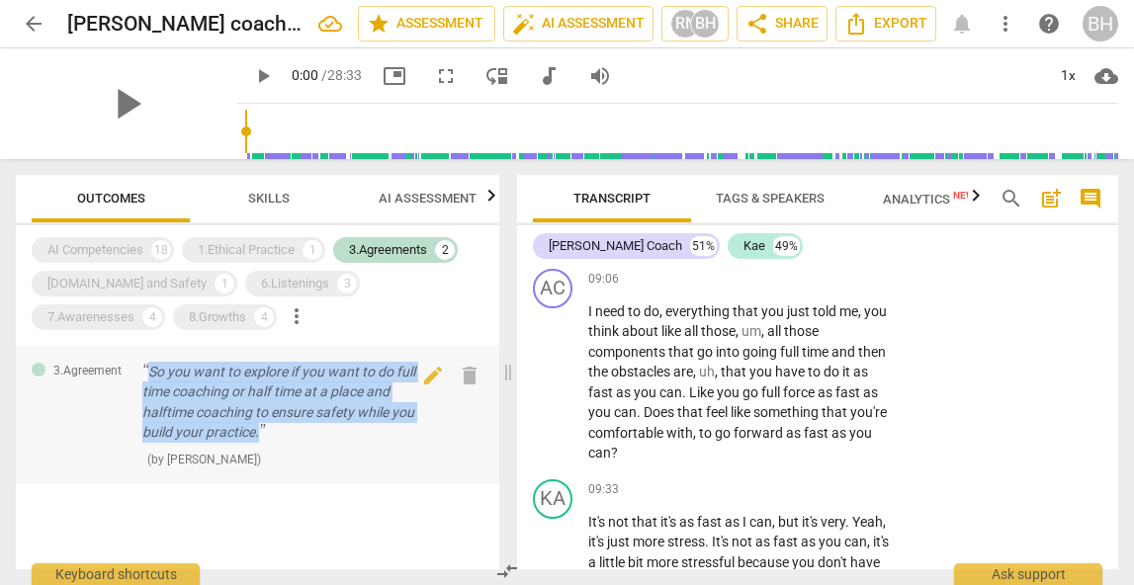
drag, startPoint x: 140, startPoint y: 364, endPoint x: 322, endPoint y: 431, distance: 194.0
click at [322, 431] on div "3.Agreement So you want to explore if you want to do full time coaching or half…" at bounding box center [258, 415] width 484 height 139
copy p "So you want to explore if you want to do full time coaching or half time at a p…"
click at [188, 401] on p "So you want to explore if you want to do full time coaching or half time at a p…" at bounding box center [289, 402] width 295 height 81
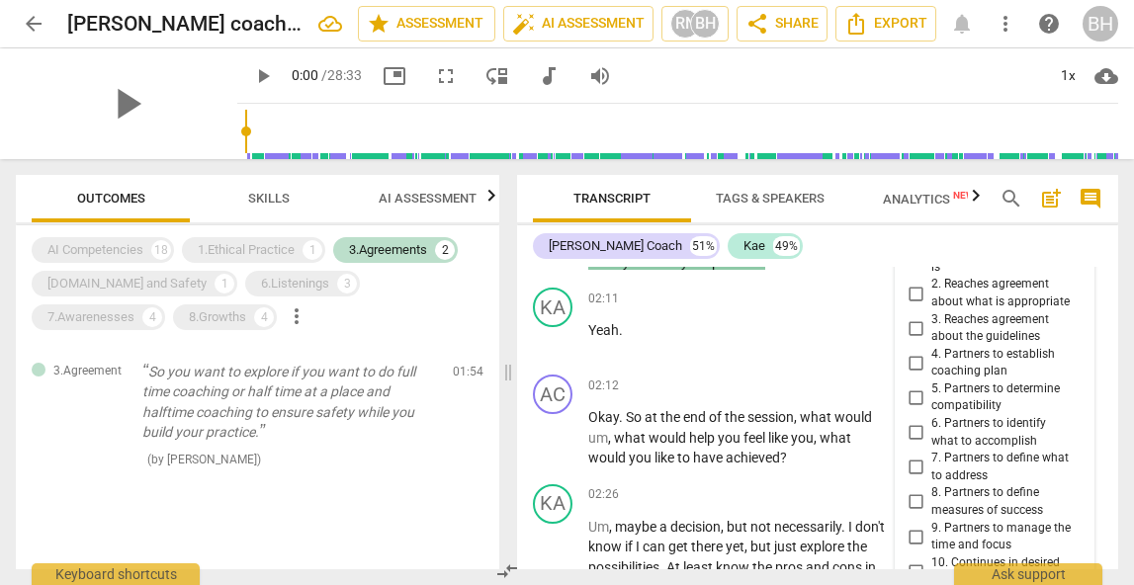
scroll to position [916, 0]
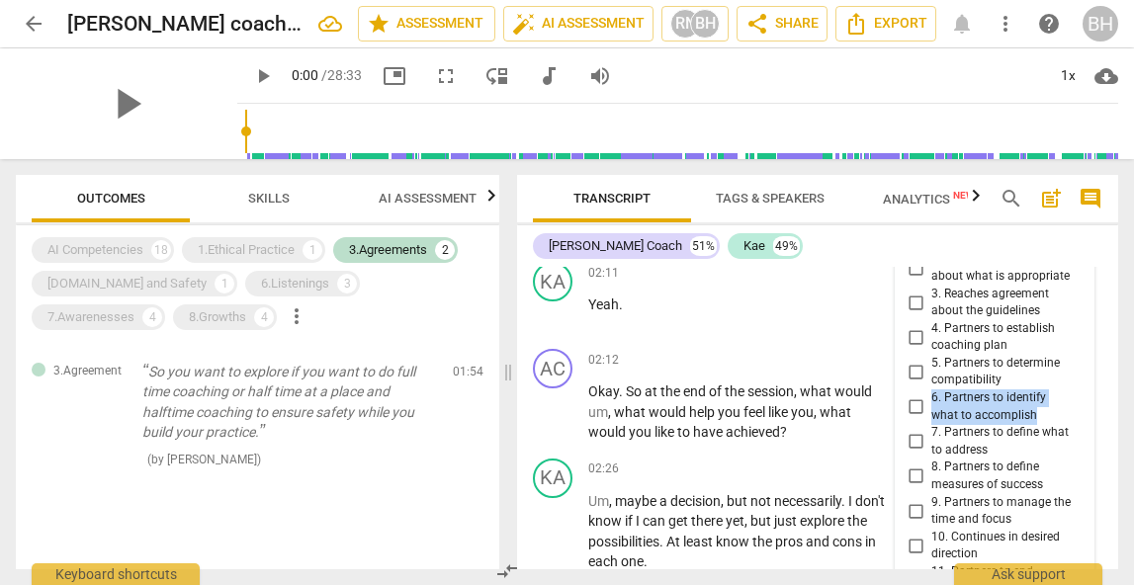
drag, startPoint x: 1047, startPoint y: 414, endPoint x: 930, endPoint y: 401, distance: 118.4
click at [932, 401] on span "6. Partners to identify what to accomplish" at bounding box center [1003, 407] width 142 height 35
copy span "6. Partners to identify what to accomplish"
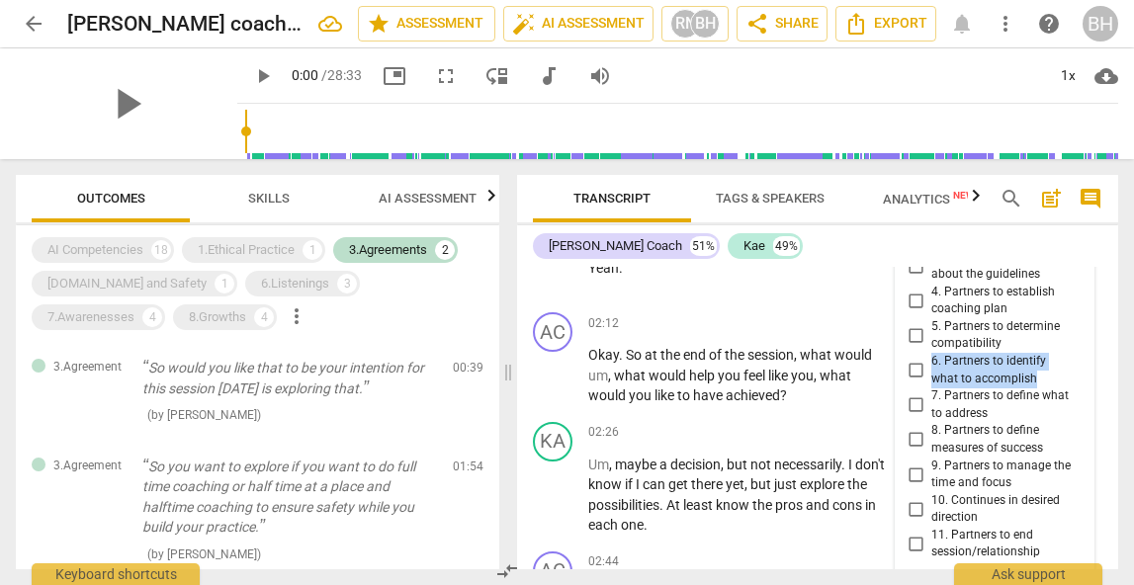
scroll to position [999, 0]
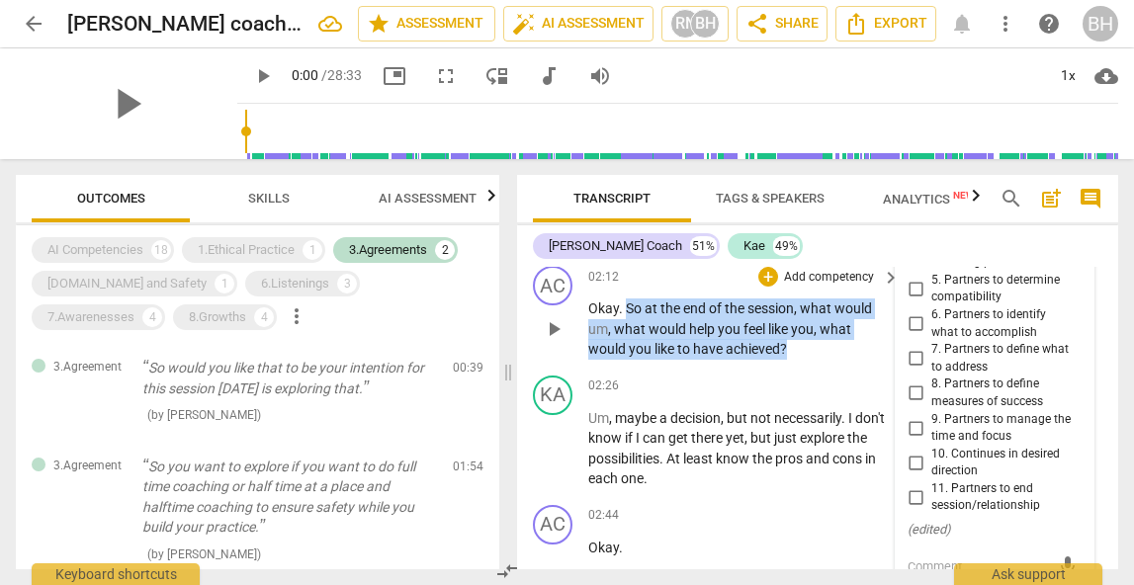
drag, startPoint x: 804, startPoint y: 345, endPoint x: 624, endPoint y: 314, distance: 182.6
click at [624, 313] on p "Okay . So at the end of the session , what would um , what would help you feel …" at bounding box center [739, 329] width 302 height 61
click at [846, 273] on p "Add competency" at bounding box center [829, 278] width 94 height 18
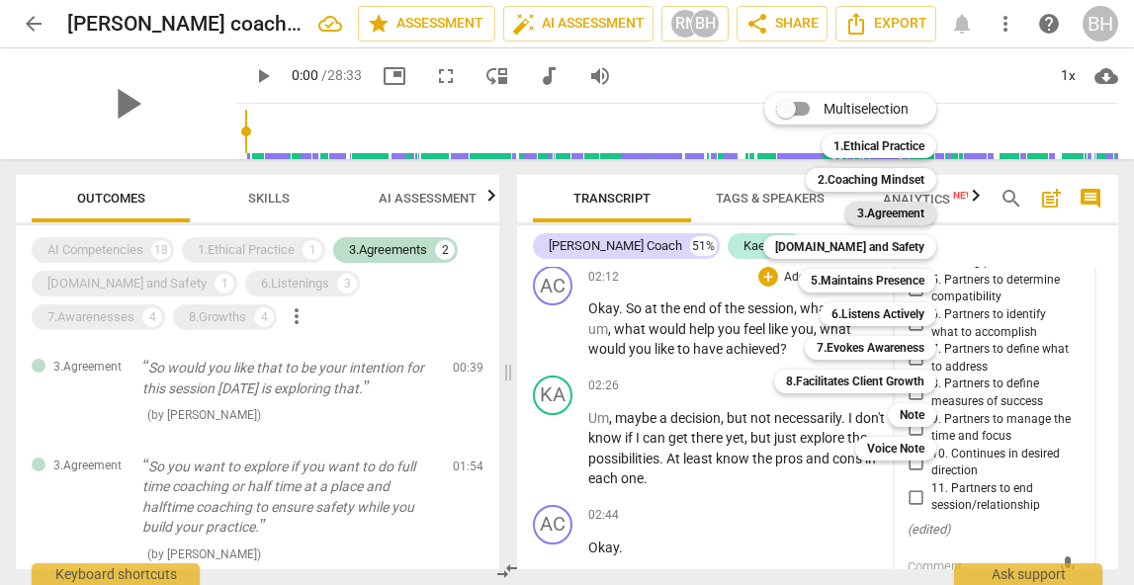
click at [894, 219] on b "3.Agreement" at bounding box center [890, 214] width 67 height 24
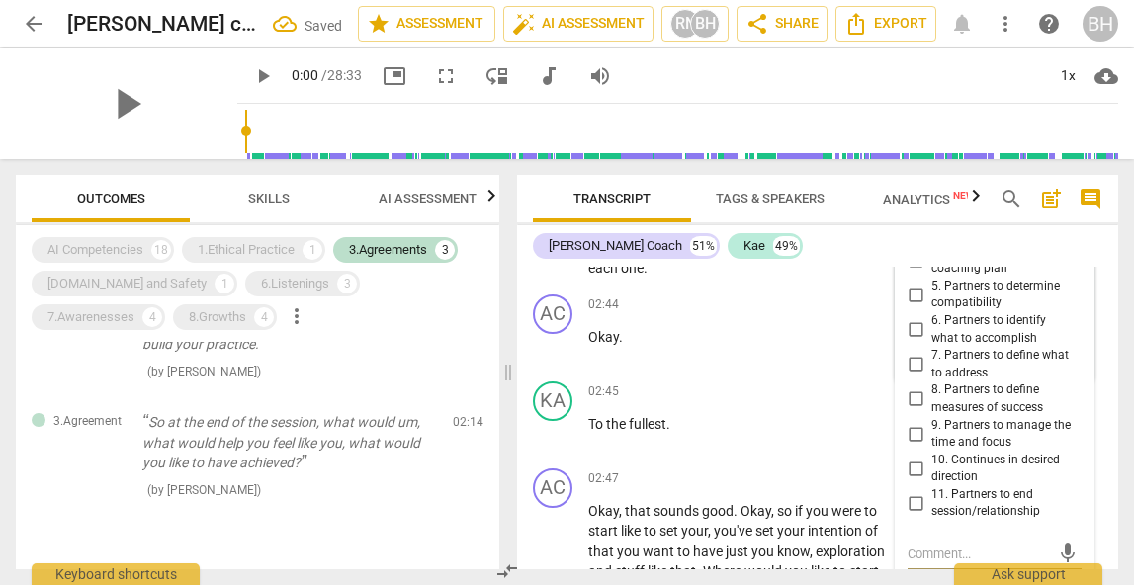
scroll to position [1211, 0]
click at [905, 354] on input "7. Partners to define what to address" at bounding box center [916, 363] width 32 height 24
checkbox input "true"
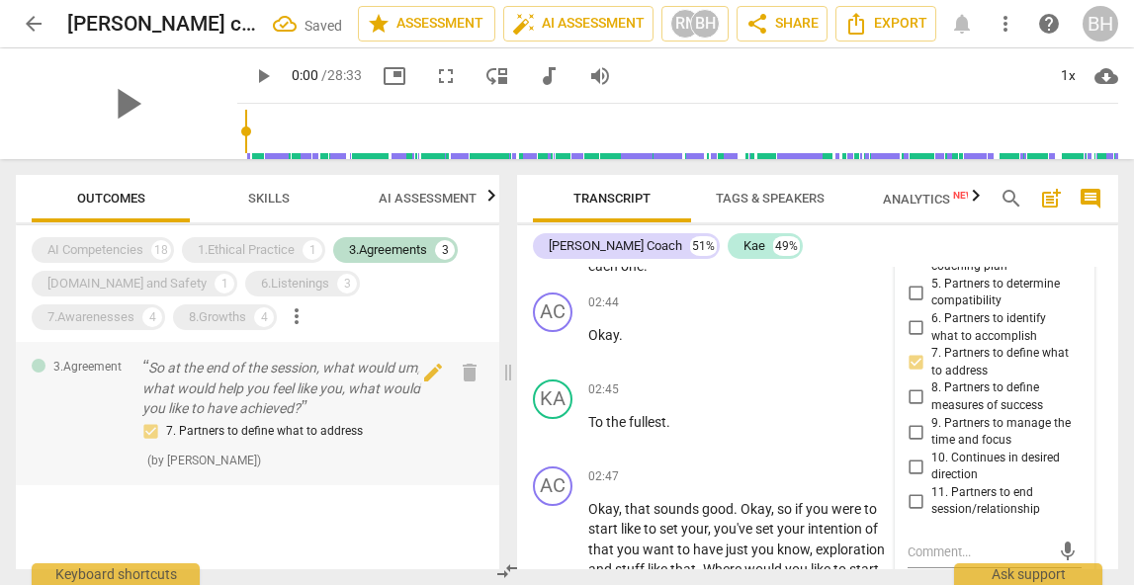
scroll to position [235, 0]
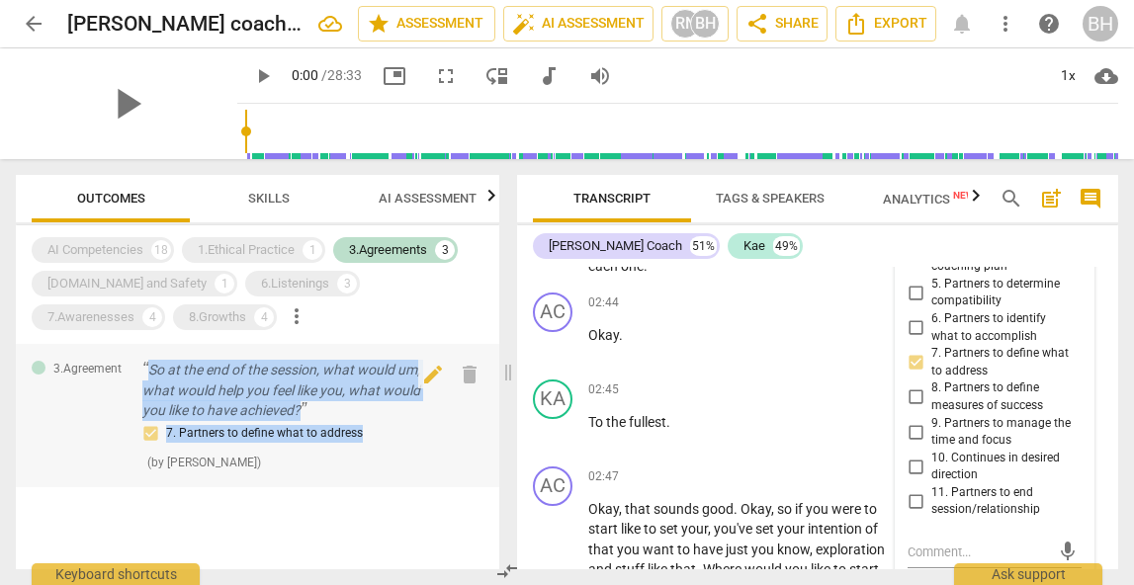
drag, startPoint x: 387, startPoint y: 430, endPoint x: 138, endPoint y: 369, distance: 255.7
click at [138, 369] on div "3.Agreement So at the end of the session, what would um, what would help you fe…" at bounding box center [258, 415] width 484 height 143
copy div "So at the end of the session, what would um, what would help you feel like you,…"
click at [270, 279] on div "6.Listenings" at bounding box center [295, 284] width 68 height 20
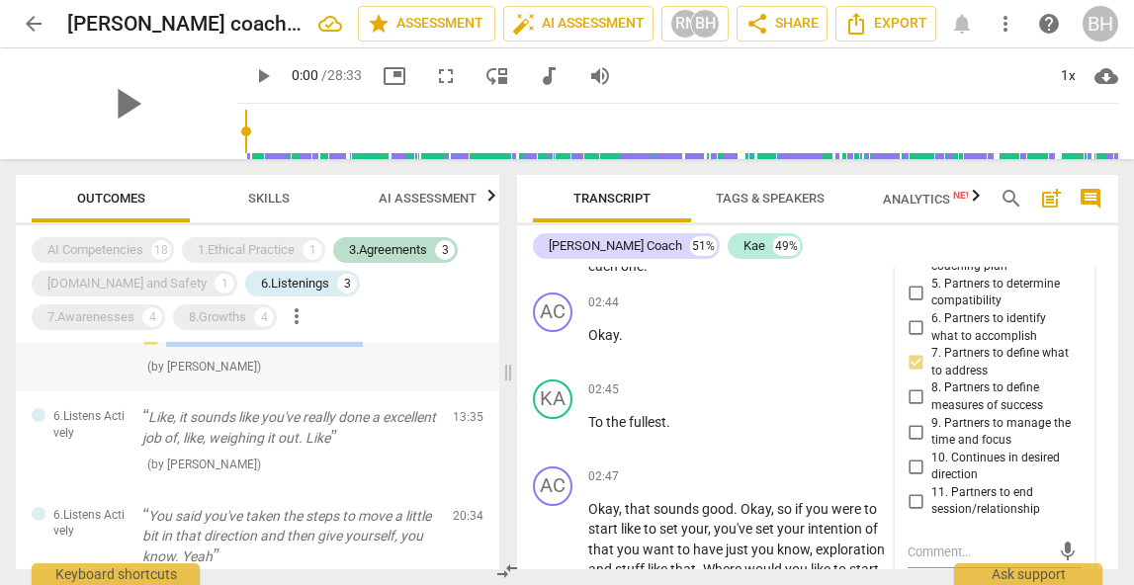
scroll to position [343, 0]
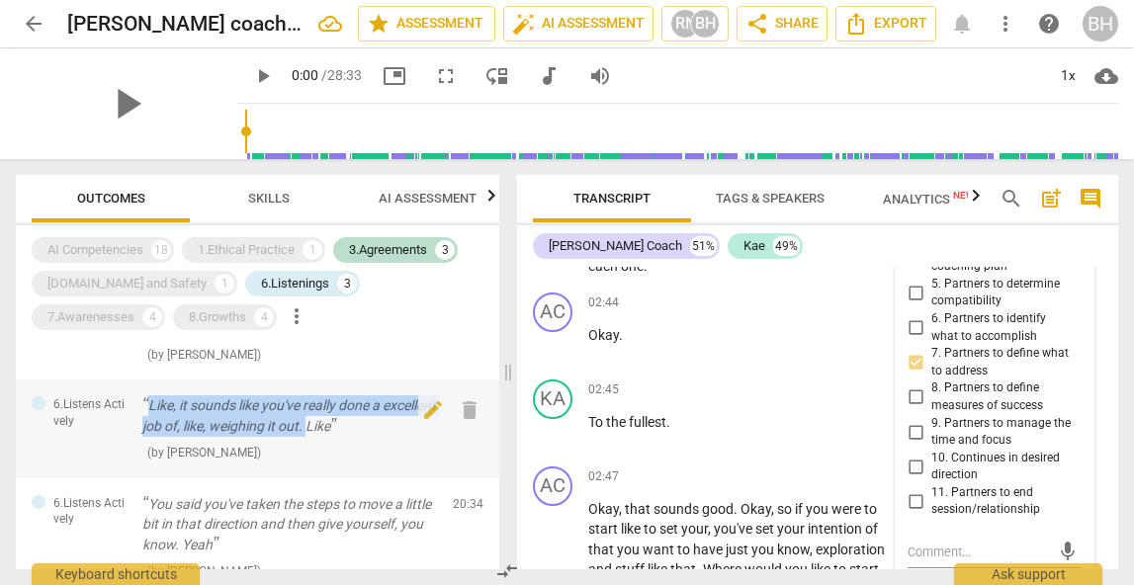
drag, startPoint x: 367, startPoint y: 430, endPoint x: 144, endPoint y: 397, distance: 225.0
click at [144, 397] on p "Like, it sounds like you've really done a excellent job of, like, weighing it o…" at bounding box center [289, 416] width 295 height 41
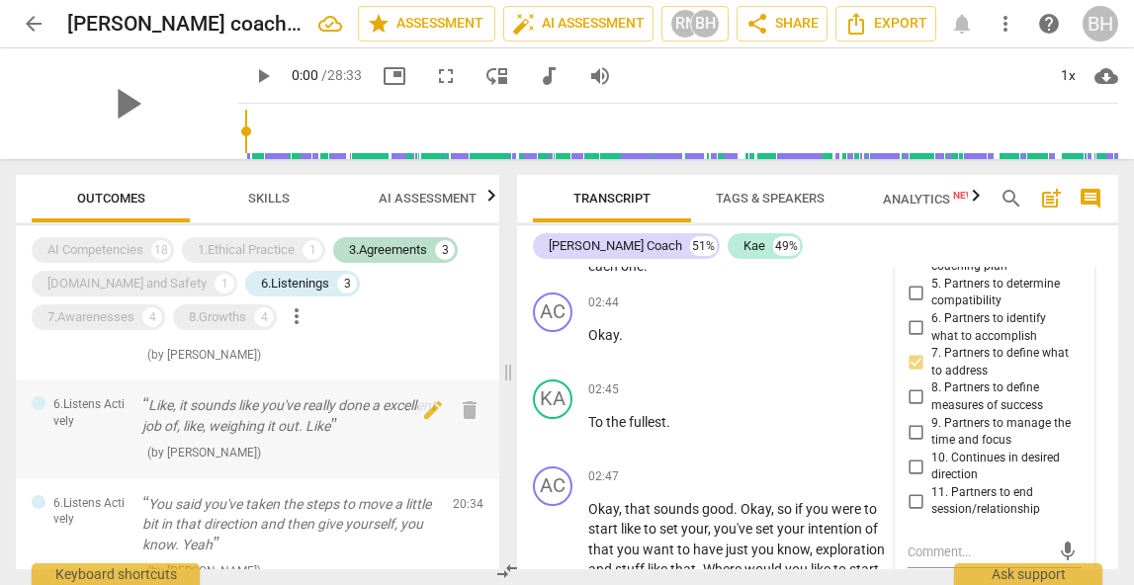
scroll to position [6131, 0]
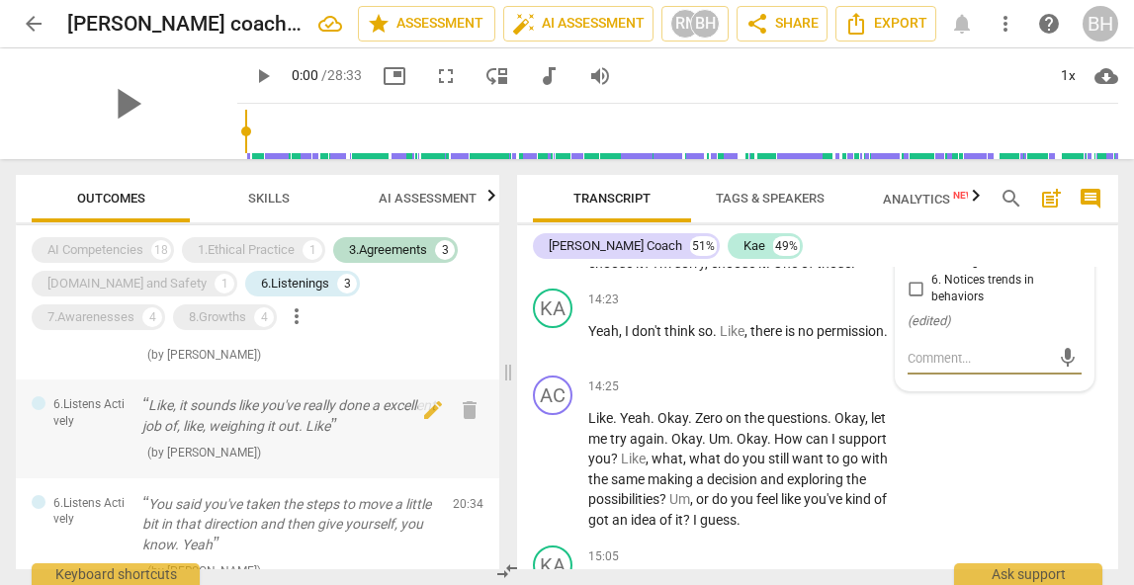
click at [324, 419] on p "Like, it sounds like you've really done a excellent job of, like, weighing it o…" at bounding box center [289, 416] width 295 height 41
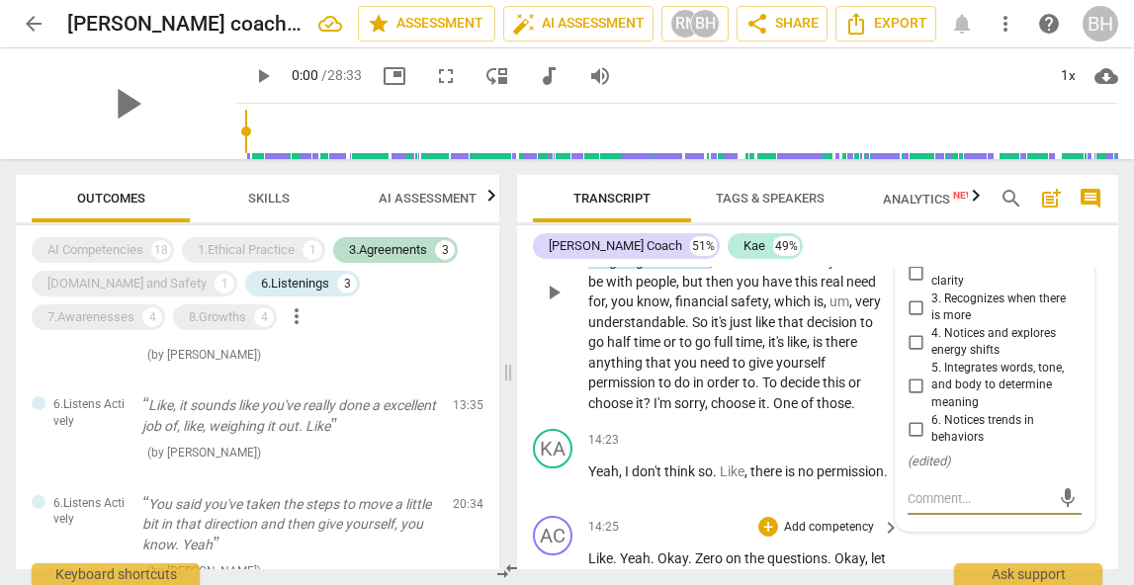
scroll to position [6005, 0]
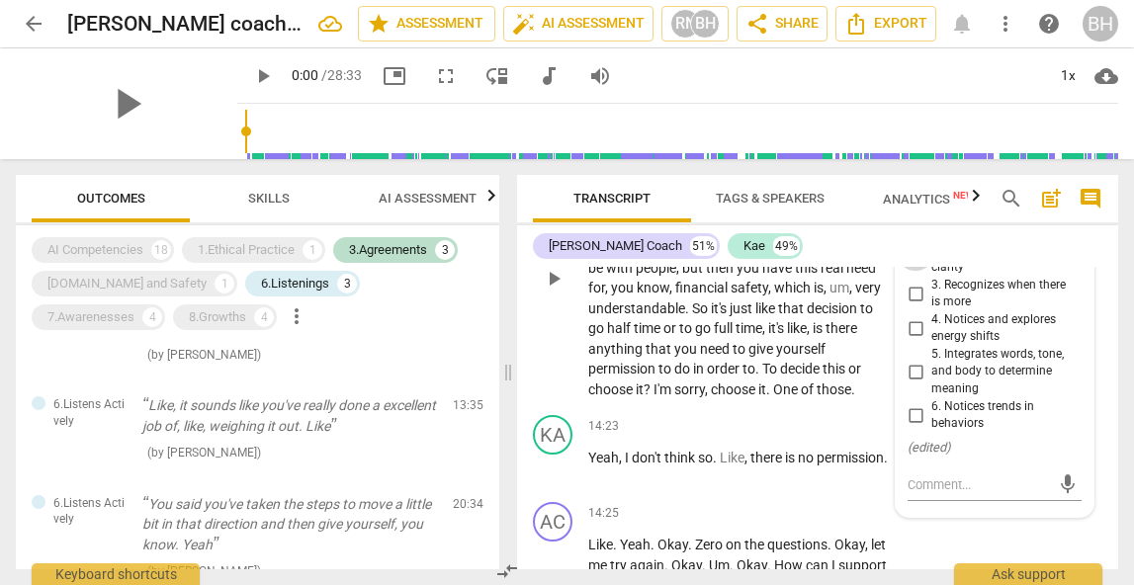
click at [914, 271] on input "2. Reflects to ensure clarity" at bounding box center [916, 259] width 32 height 24
checkbox input "true"
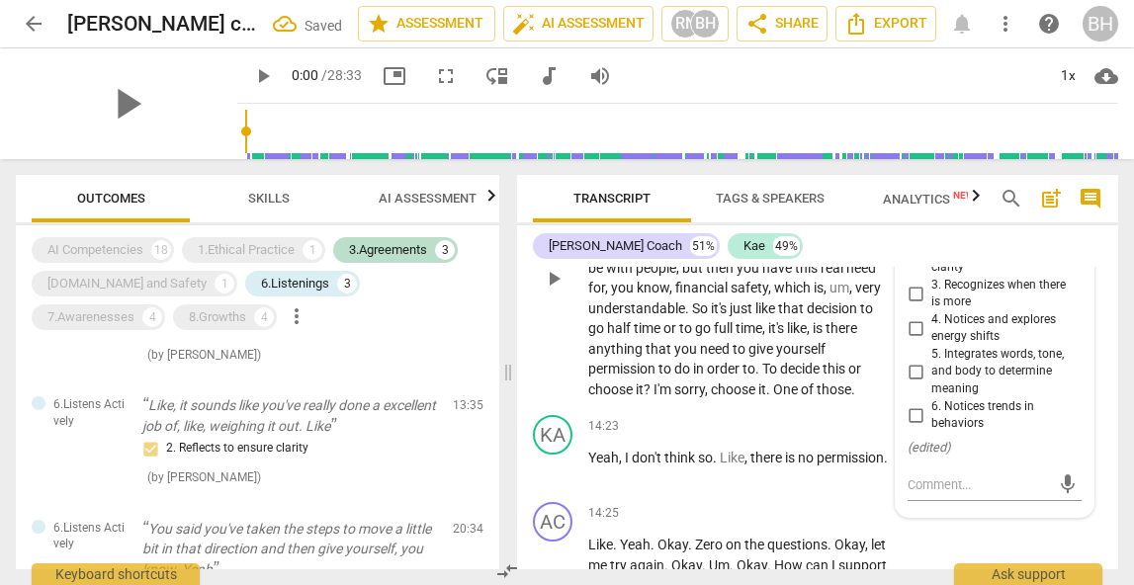
scroll to position [5966, 0]
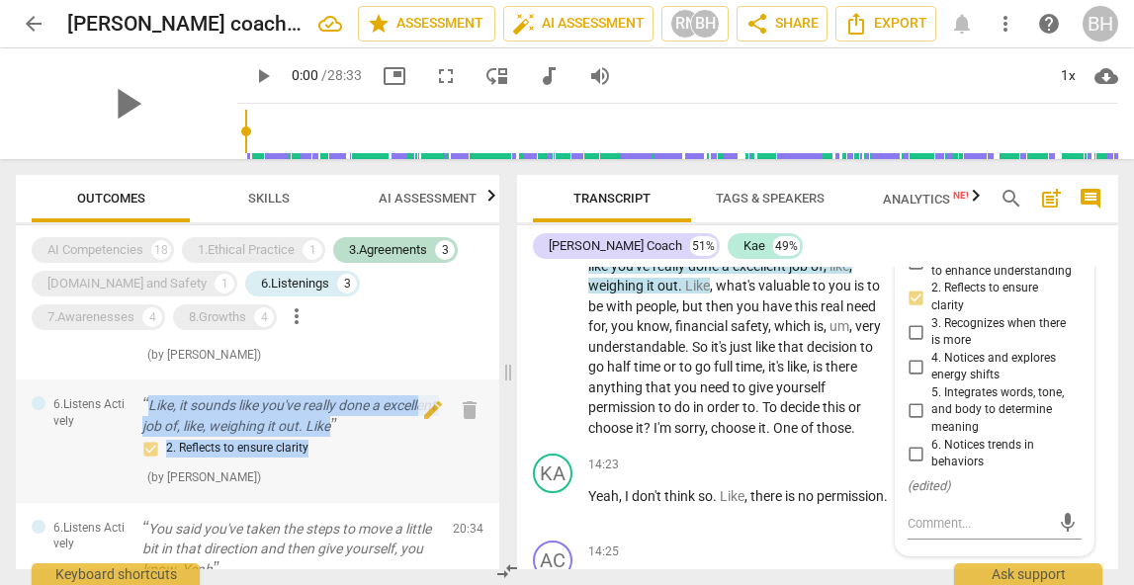
drag, startPoint x: 351, startPoint y: 454, endPoint x: 140, endPoint y: 400, distance: 217.5
click at [140, 400] on div "6.Listens Actively Like, it sounds like you've really done a excellent job of, …" at bounding box center [258, 442] width 484 height 124
copy div "Like, it sounds like you've really done a excellent job of, like, weighing it o…"
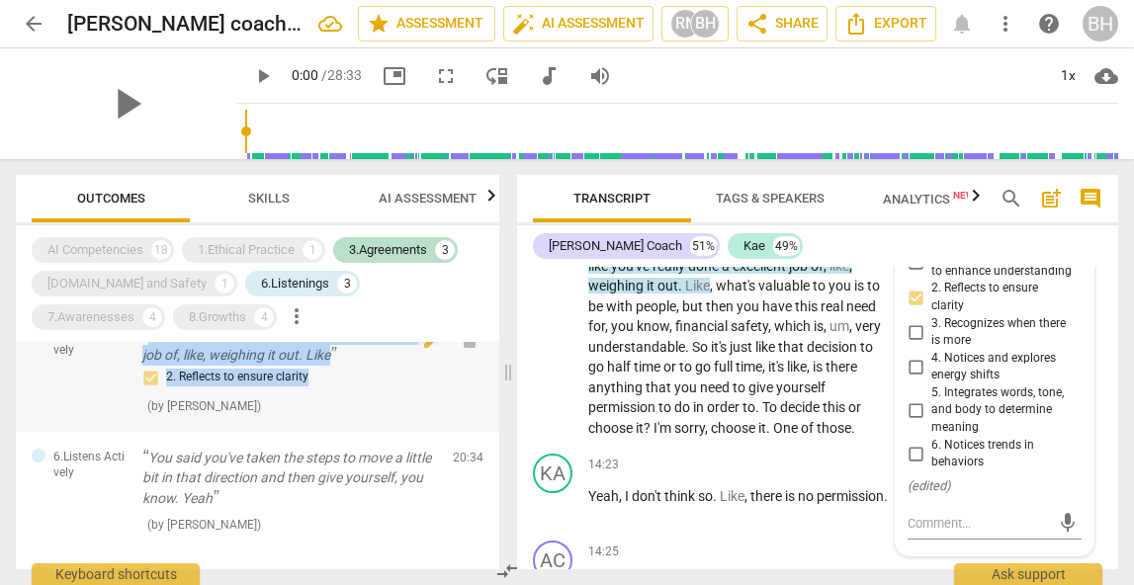
scroll to position [453, 0]
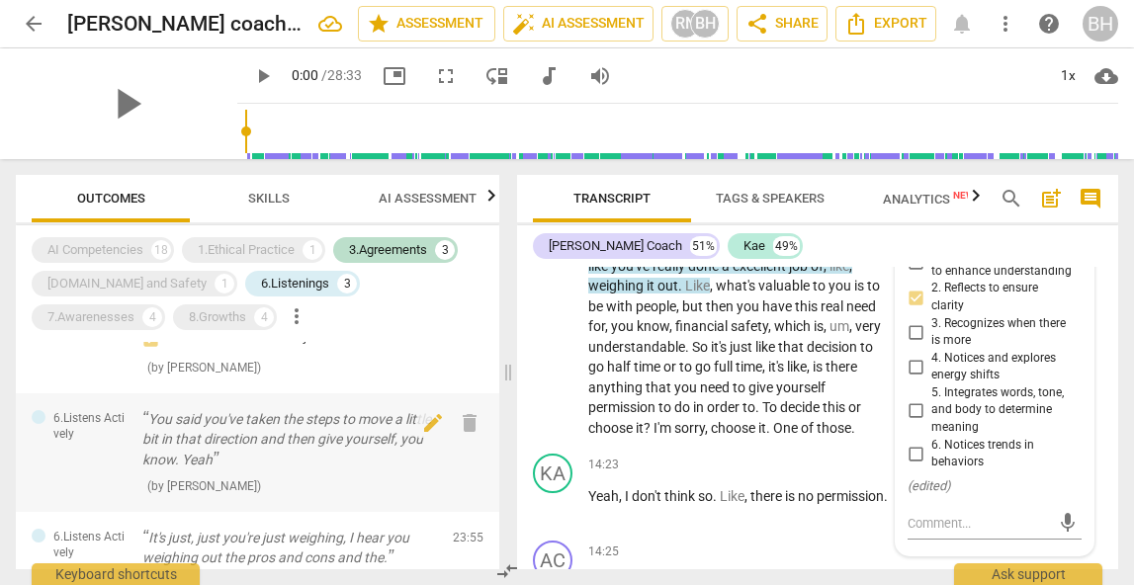
click at [281, 458] on p "You said you've taken the steps to move a little bit in that direction and then…" at bounding box center [289, 439] width 295 height 61
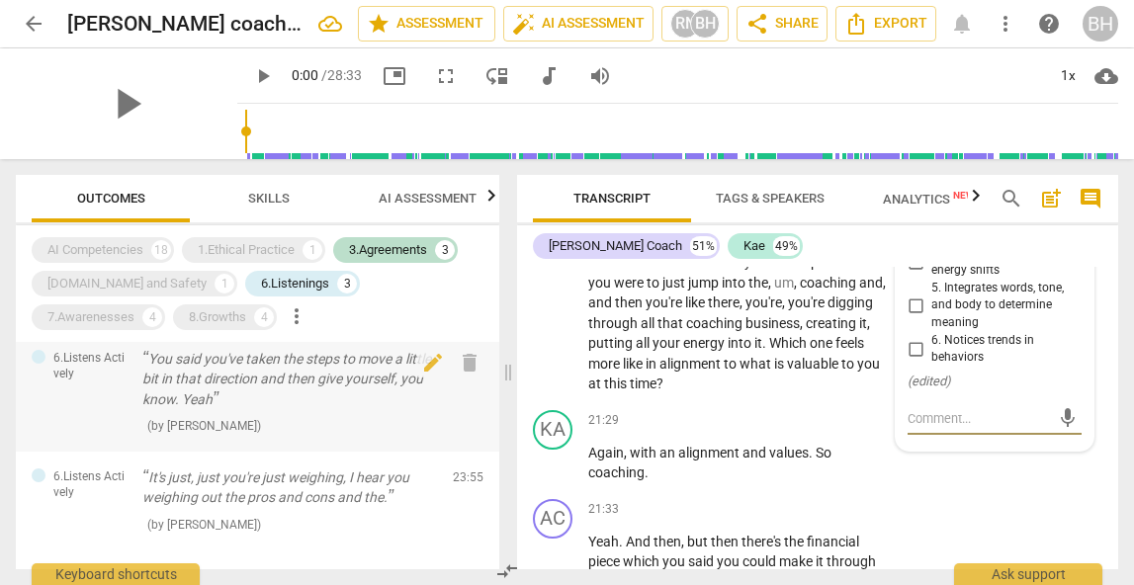
scroll to position [539, 0]
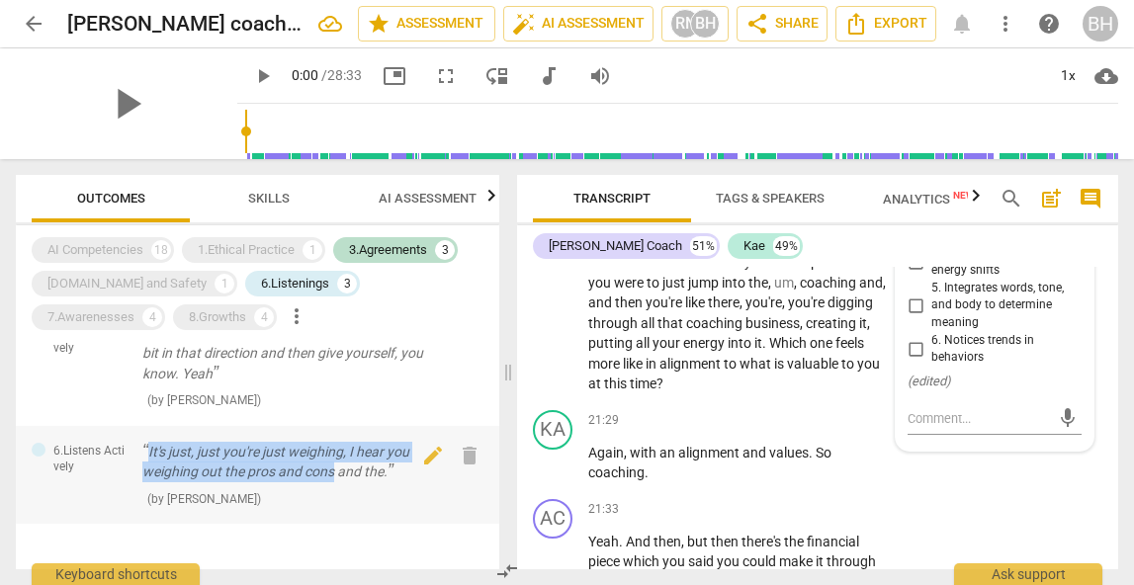
drag, startPoint x: 335, startPoint y: 470, endPoint x: 144, endPoint y: 439, distance: 193.3
click at [144, 439] on div "6.Listens Actively It's just, just you're just weighing, I hear you weighing ou…" at bounding box center [258, 475] width 484 height 99
copy p "It's just, just you're just weighing, I hear you weighing out the pros and cons"
click at [913, 274] on input "4. Notices and explores energy shifts" at bounding box center [916, 262] width 32 height 24
checkbox input "true"
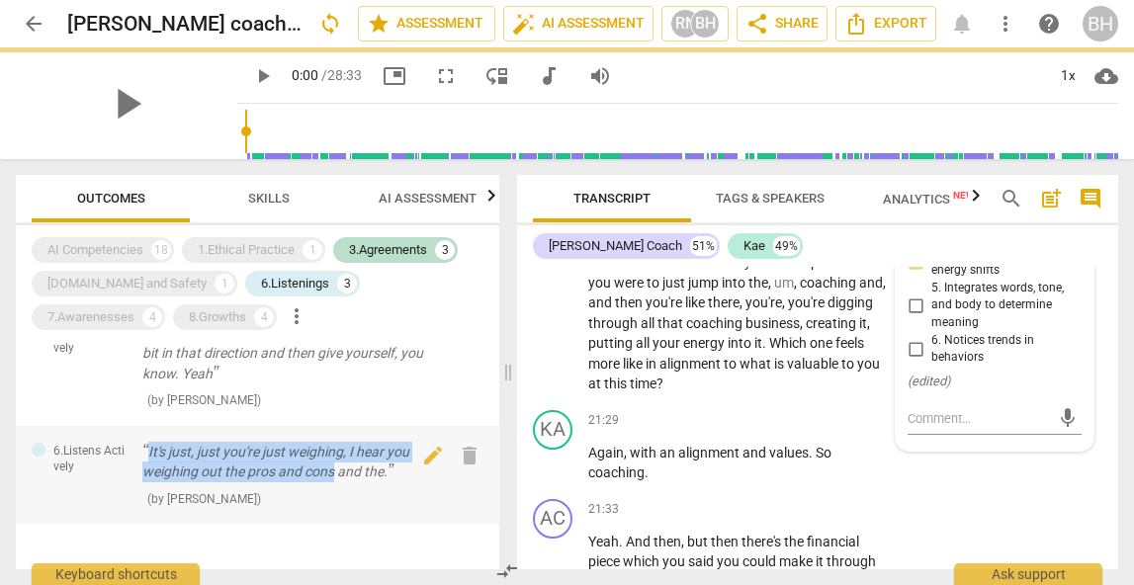
click at [327, 476] on p "It's just, just you're just weighing, I hear you weighing out the pros and cons…" at bounding box center [289, 462] width 295 height 41
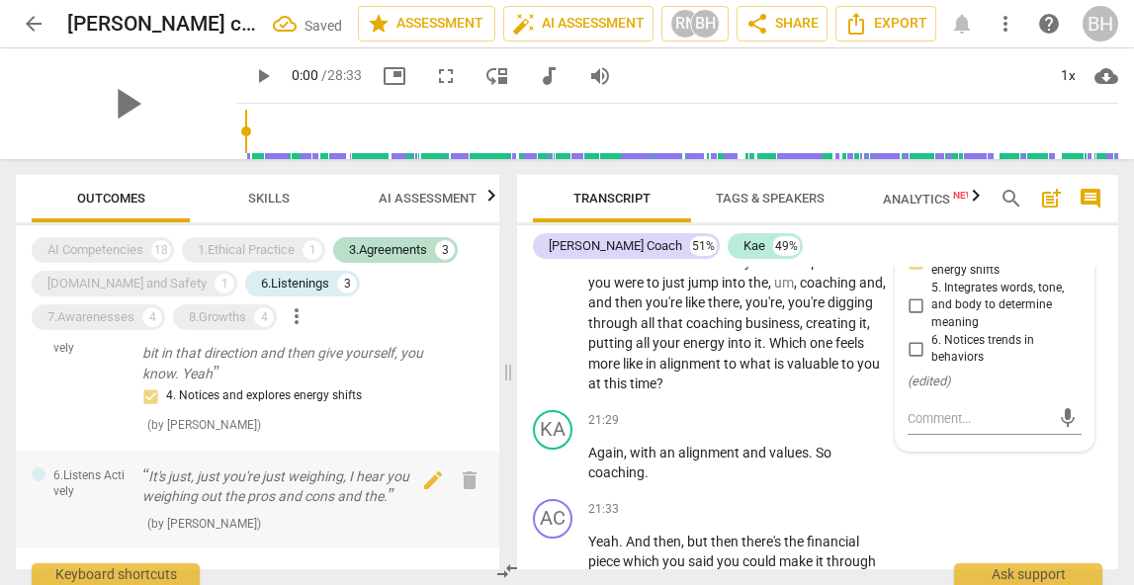
scroll to position [10423, 0]
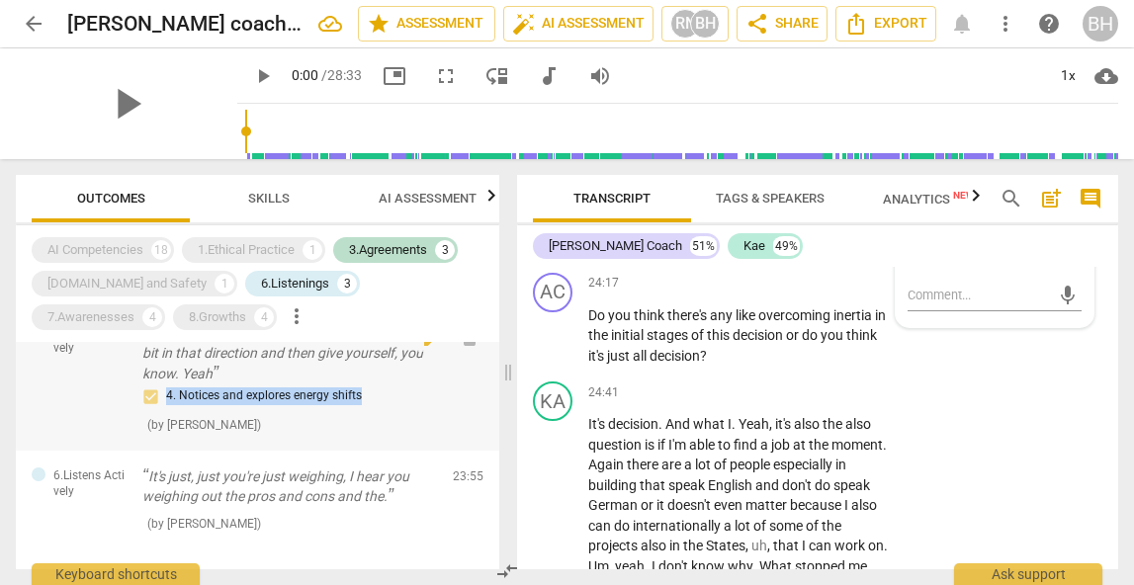
drag, startPoint x: 381, startPoint y: 398, endPoint x: 127, endPoint y: 389, distance: 254.3
click at [127, 389] on div "6.Listens Actively You said you've taken the steps to move a little bit in that…" at bounding box center [258, 379] width 484 height 143
copy span "4. Notices and explores energy shifts"
click at [189, 321] on div "8.Growths" at bounding box center [217, 318] width 57 height 20
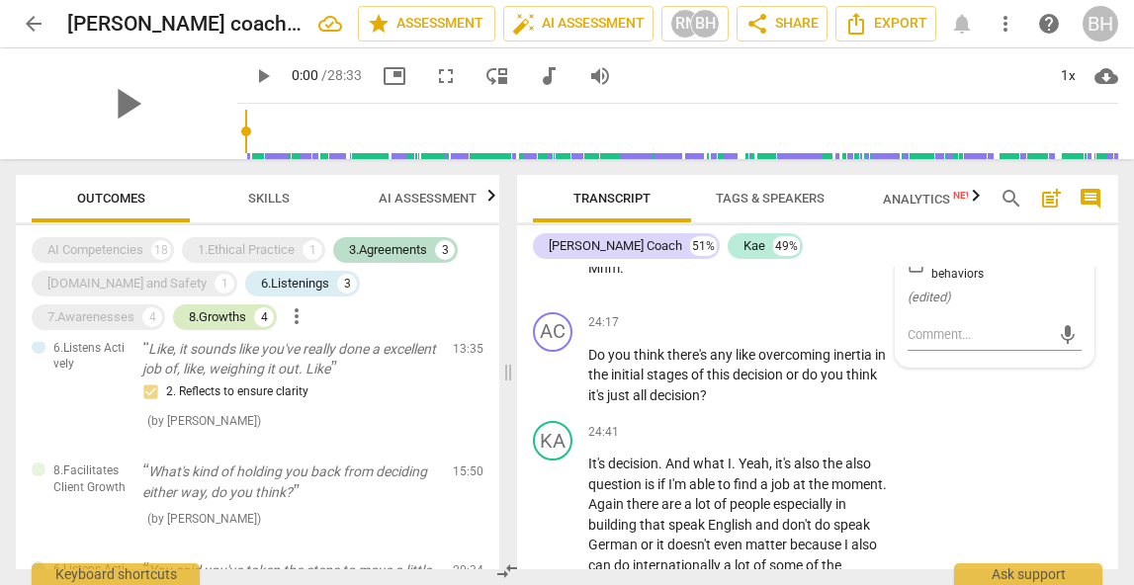
scroll to position [10462, 0]
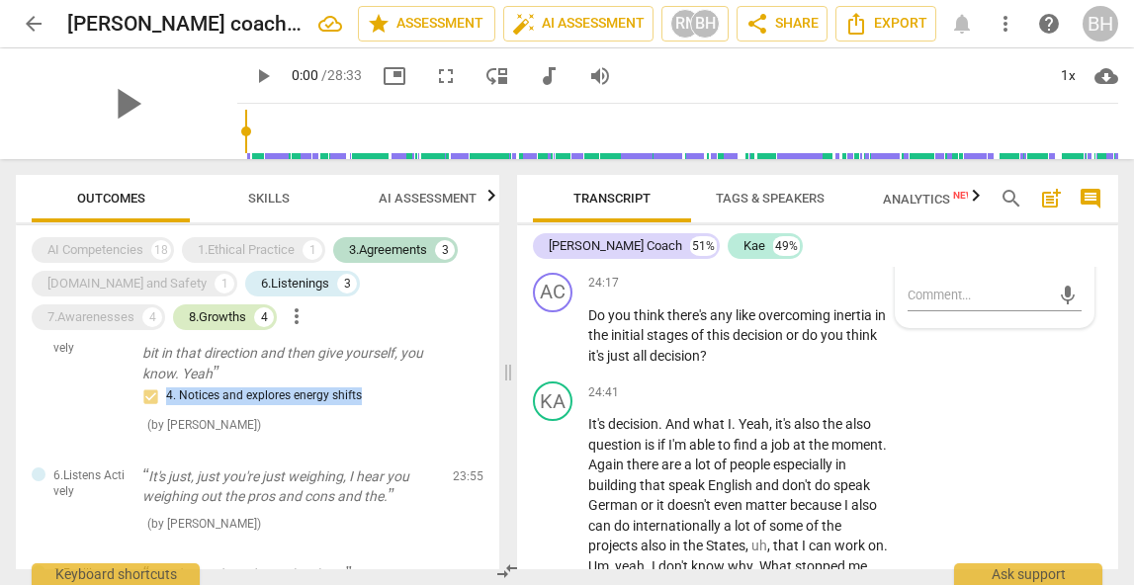
click at [189, 321] on div "8.Growths" at bounding box center [217, 318] width 57 height 20
click at [189, 313] on div "8.Growths" at bounding box center [217, 318] width 57 height 20
click at [251, 269] on div "AI Competencies 18 1.Ethical Practice 1 3.Agreements 3 [DOMAIN_NAME] and Safety…" at bounding box center [266, 283] width 468 height 101
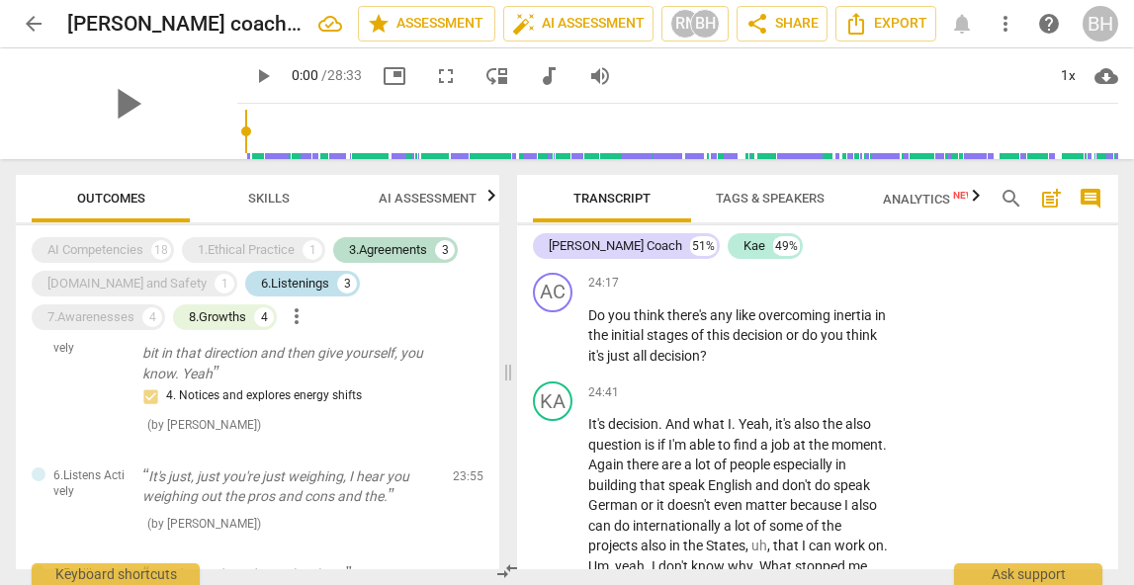
click at [261, 276] on div "6.Listenings" at bounding box center [295, 284] width 68 height 20
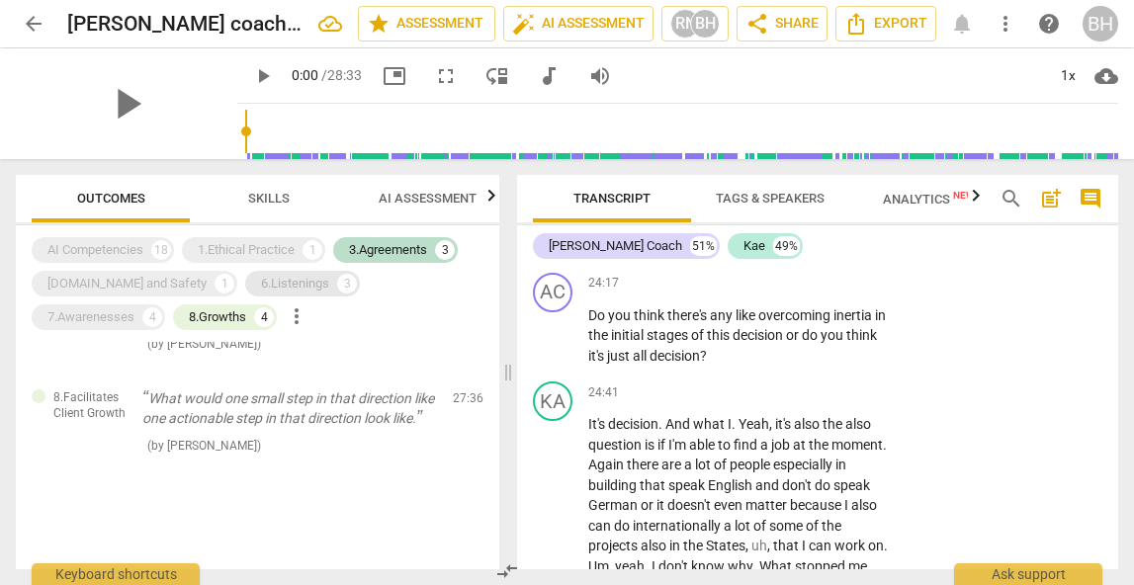
scroll to position [411, 0]
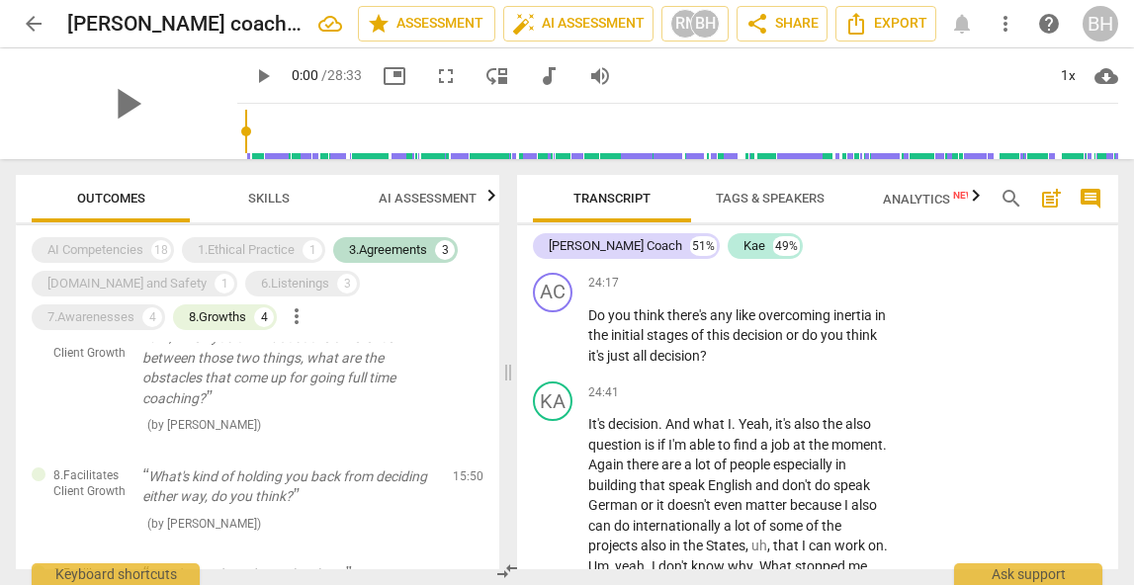
click at [422, 226] on div "AI Competencies 18 1.Ethical Practice 1 3.Agreements 3 [DOMAIN_NAME] and Safety…" at bounding box center [258, 397] width 484 height 344
click at [405, 255] on div "3.Agreements" at bounding box center [388, 250] width 78 height 20
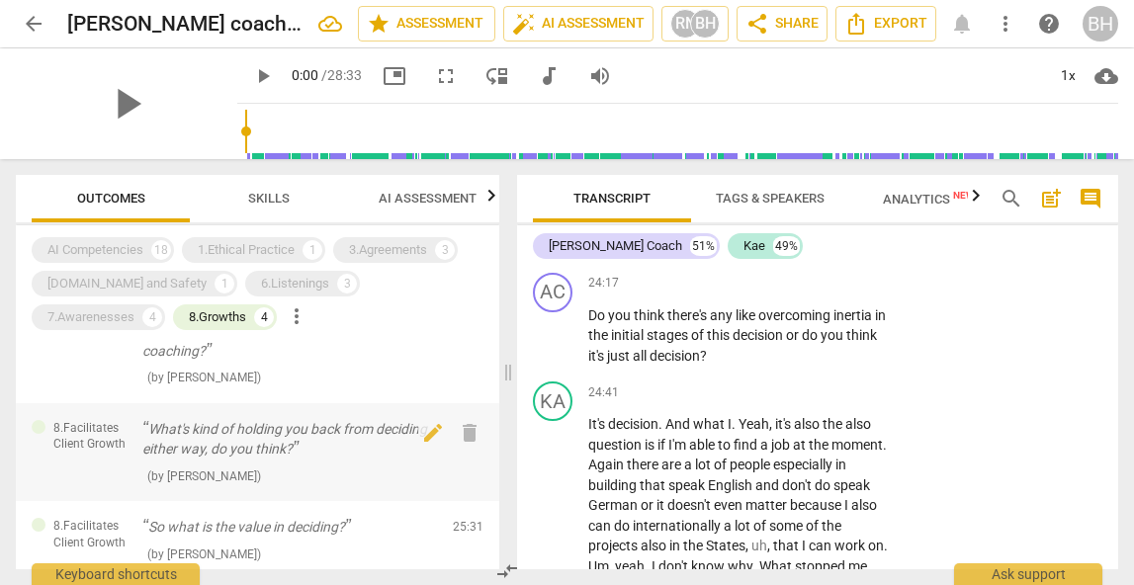
scroll to position [0, 0]
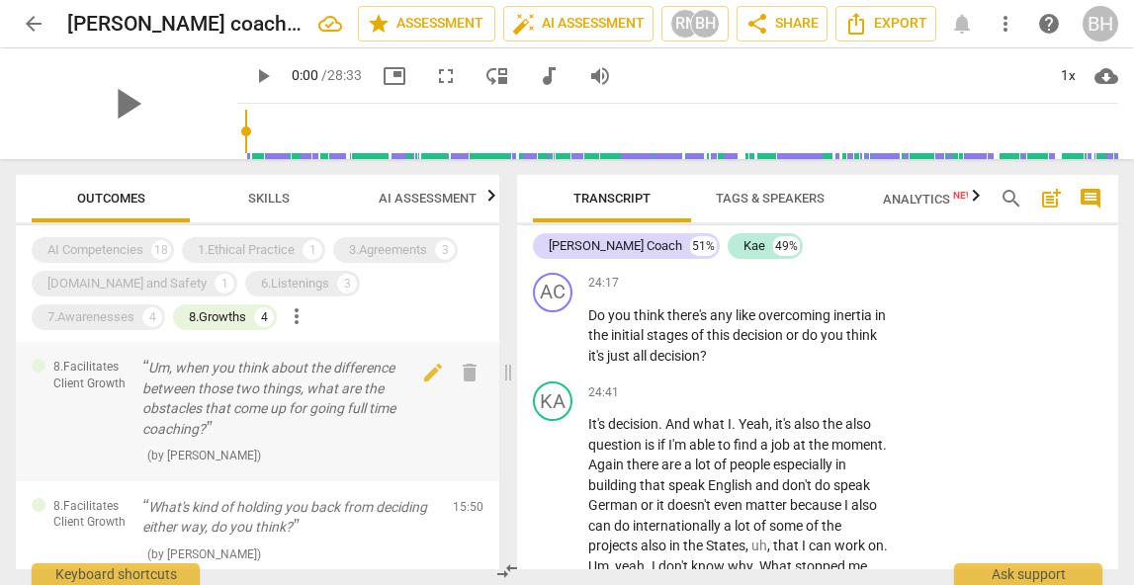
click at [118, 377] on span "8.Facilitates Client Growth" at bounding box center [89, 375] width 73 height 33
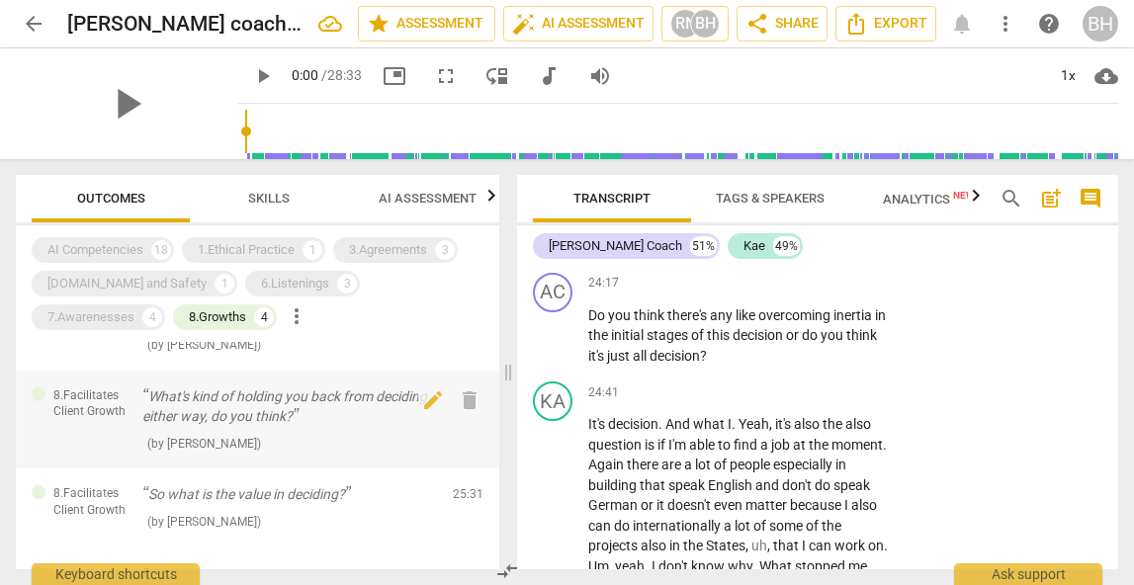
scroll to position [117, 0]
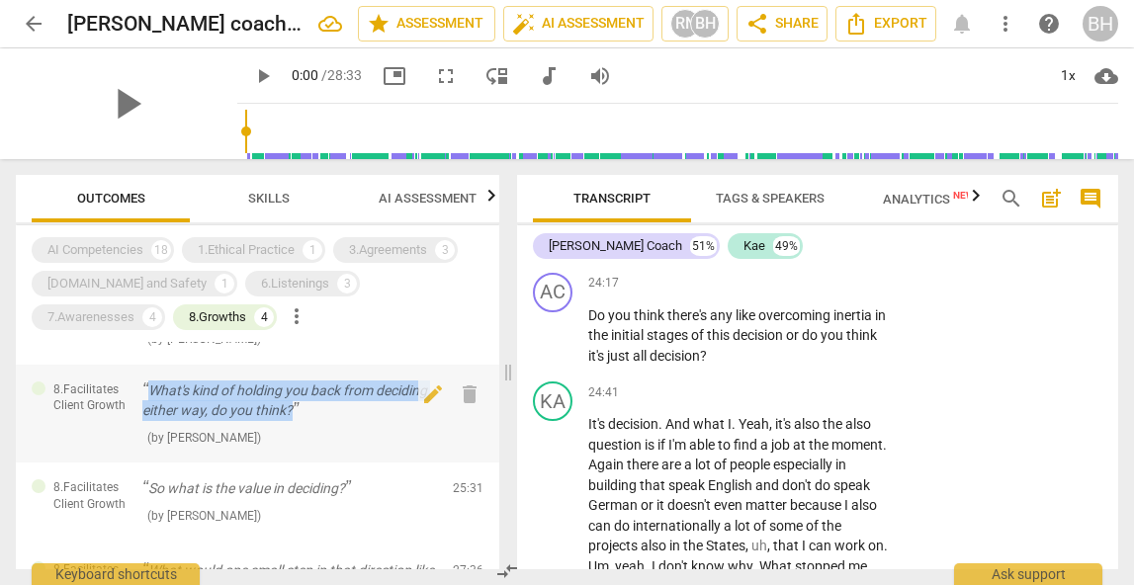
drag, startPoint x: 311, startPoint y: 415, endPoint x: 136, endPoint y: 390, distance: 175.9
click at [136, 390] on div "8.Facilitates Client Growth What's kind of holding you back from deciding eithe…" at bounding box center [258, 414] width 484 height 99
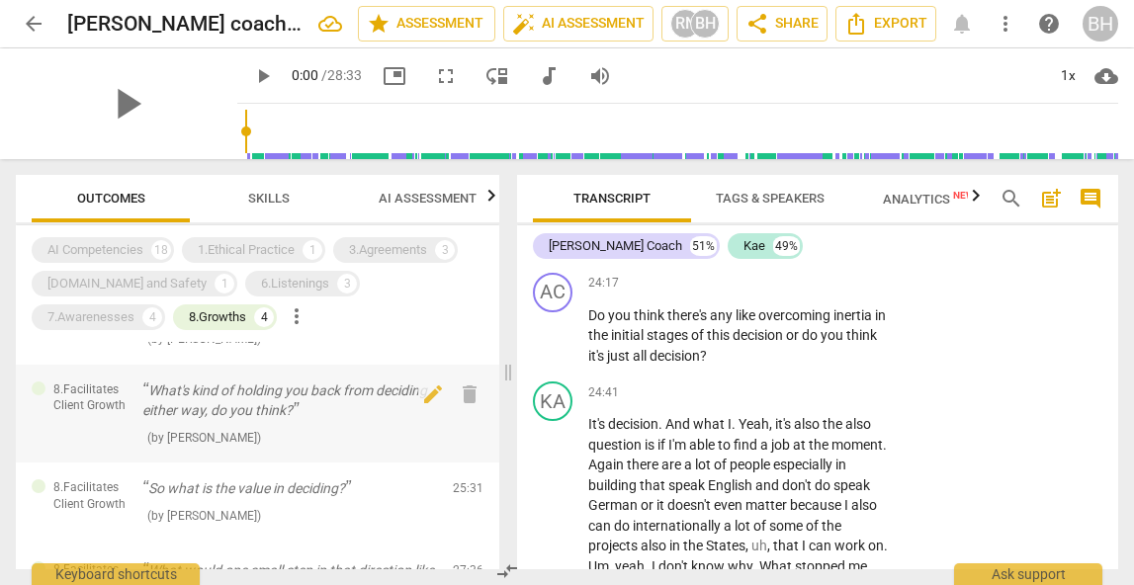
click at [356, 397] on p "What's kind of holding you back from deciding either way, do you think?" at bounding box center [289, 401] width 295 height 41
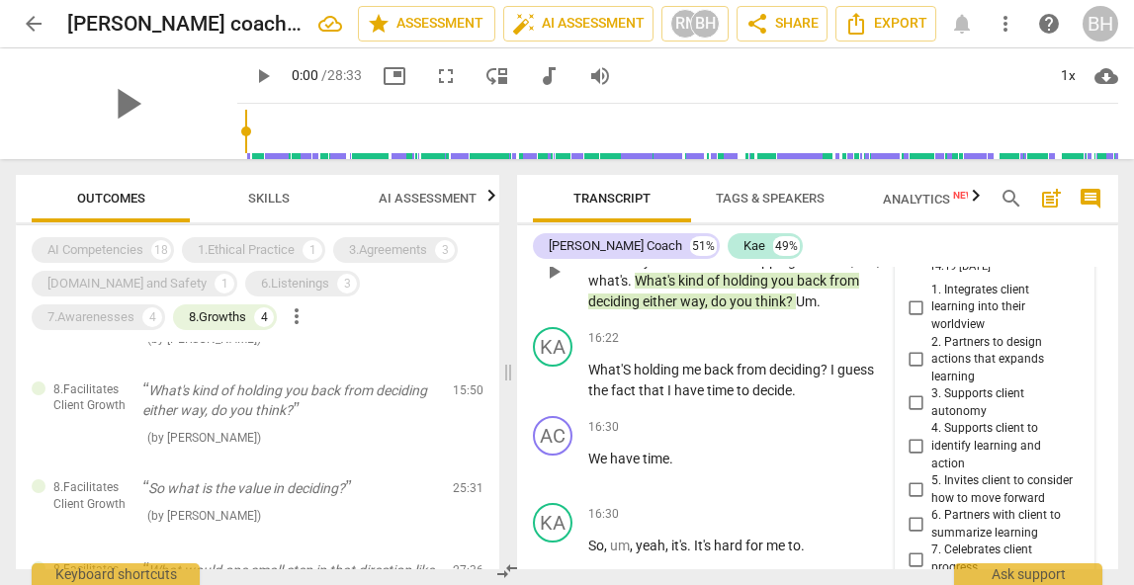
scroll to position [6791, 0]
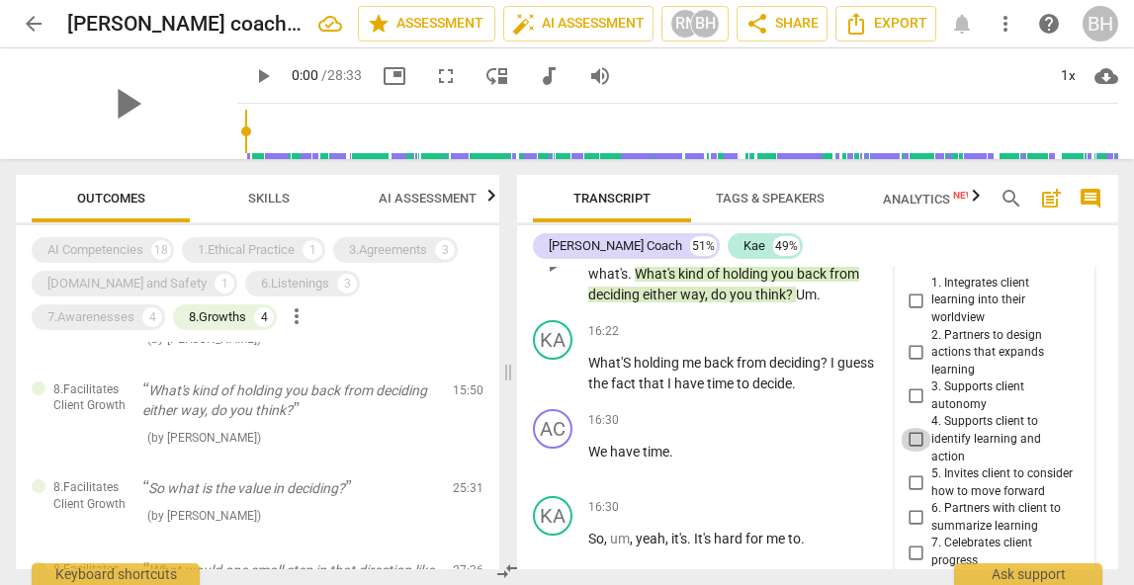
click at [916, 452] on input "4. Supports client to identify learning and action" at bounding box center [916, 440] width 32 height 24
checkbox input "true"
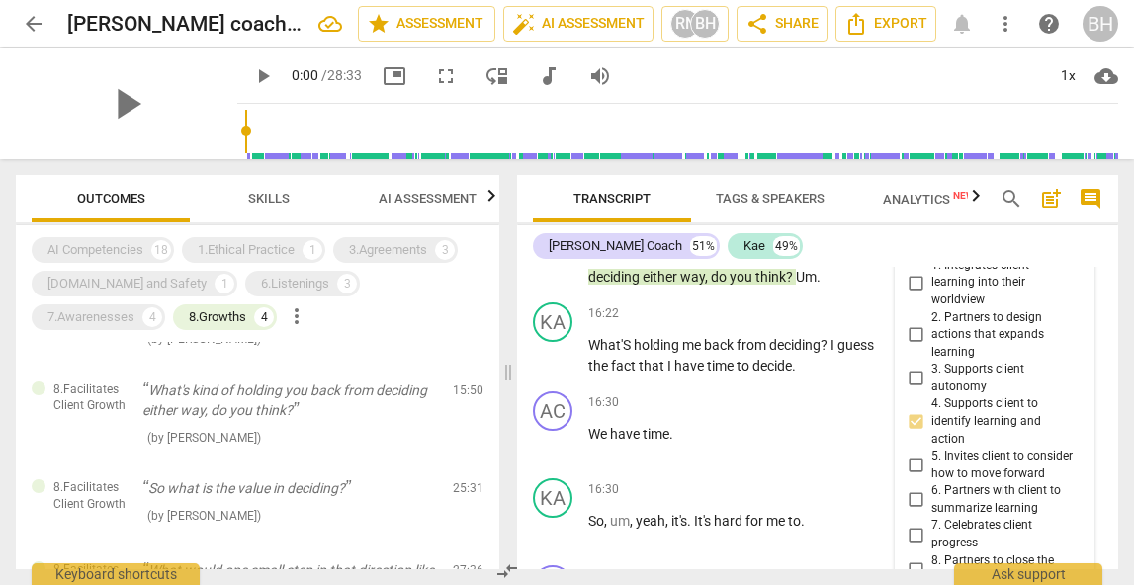
scroll to position [6813, 0]
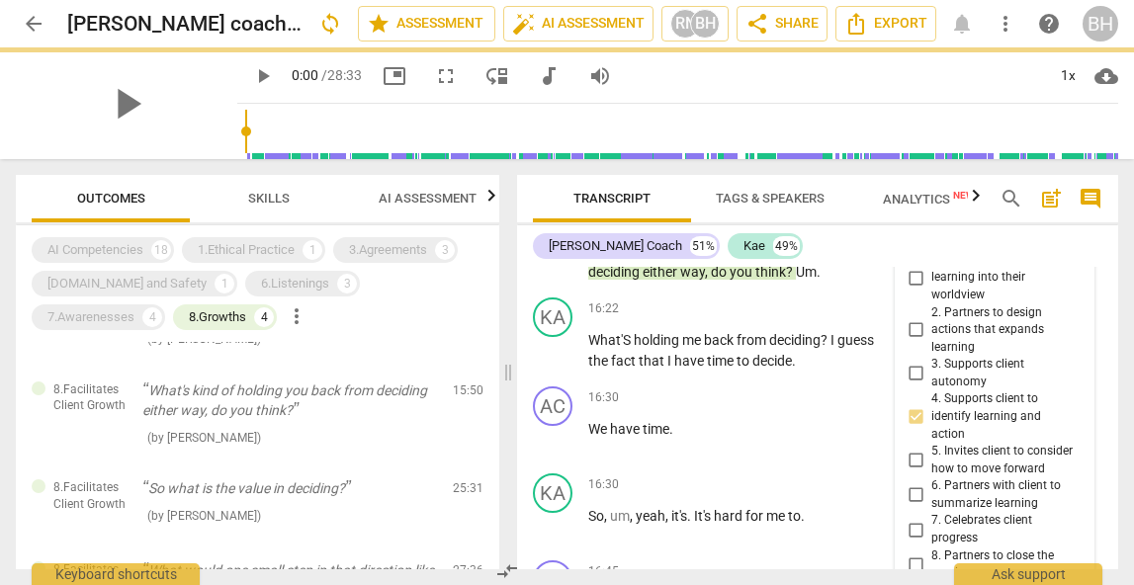
click at [909, 473] on input "5. Invites client to consider how to move forward" at bounding box center [916, 461] width 32 height 24
checkbox input "true"
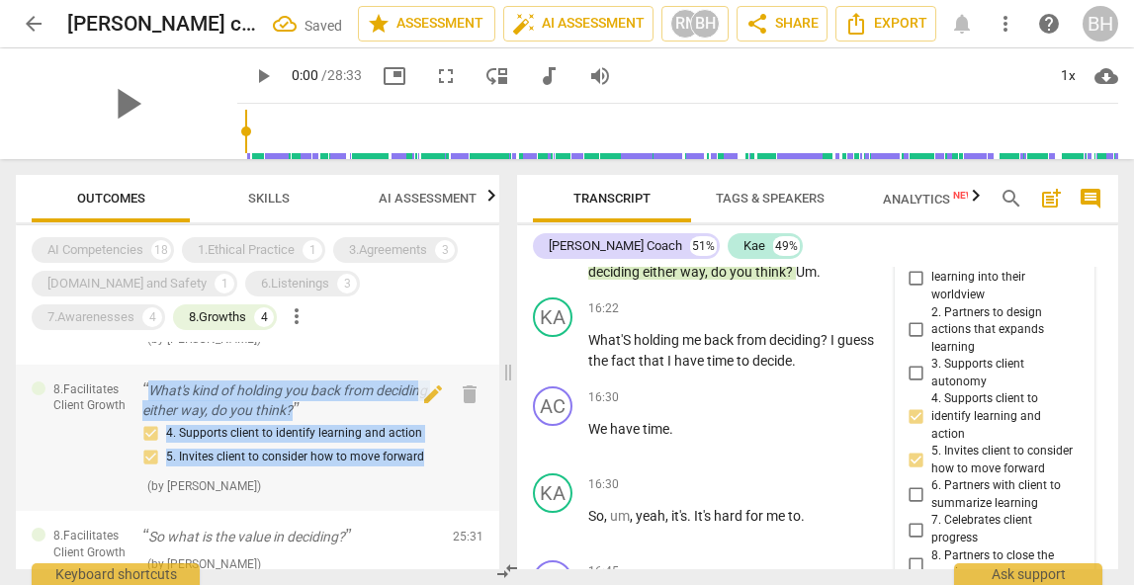
drag, startPoint x: 434, startPoint y: 463, endPoint x: 140, endPoint y: 383, distance: 304.4
click at [140, 383] on div "8.Facilitates Client Growth What's kind of holding you back from deciding eithe…" at bounding box center [258, 438] width 484 height 147
copy div "What's kind of holding you back from deciding either way, do you think? 4. Supp…"
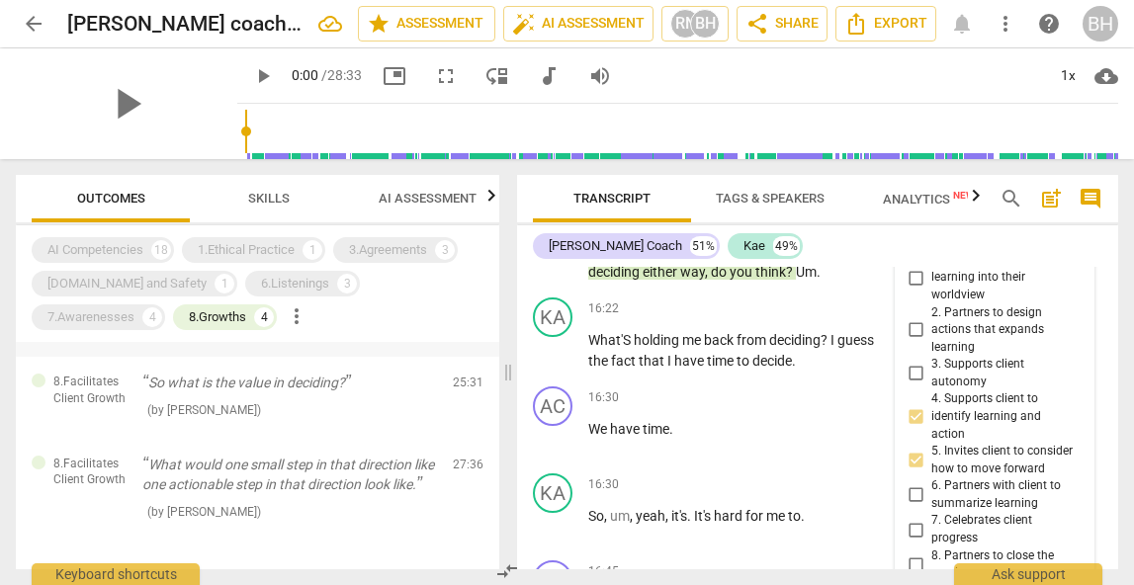
scroll to position [270, 0]
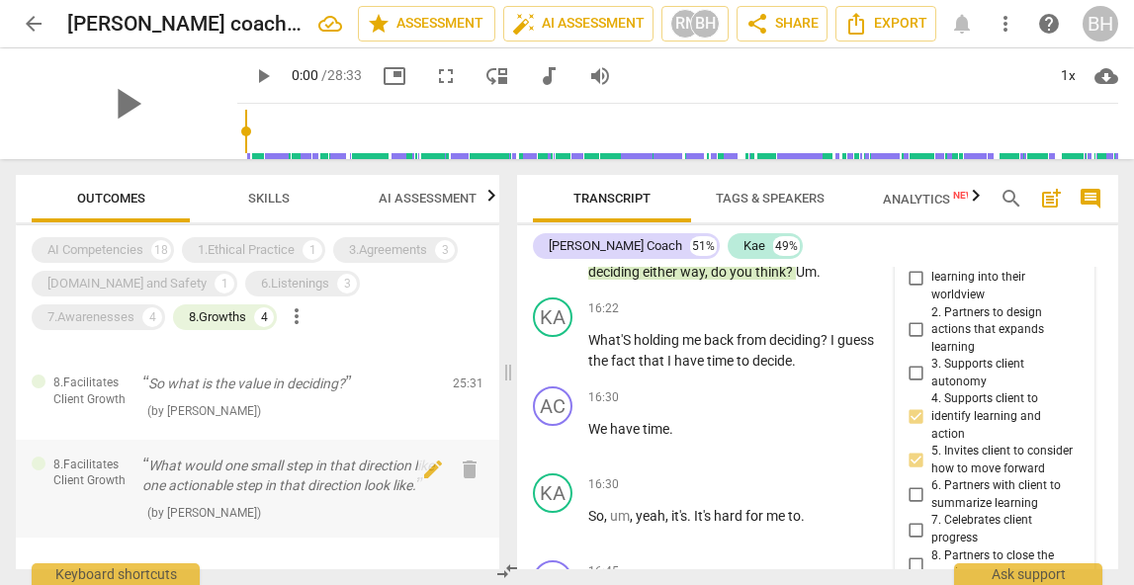
click at [217, 496] on p "What would one small step in that direction like one actionable step in that di…" at bounding box center [289, 476] width 295 height 41
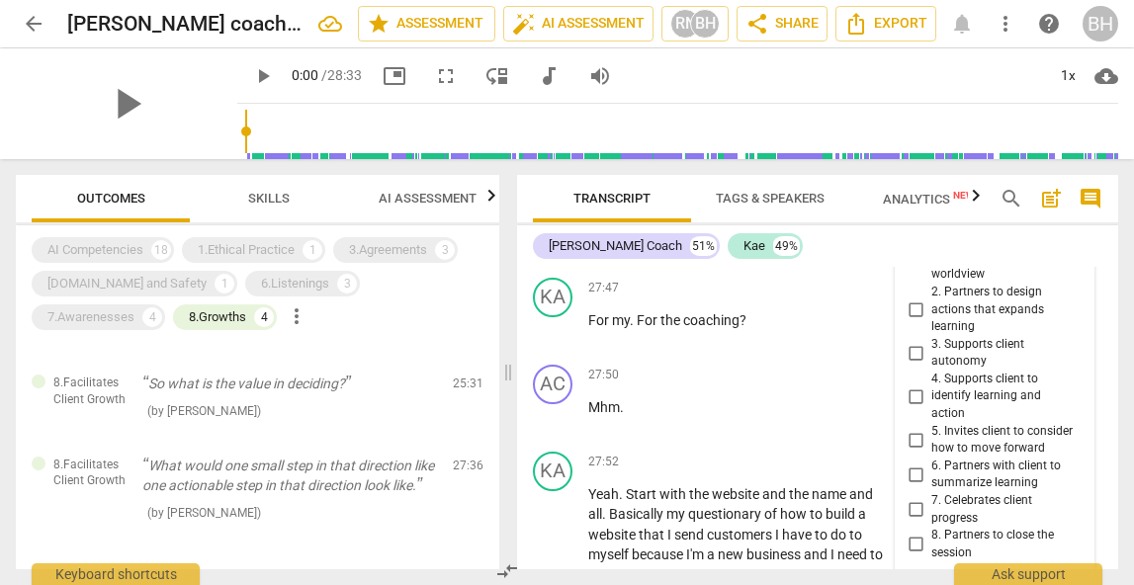
scroll to position [11957, 0]
click at [910, 319] on input "2. Partners to design actions that expands learning" at bounding box center [916, 308] width 32 height 24
checkbox input "true"
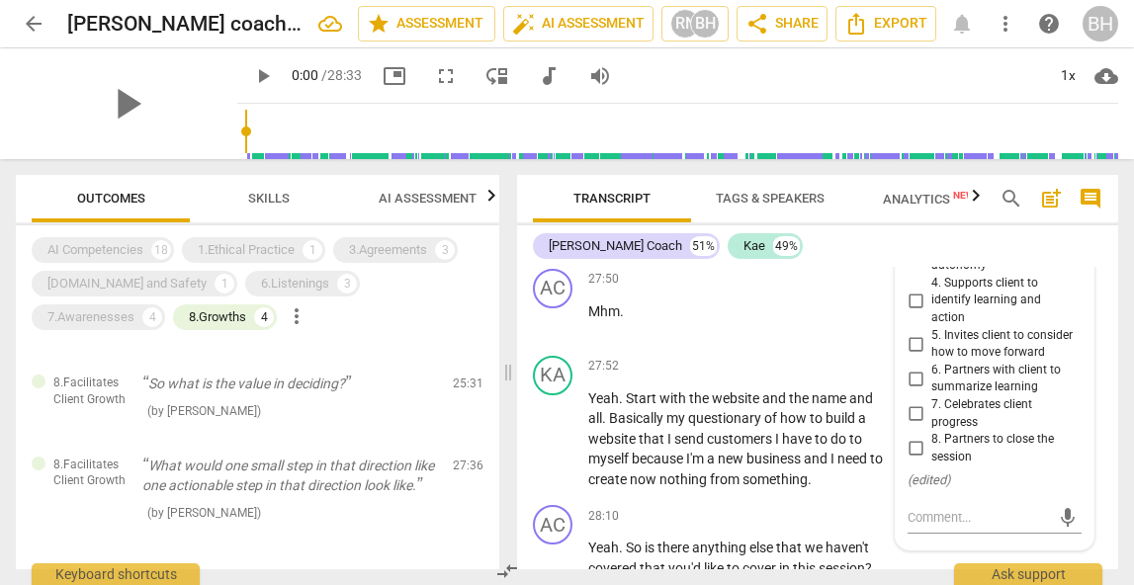
scroll to position [12053, 0]
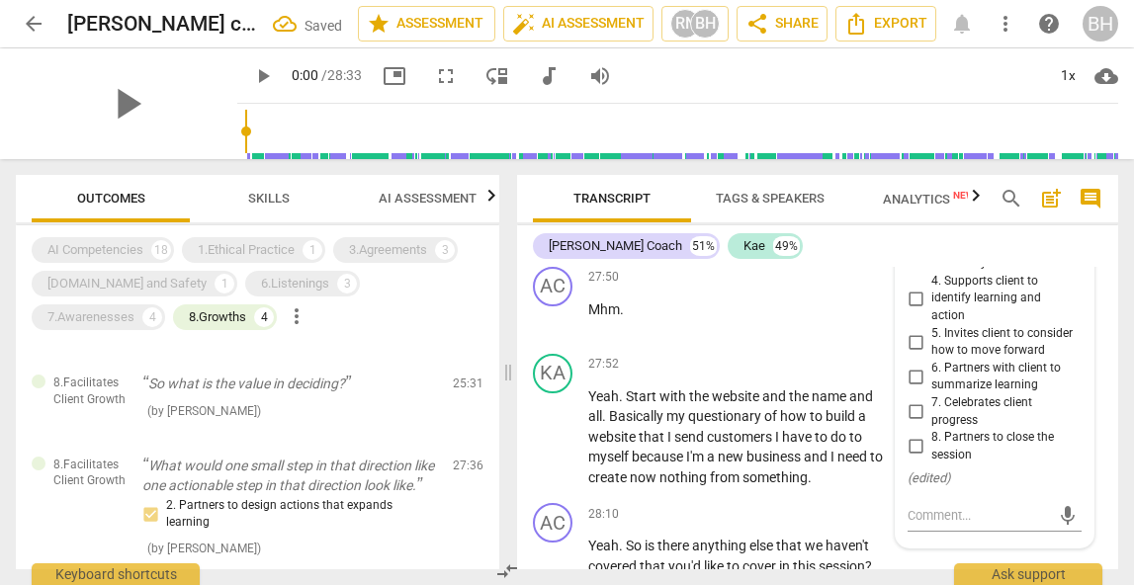
click at [912, 311] on input "4. Supports client to identify learning and action" at bounding box center [916, 299] width 32 height 24
checkbox input "true"
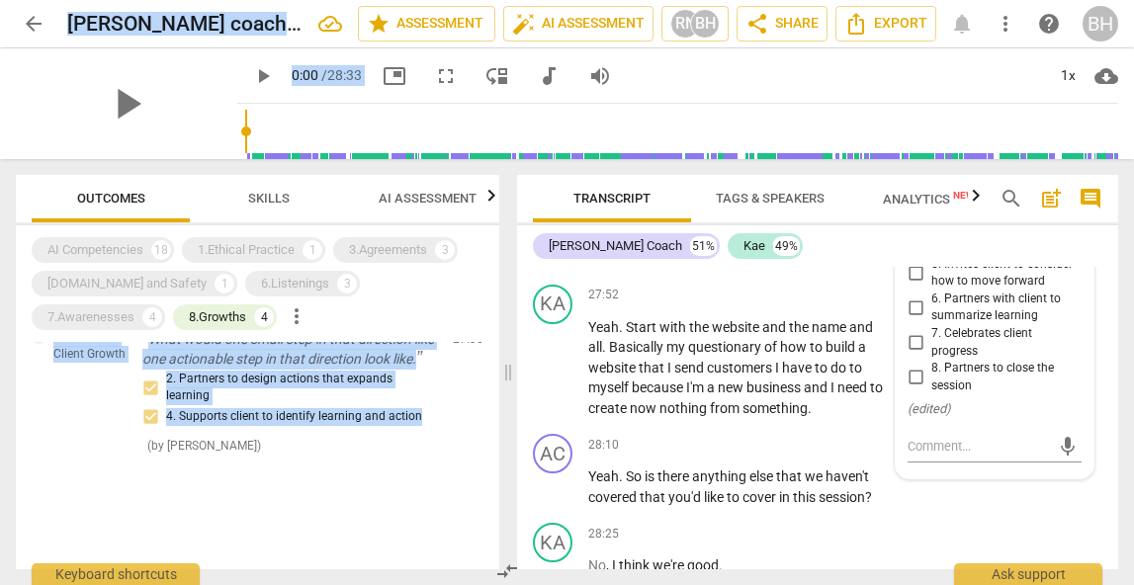
scroll to position [416, 0]
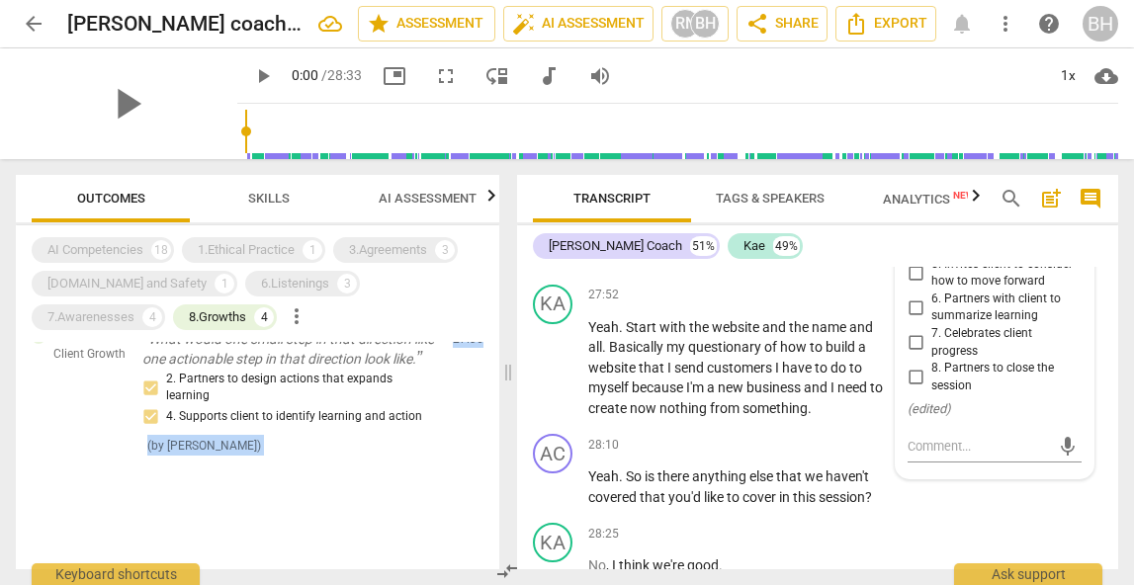
drag, startPoint x: 432, startPoint y: 449, endPoint x: 128, endPoint y: 555, distance: 322.4
click at [128, 554] on div "8.Facilitates Client Growth Um, when you think about the difference between tho…" at bounding box center [258, 455] width 484 height 227
click at [457, 415] on div "8.Facilitates Client Growth What would one small step in that direction like on…" at bounding box center [258, 392] width 484 height 158
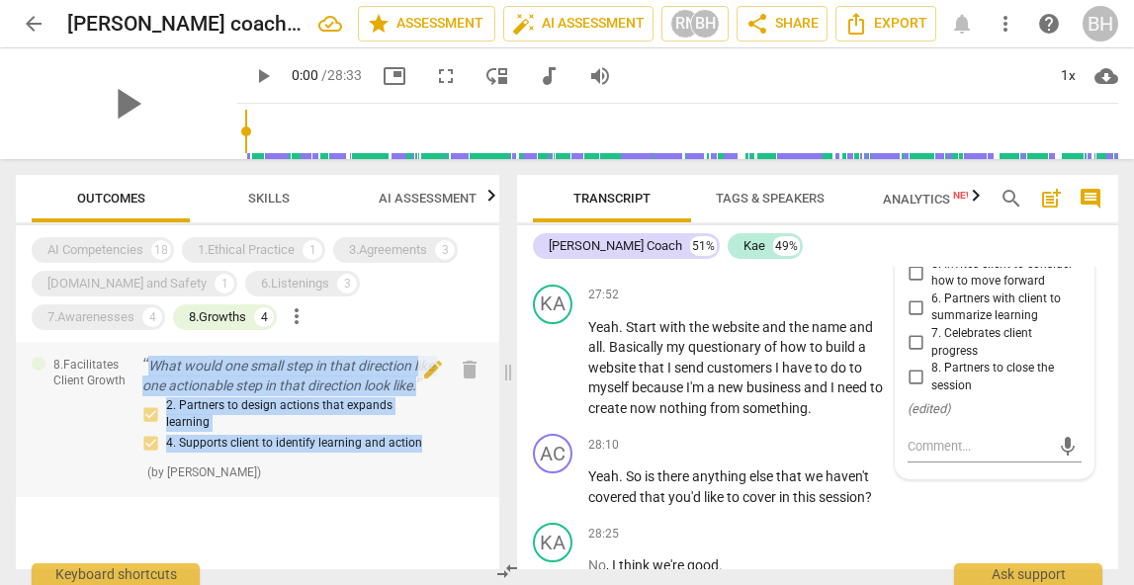
scroll to position [362, 0]
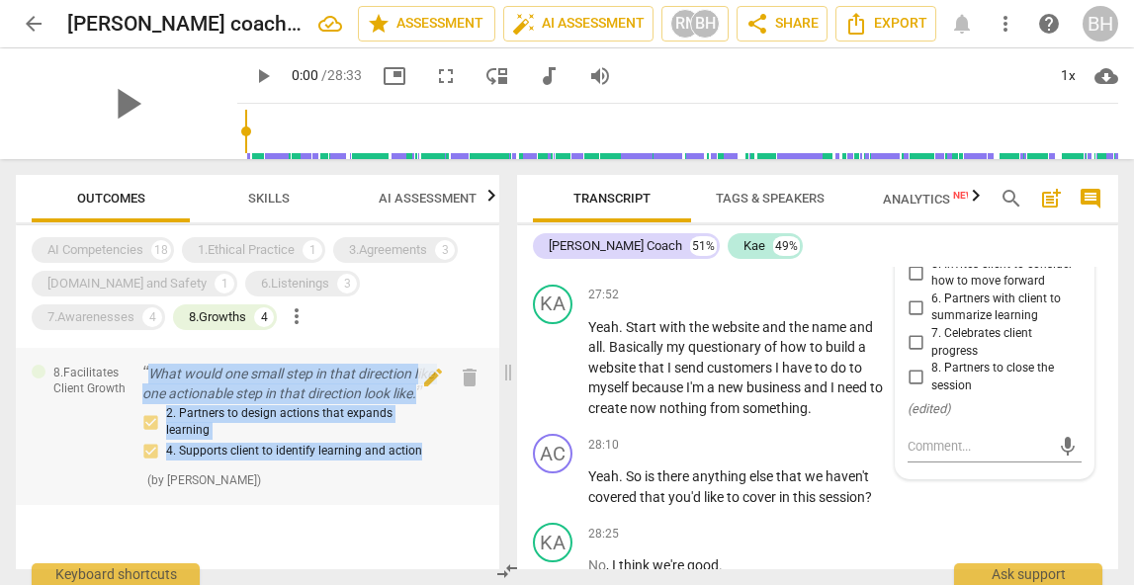
drag, startPoint x: 457, startPoint y: 415, endPoint x: 142, endPoint y: 372, distance: 317.5
click at [142, 372] on div "8.Facilitates Client Growth What would one small step in that direction like on…" at bounding box center [258, 427] width 484 height 158
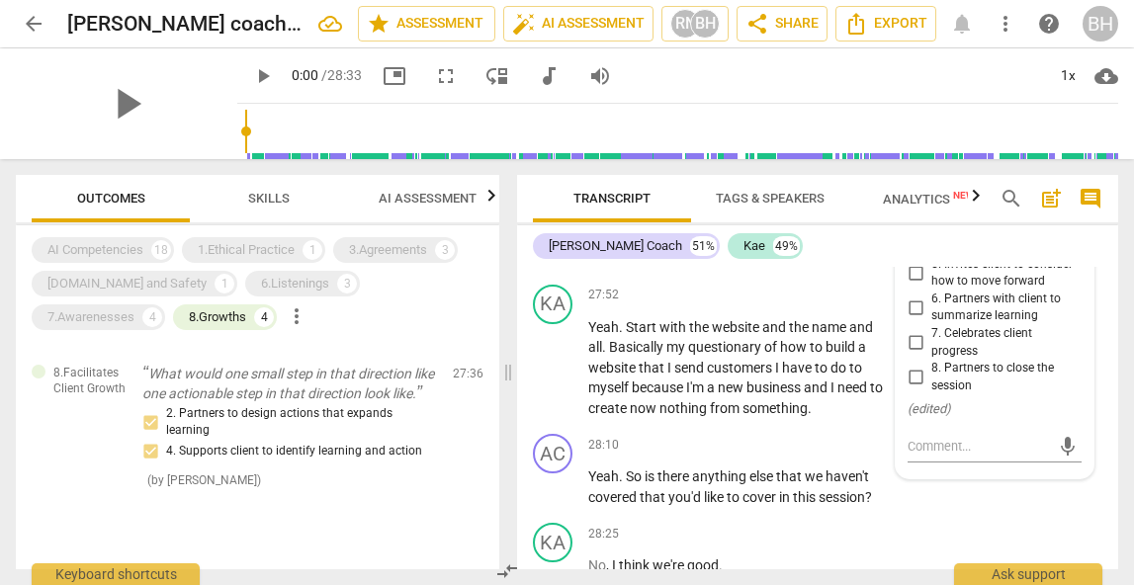
click at [671, 269] on div "27:50 + Add competency keyboard_arrow_right Mhm ." at bounding box center [744, 233] width 313 height 71
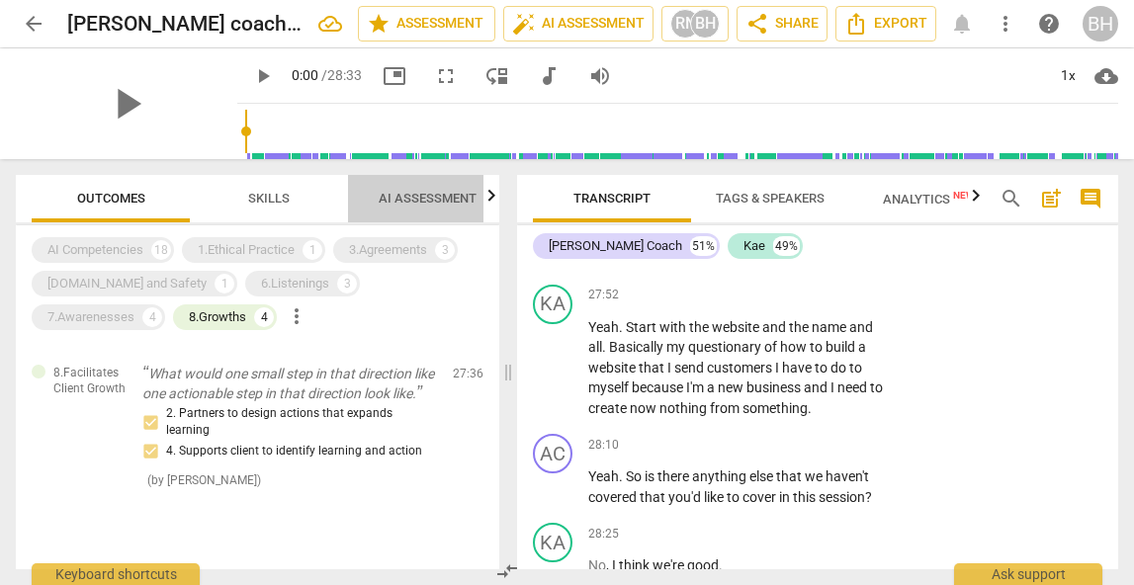
click at [419, 206] on span "AI Assessment" at bounding box center [427, 199] width 145 height 27
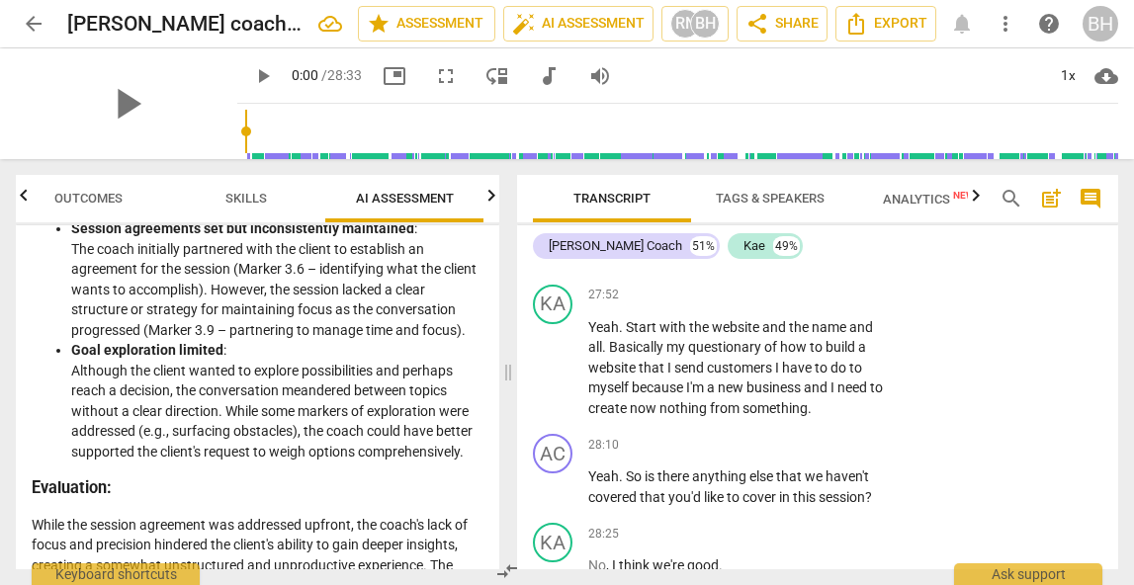
scroll to position [1424, 0]
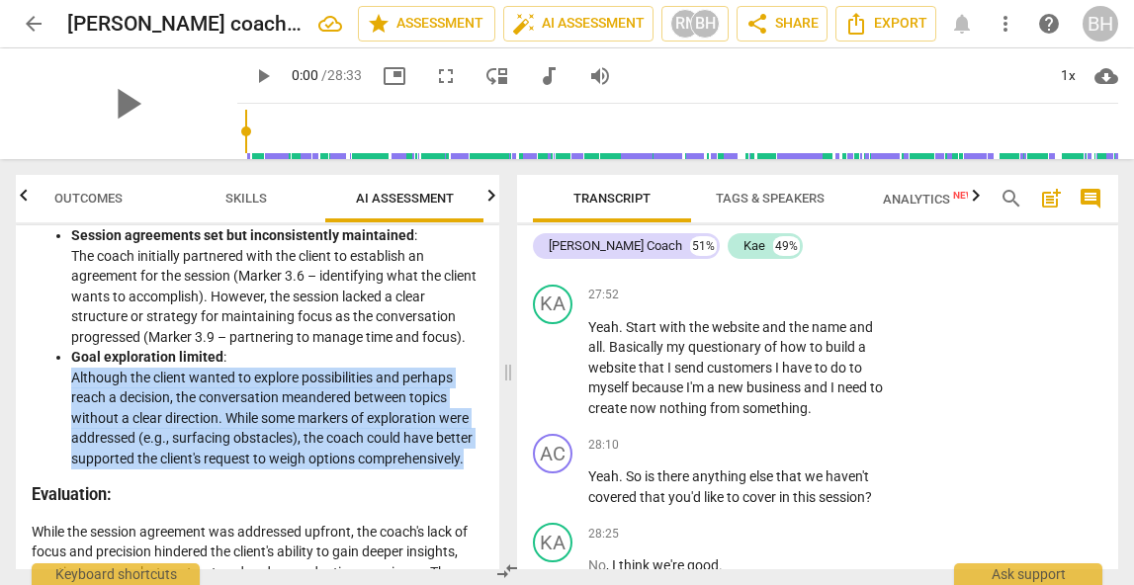
drag, startPoint x: 73, startPoint y: 396, endPoint x: 488, endPoint y: 487, distance: 424.2
click at [488, 487] on div "Disclaimer: AI can make mistakes. Consult a qualified mentor coach before actin…" at bounding box center [258, 397] width 484 height 344
copy li "Although the client wanted to explore possibilities and perhaps reach a decisio…"
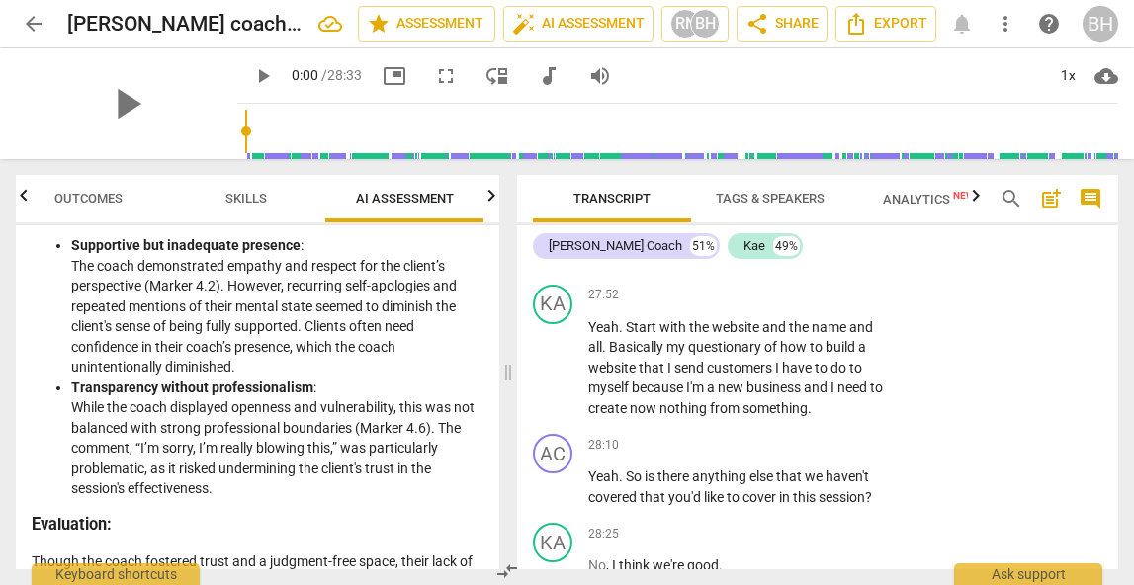
scroll to position [1919, 0]
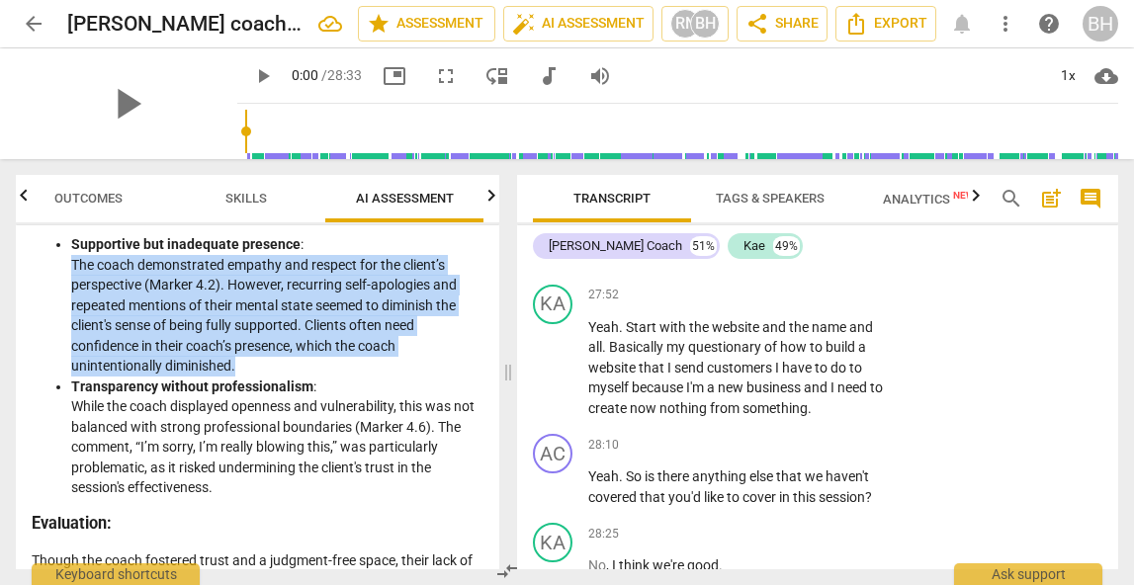
drag, startPoint x: 245, startPoint y: 386, endPoint x: 57, endPoint y: 288, distance: 211.9
click at [57, 288] on ul "Supportive but inadequate presence : The coach demonstrated empathy and respect…" at bounding box center [258, 366] width 452 height 264
copy li "The coach demonstrated empathy and respect for the client’s perspective (Marker…"
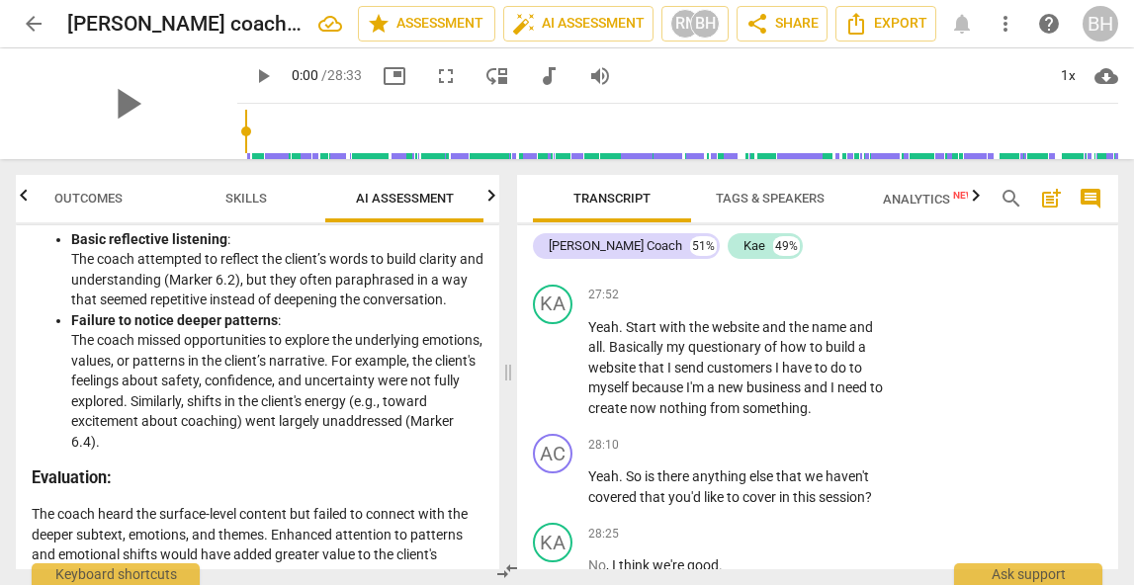
scroll to position [2892, 0]
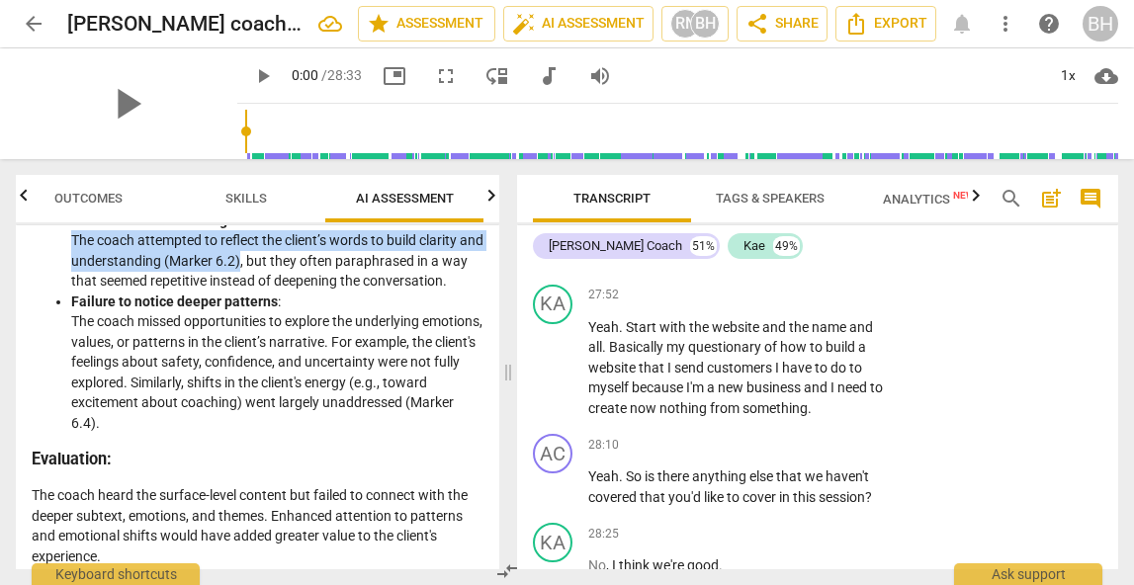
drag, startPoint x: 263, startPoint y: 304, endPoint x: 56, endPoint y: 271, distance: 209.2
click at [56, 271] on ul "Basic reflective listening : The coach attempted to reflect the client’s words …" at bounding box center [258, 322] width 452 height 223
copy li "The coach attempted to reflect the client’s words to build clarity and understa…"
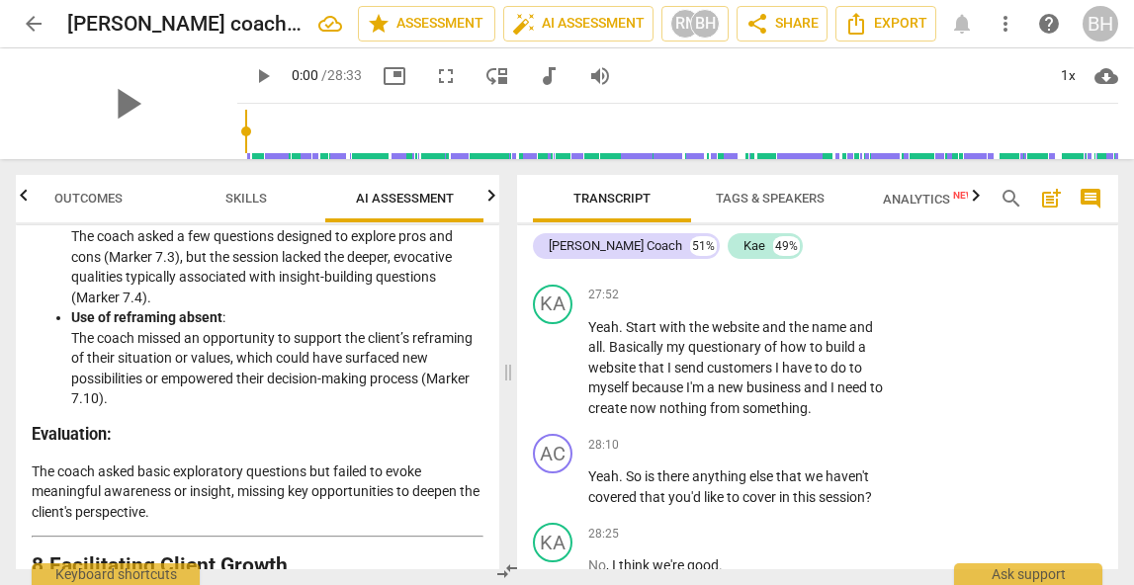
scroll to position [3361, 0]
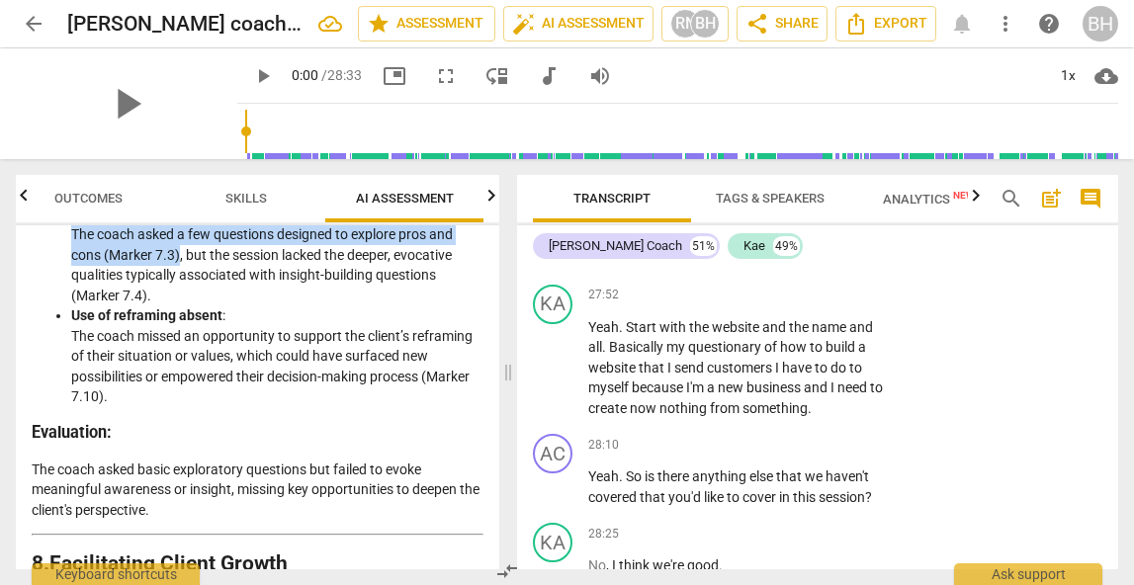
drag, startPoint x: 179, startPoint y: 319, endPoint x: 63, endPoint y: 298, distance: 117.7
click at [63, 298] on ul "Limited focus on insight and new perspectives : The coach asked a few questions…" at bounding box center [258, 306] width 452 height 203
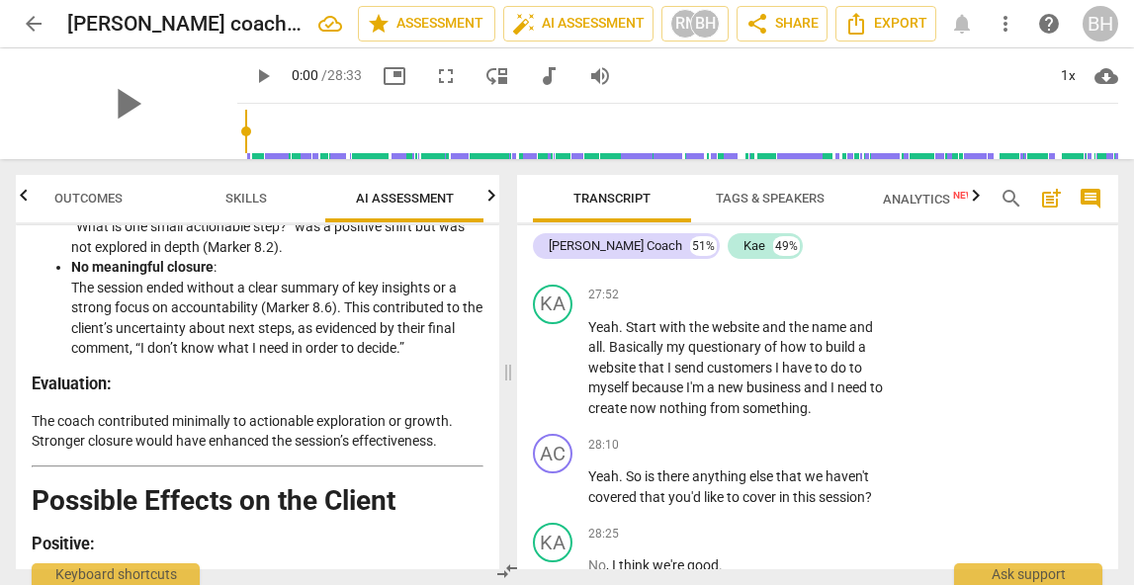
scroll to position [3806, 0]
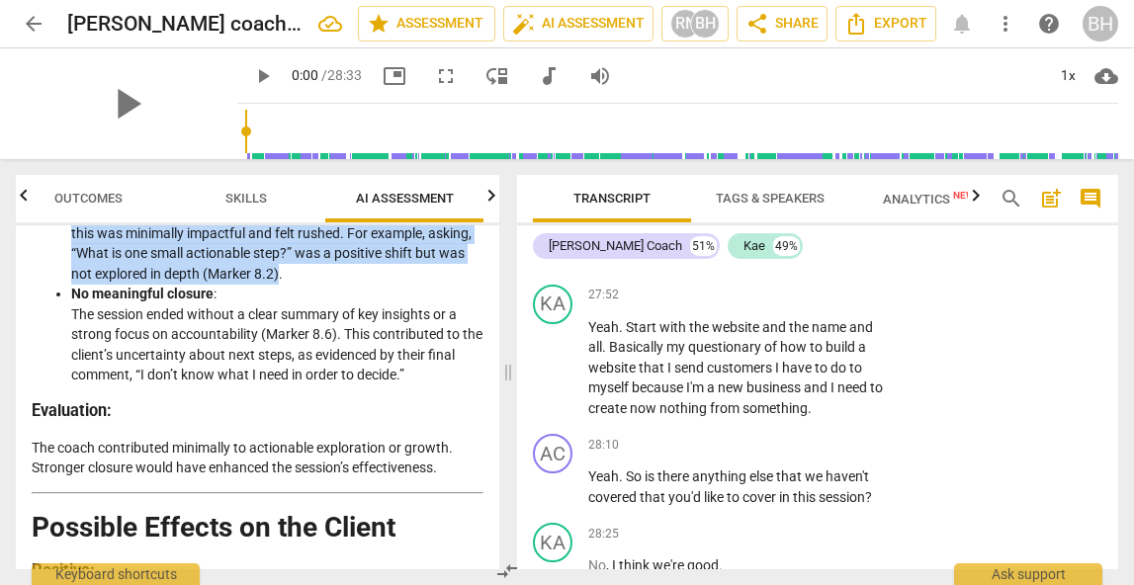
drag, startPoint x: 279, startPoint y: 333, endPoint x: 69, endPoint y: 269, distance: 219.3
click at [69, 270] on ul "Minimal focus on actionable learning : Although the coach asked about actionabl…" at bounding box center [258, 284] width 452 height 203
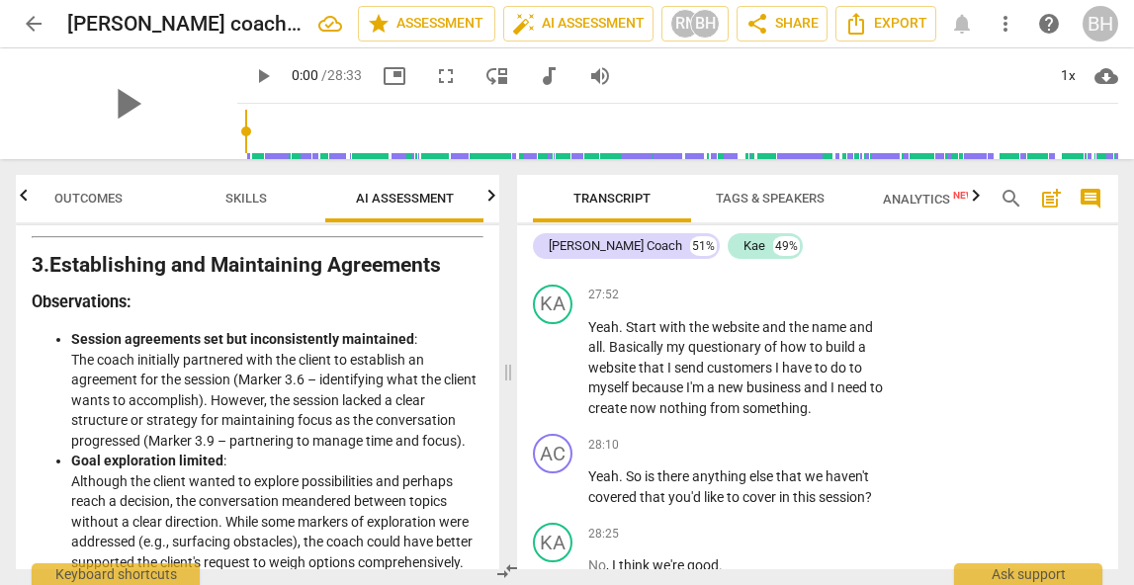
scroll to position [1325, 0]
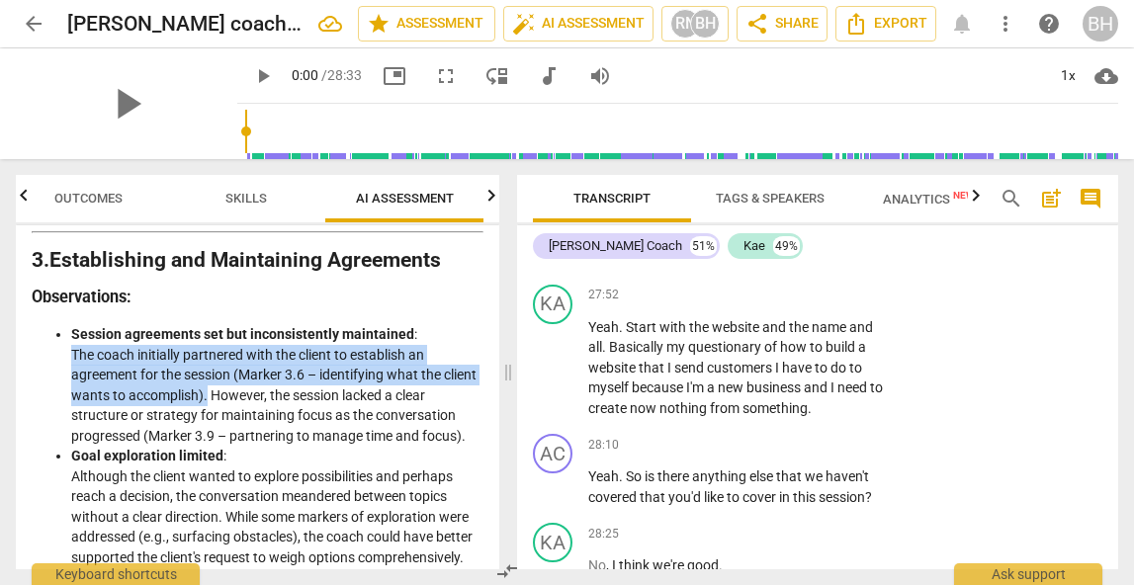
drag, startPoint x: 242, startPoint y: 416, endPoint x: 70, endPoint y: 375, distance: 177.0
click at [70, 375] on ul "Session agreements set but inconsistently maintained : The coach initially part…" at bounding box center [258, 445] width 452 height 243
